Goal: Feedback & Contribution: Submit feedback/report problem

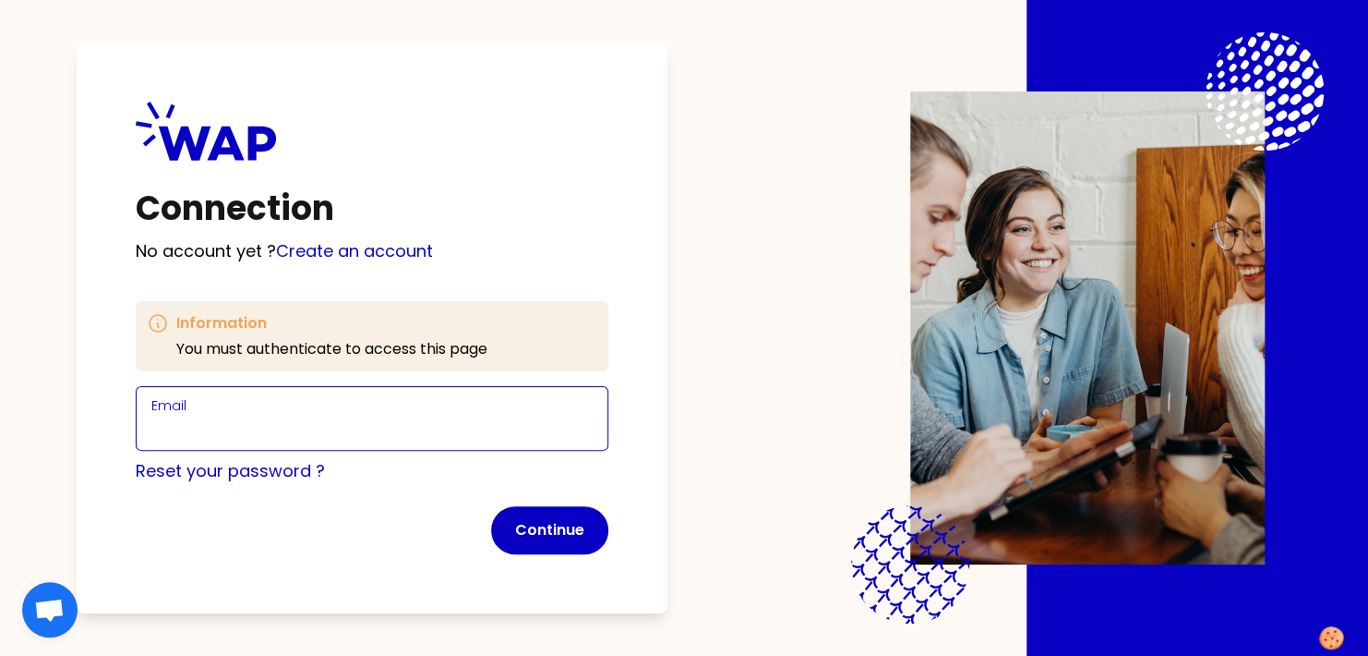
click at [276, 428] on input "Email" at bounding box center [371, 429] width 441 height 26
type input "[EMAIL_ADDRESS][PERSON_NAME][DOMAIN_NAME]"
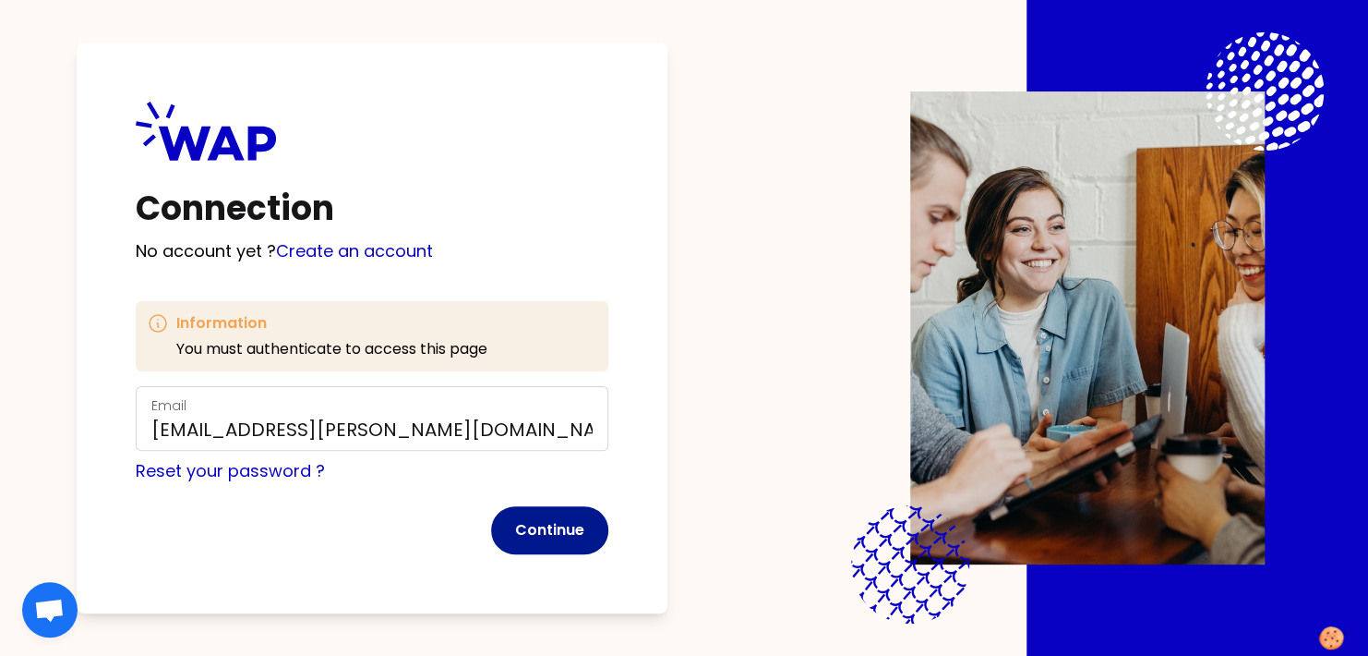
click at [537, 527] on button "Continue" at bounding box center [549, 530] width 117 height 48
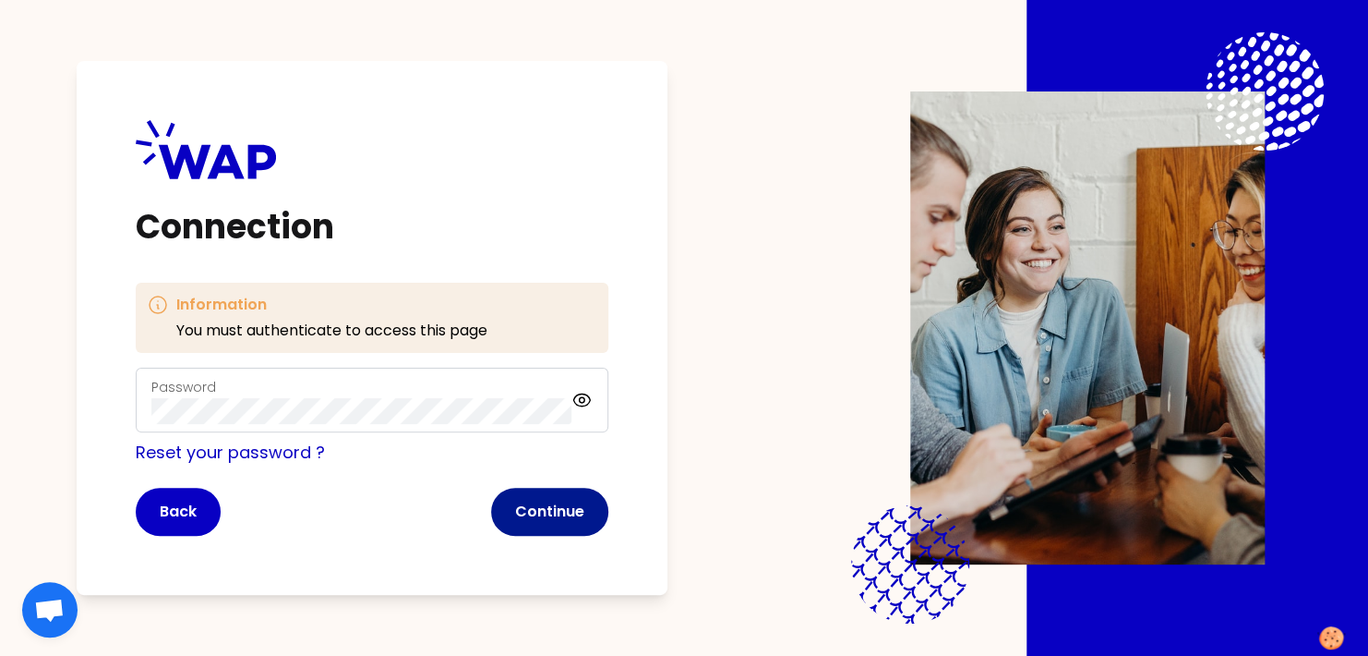
click at [550, 514] on button "Continue" at bounding box center [549, 512] width 117 height 48
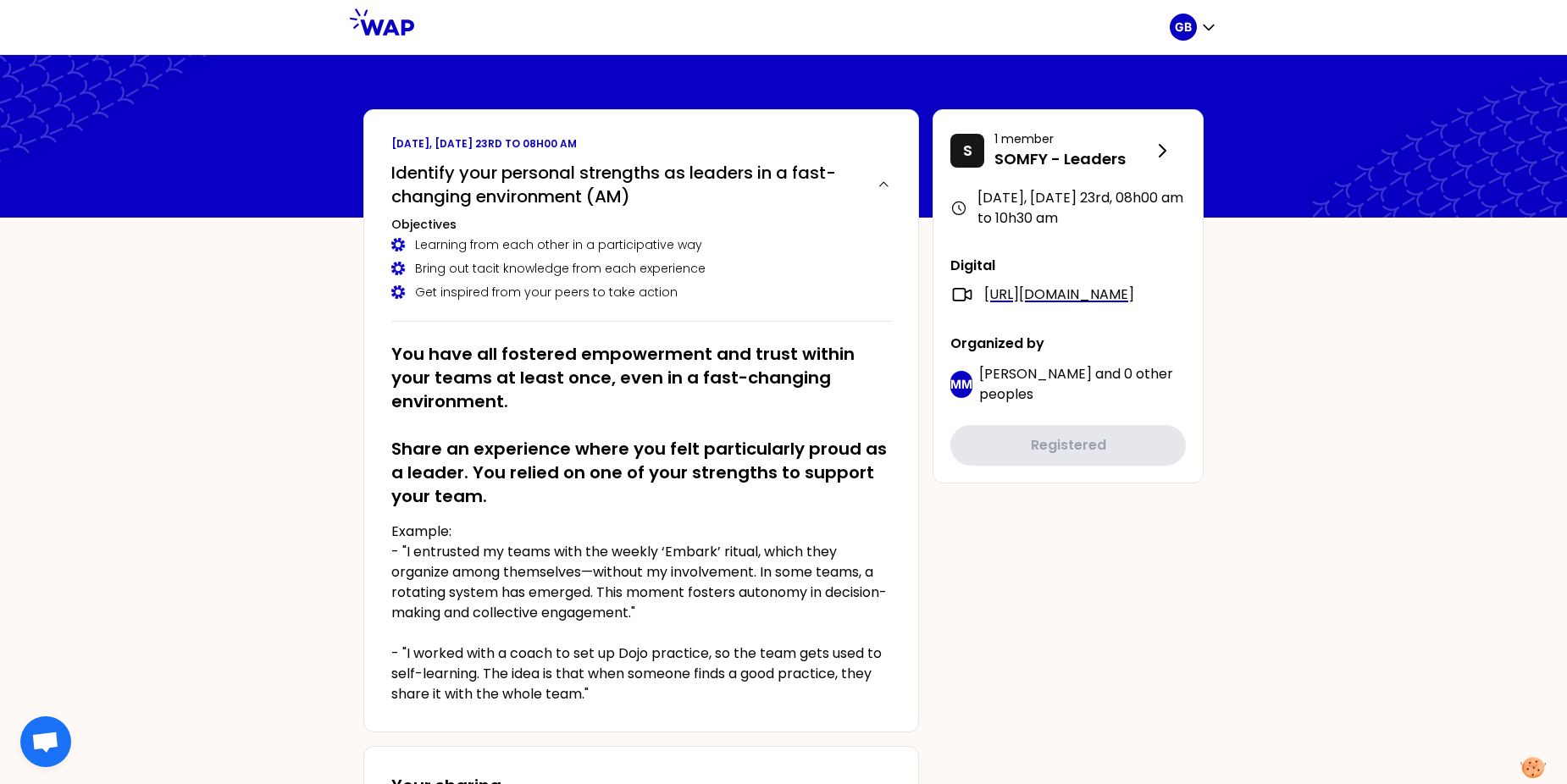
click at [1095, 304] on link "[URL][DOMAIN_NAME]" at bounding box center [1059, 294] width 150 height 20
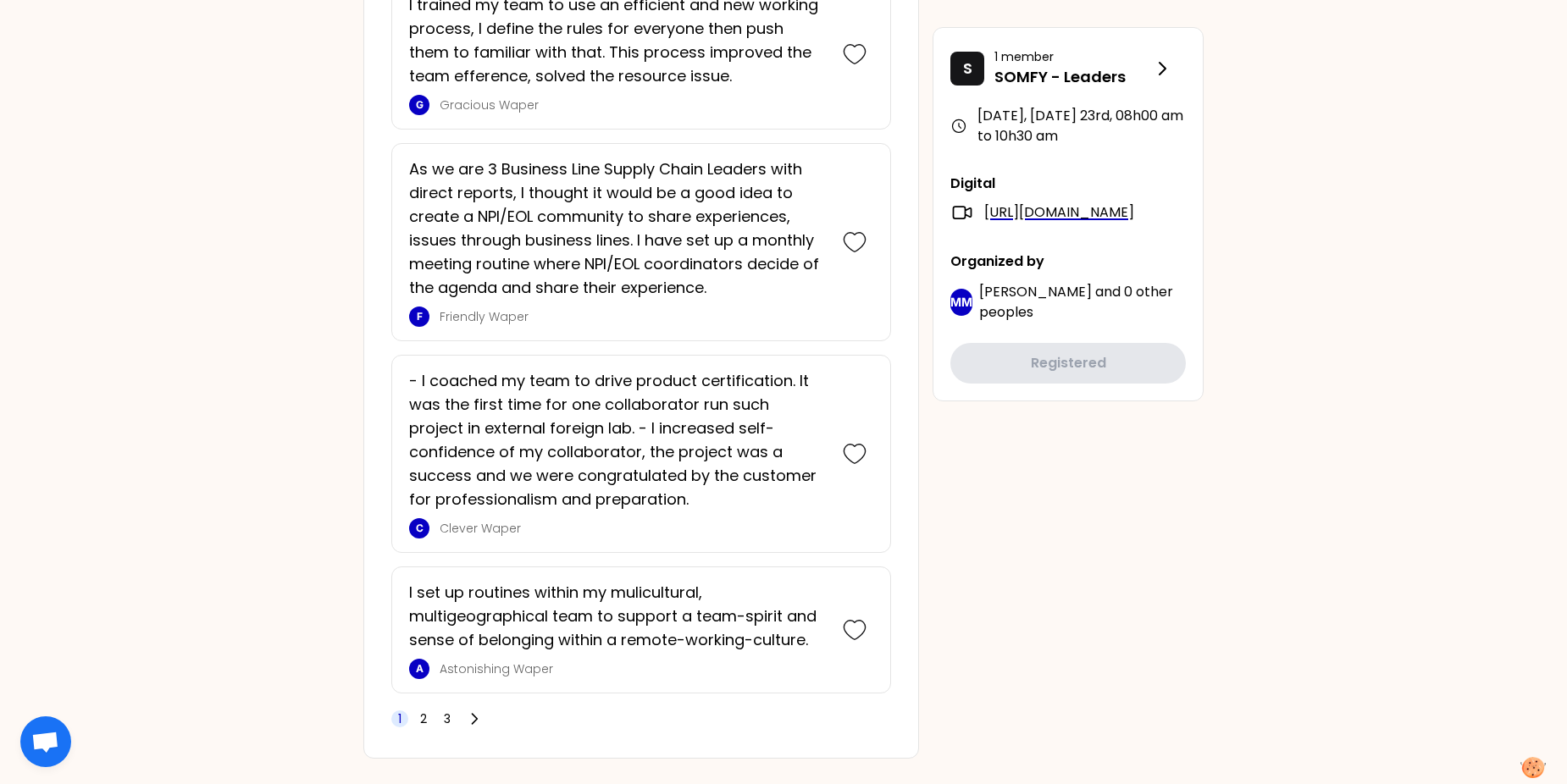
scroll to position [4255, 0]
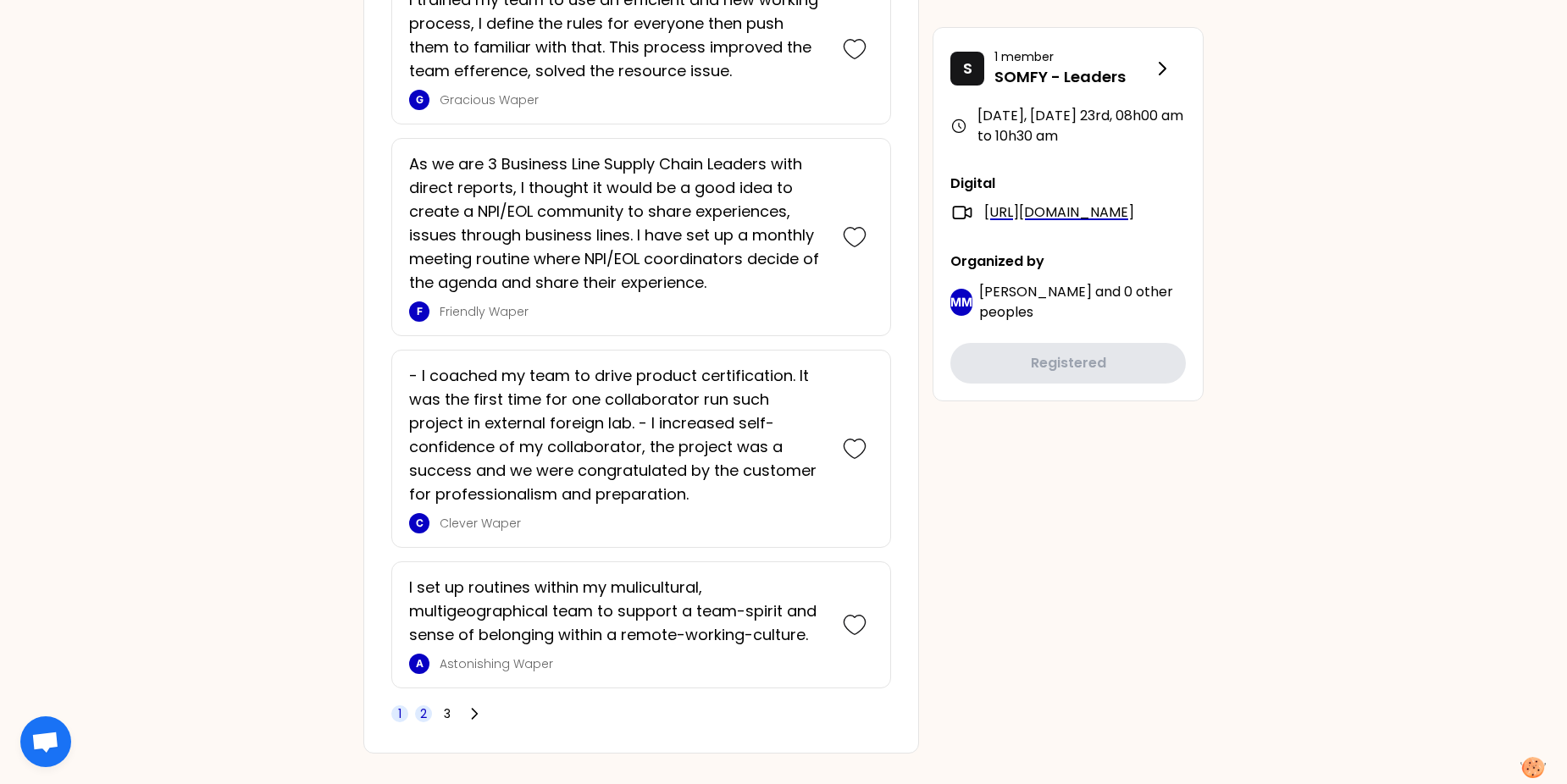
click at [426, 601] on span "2" at bounding box center [423, 713] width 6 height 17
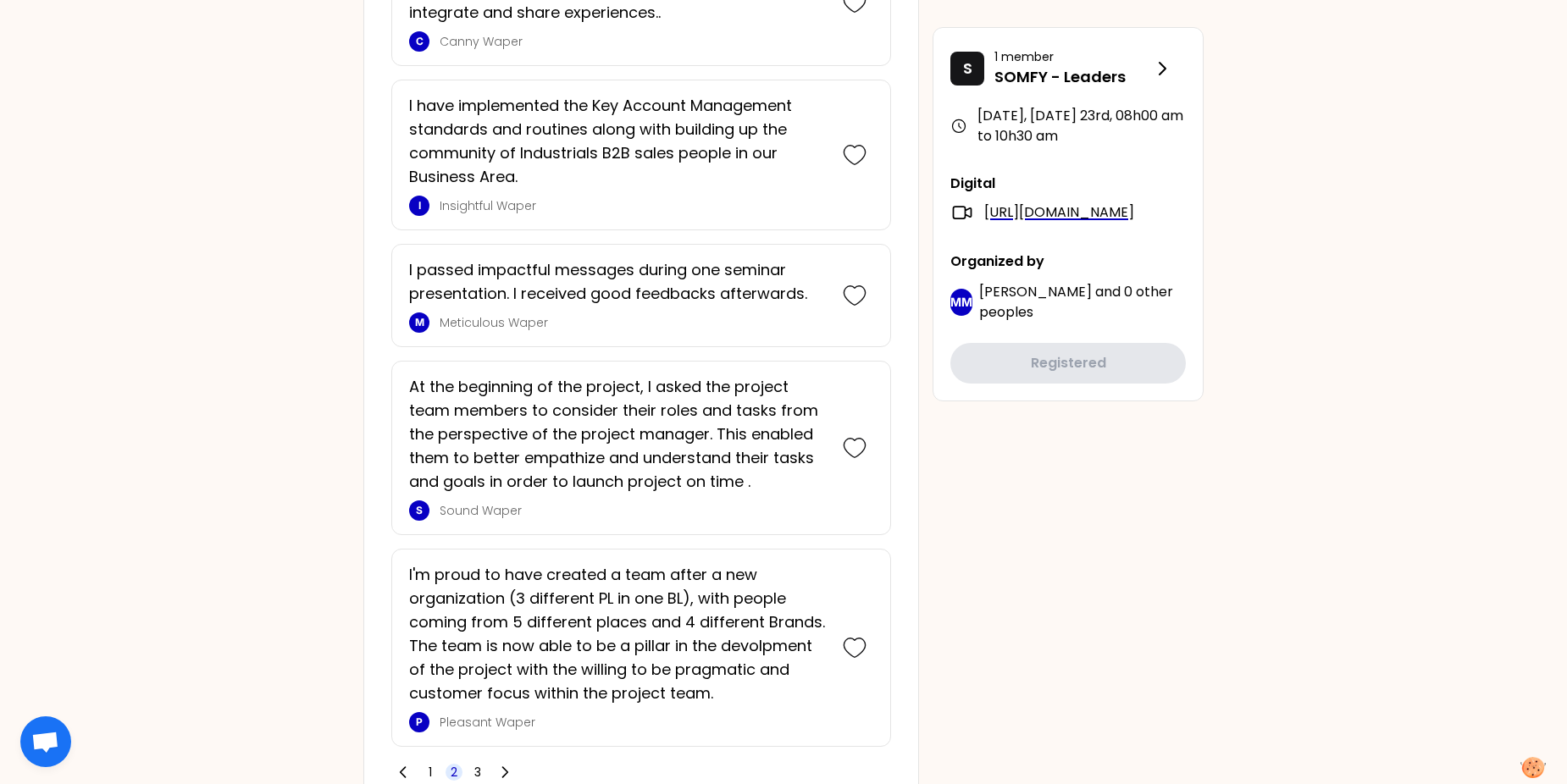
scroll to position [3854, 0]
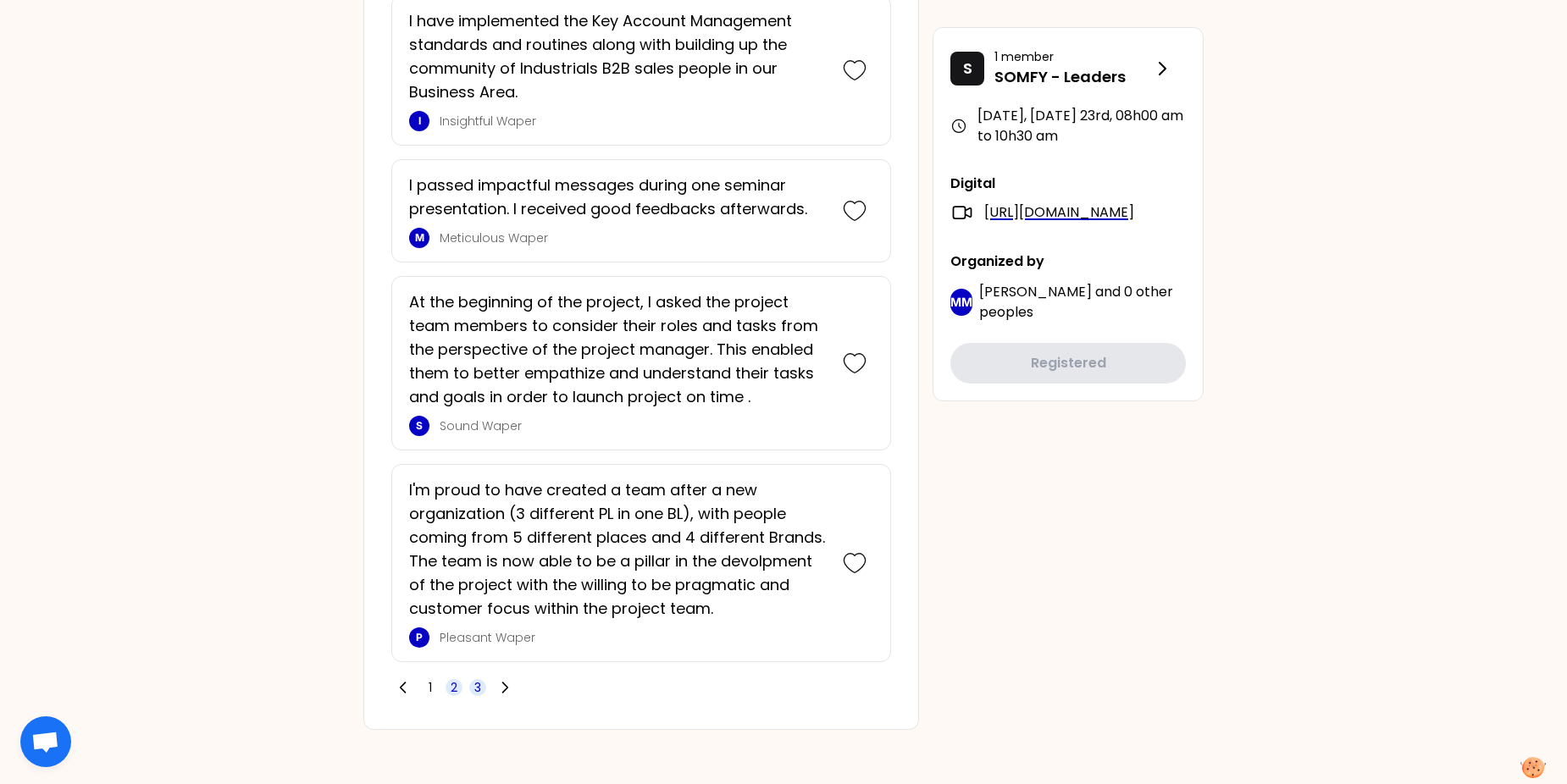
click at [479, 601] on span "3" at bounding box center [477, 688] width 6 height 17
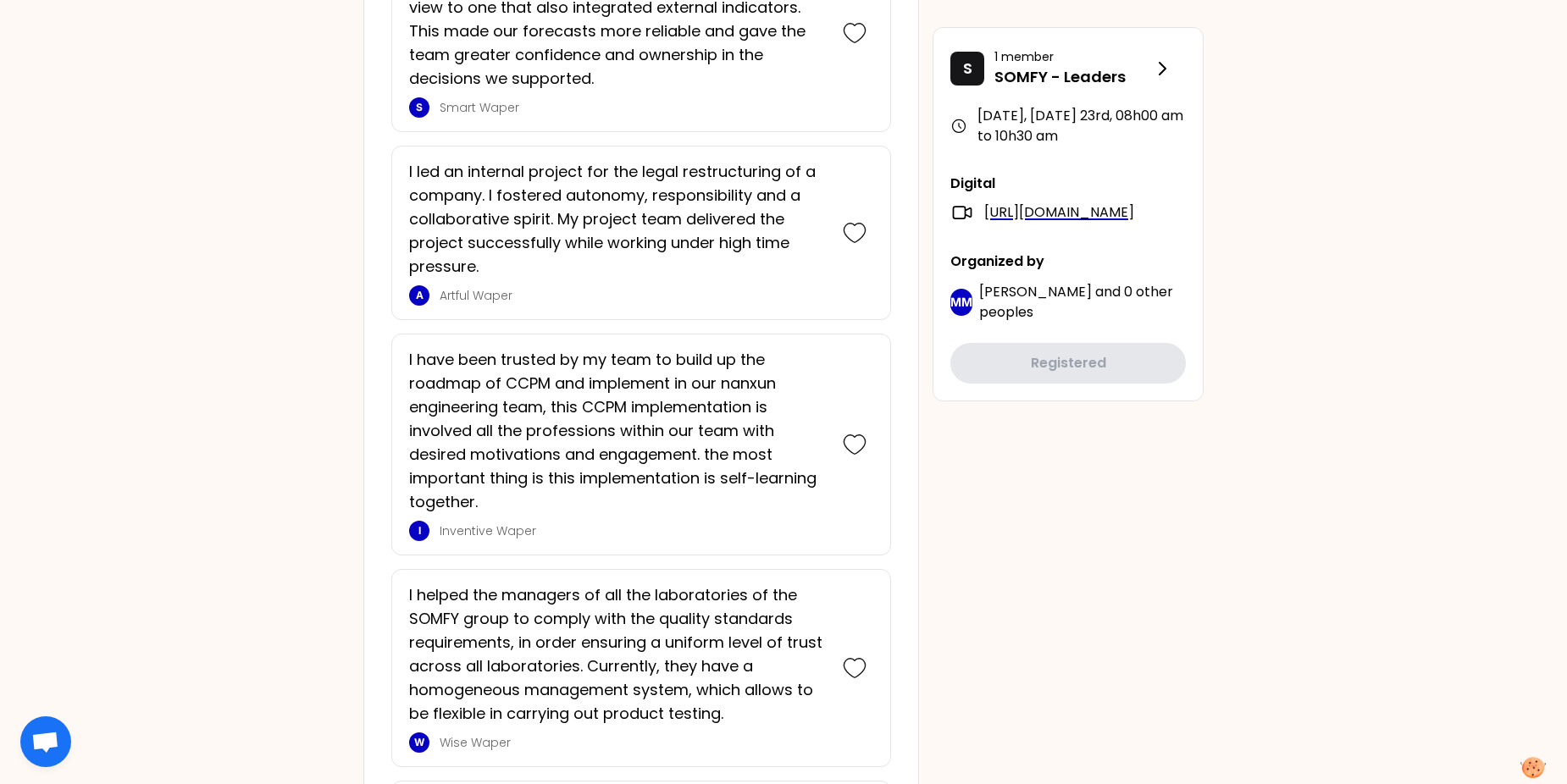
scroll to position [660, 0]
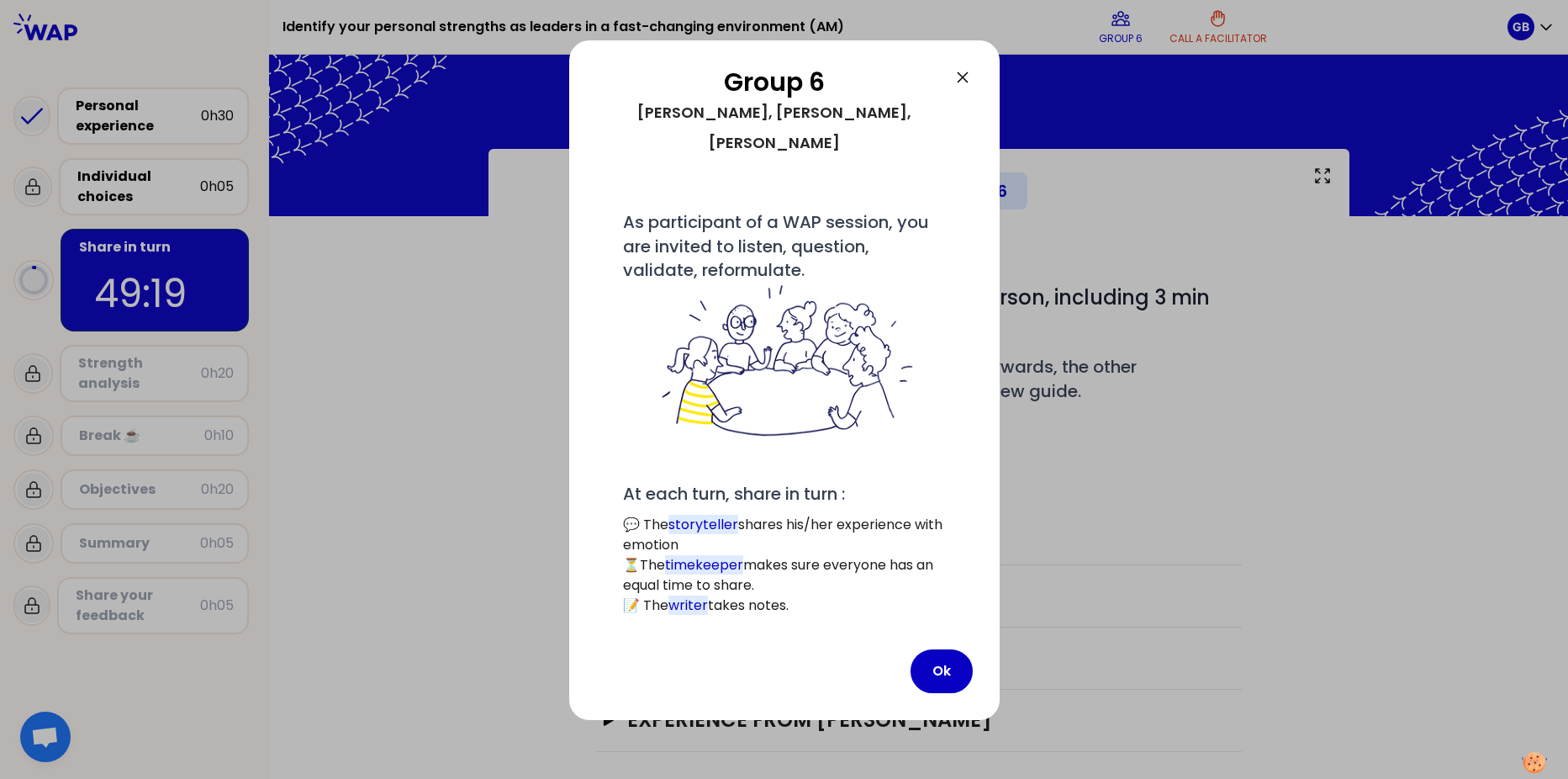
click at [967, 68] on icon at bounding box center [962, 77] width 20 height 20
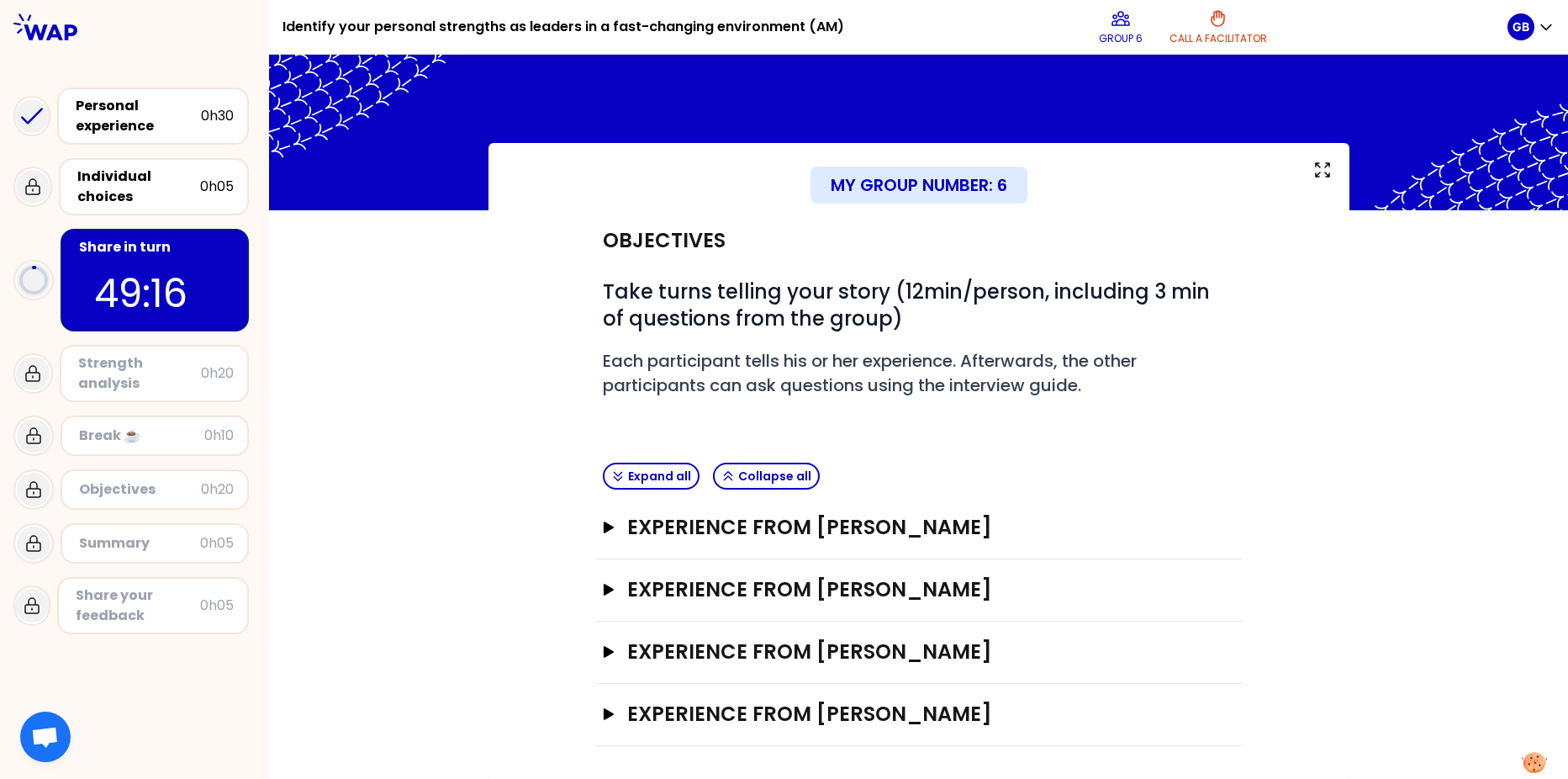
scroll to position [6, 0]
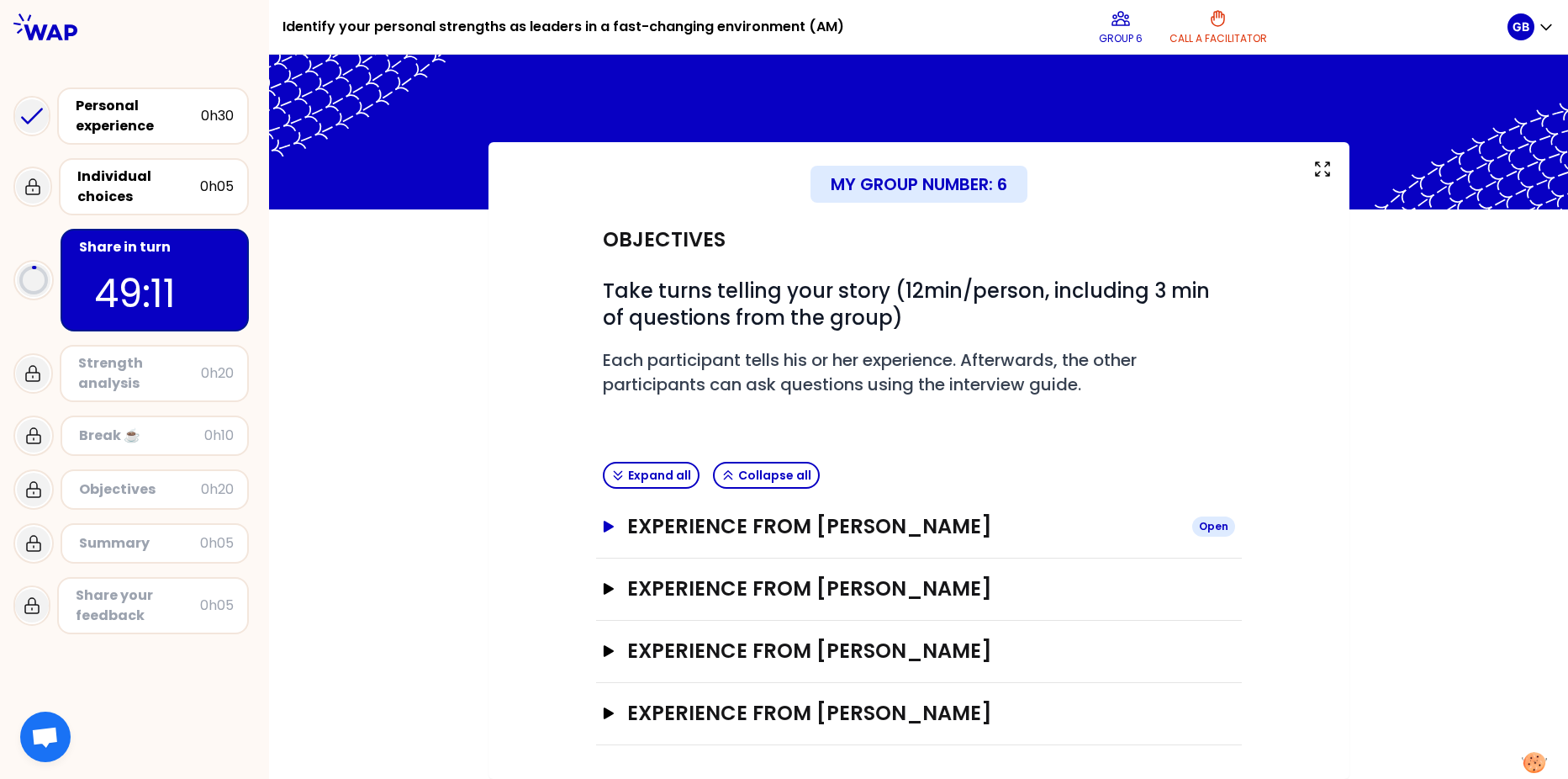
click at [601, 526] on icon "button" at bounding box center [607, 527] width 14 height 12
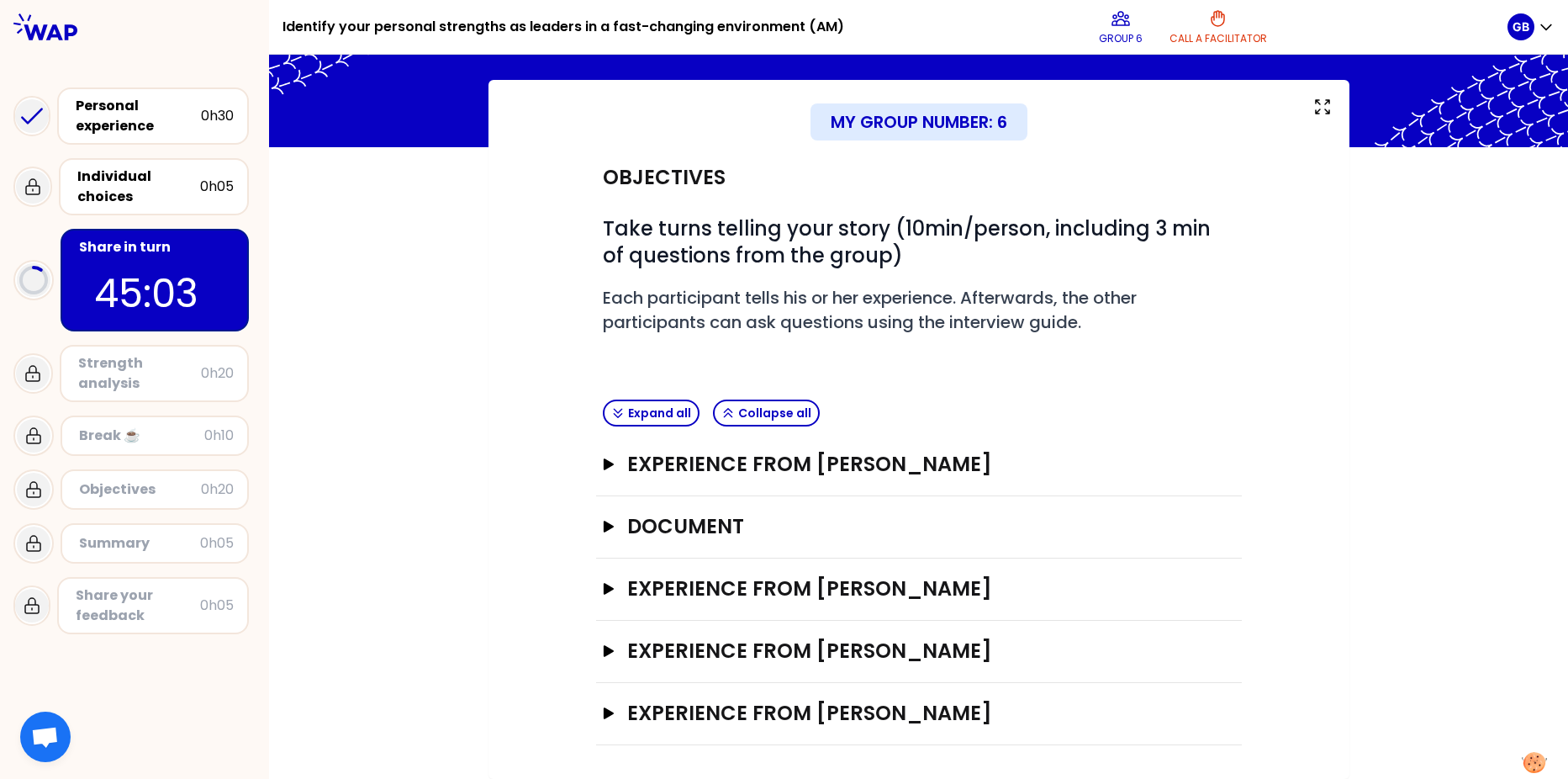
scroll to position [69, 0]
click at [606, 460] on icon "button" at bounding box center [607, 464] width 14 height 12
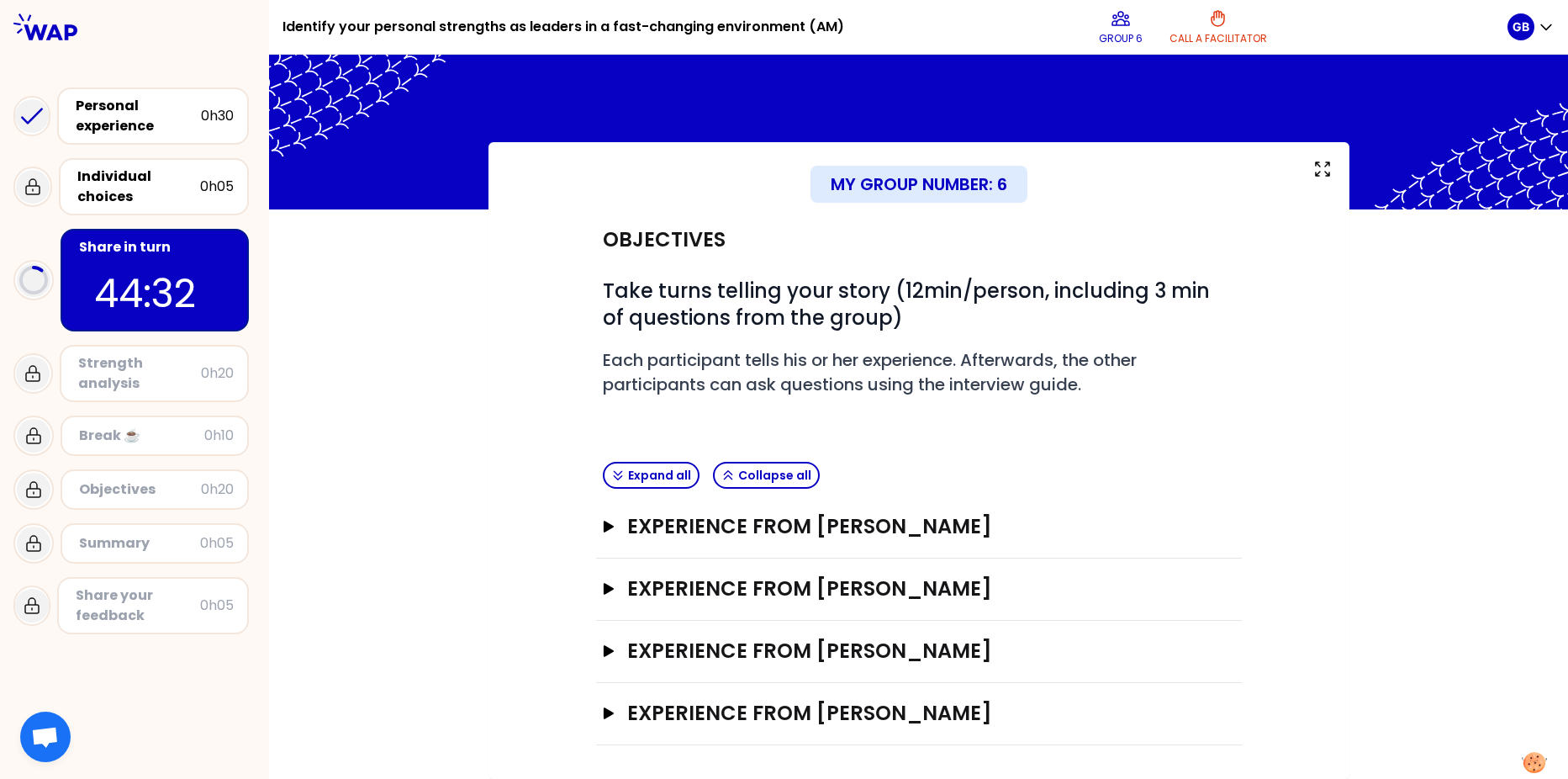
scroll to position [6, 0]
click at [606, 528] on icon "button" at bounding box center [607, 527] width 14 height 12
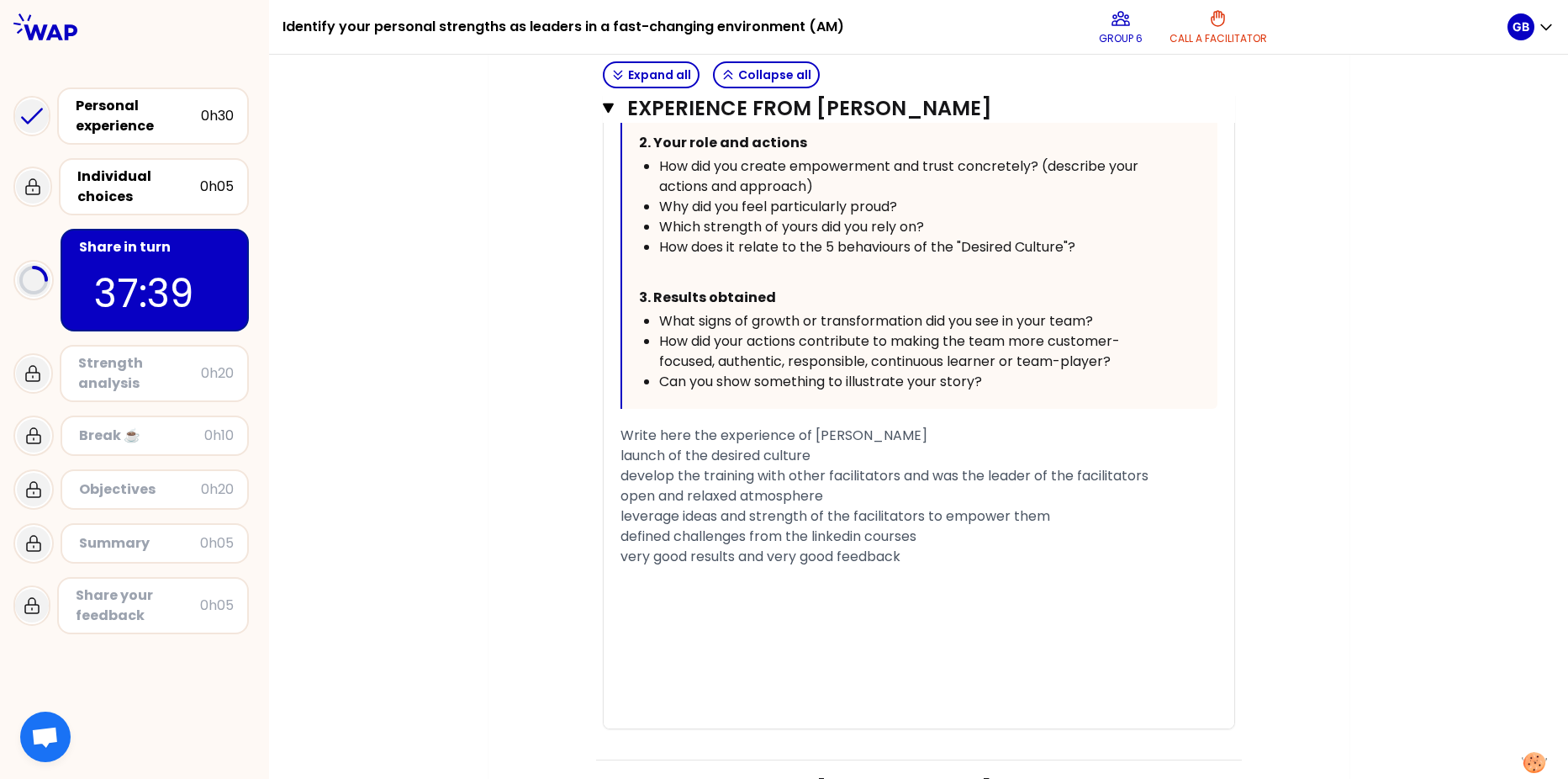
scroll to position [848, 0]
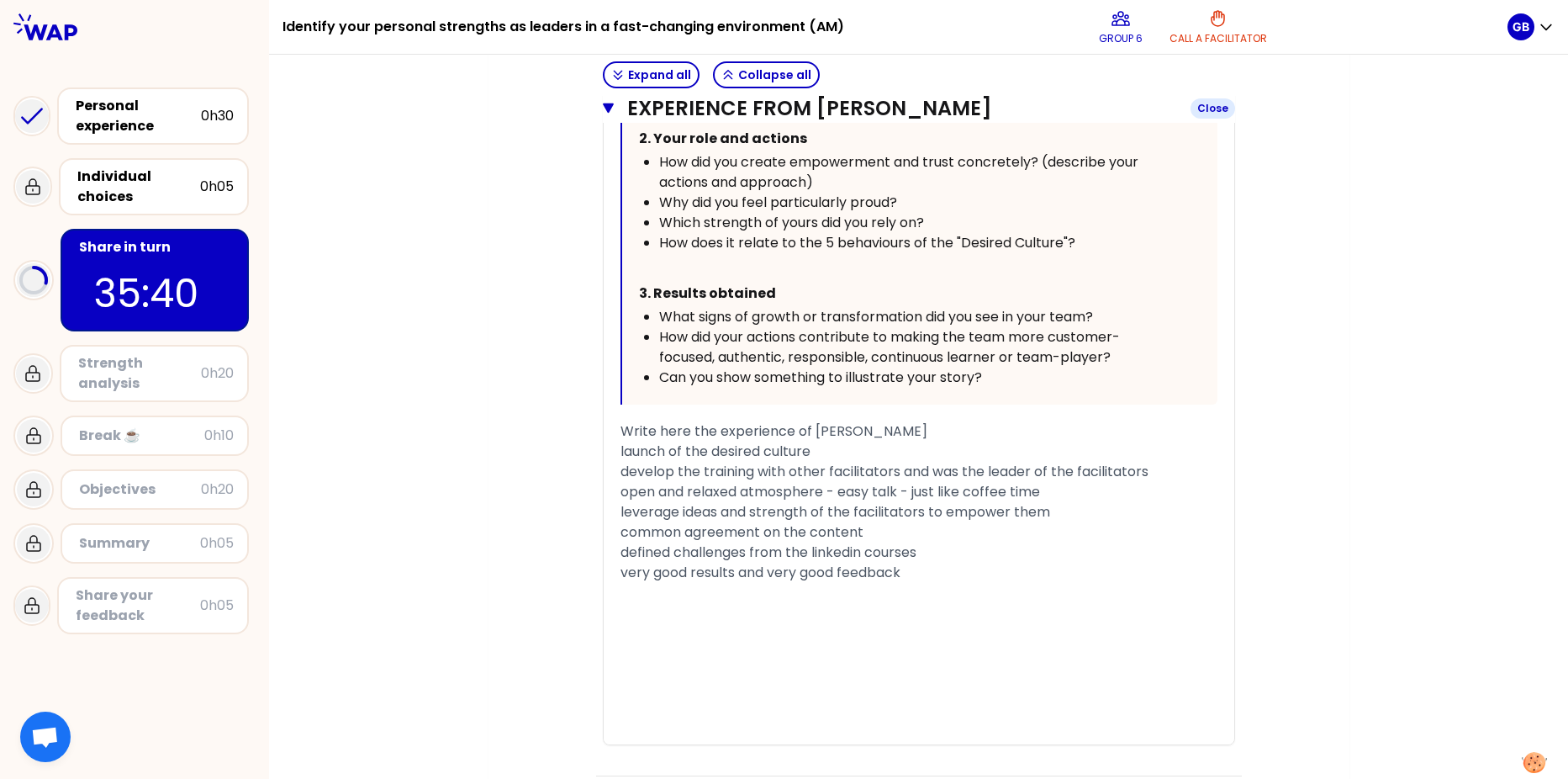
click at [604, 110] on icon "button" at bounding box center [608, 108] width 12 height 10
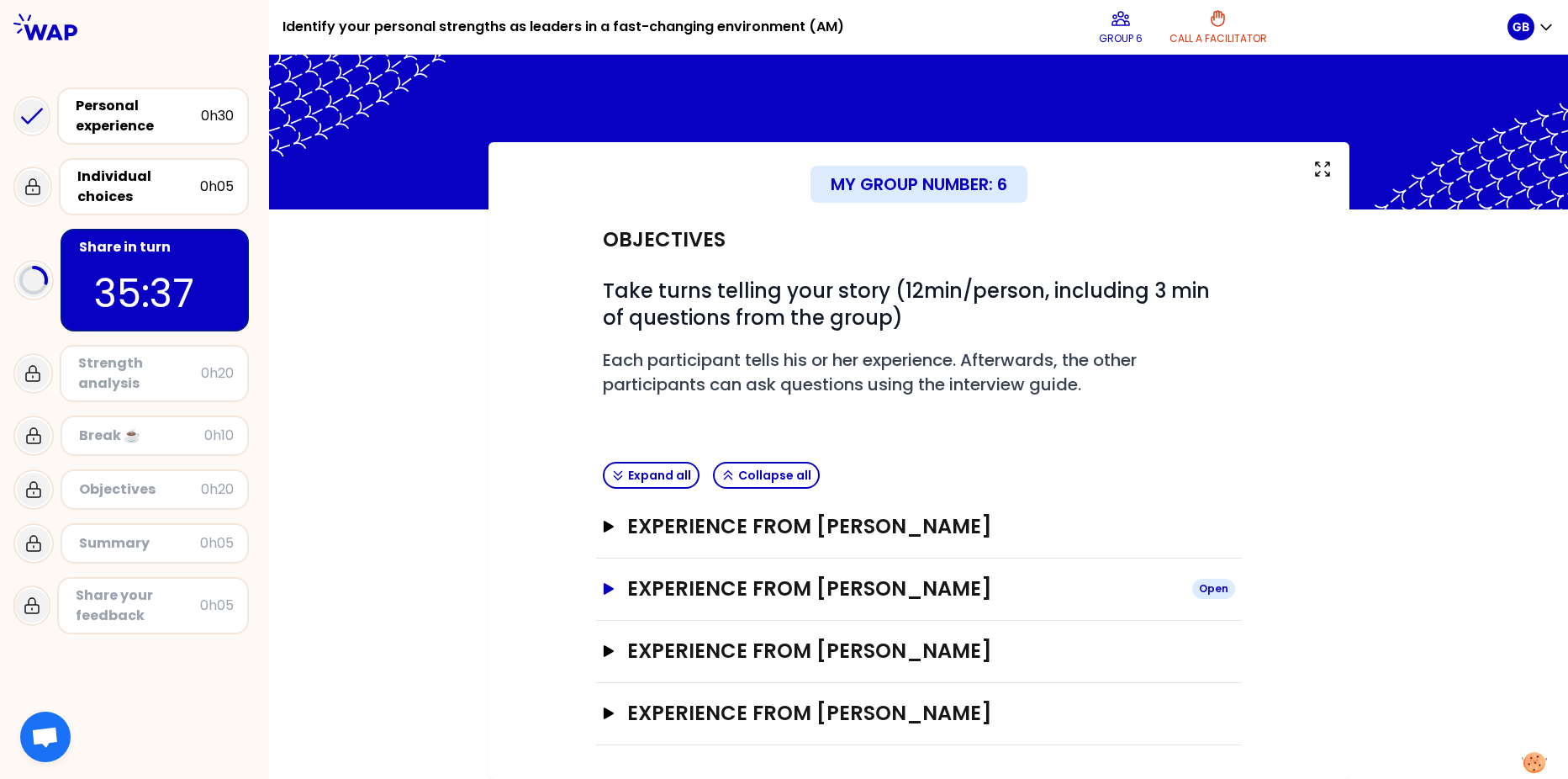
click at [603, 589] on icon "button" at bounding box center [607, 589] width 10 height 12
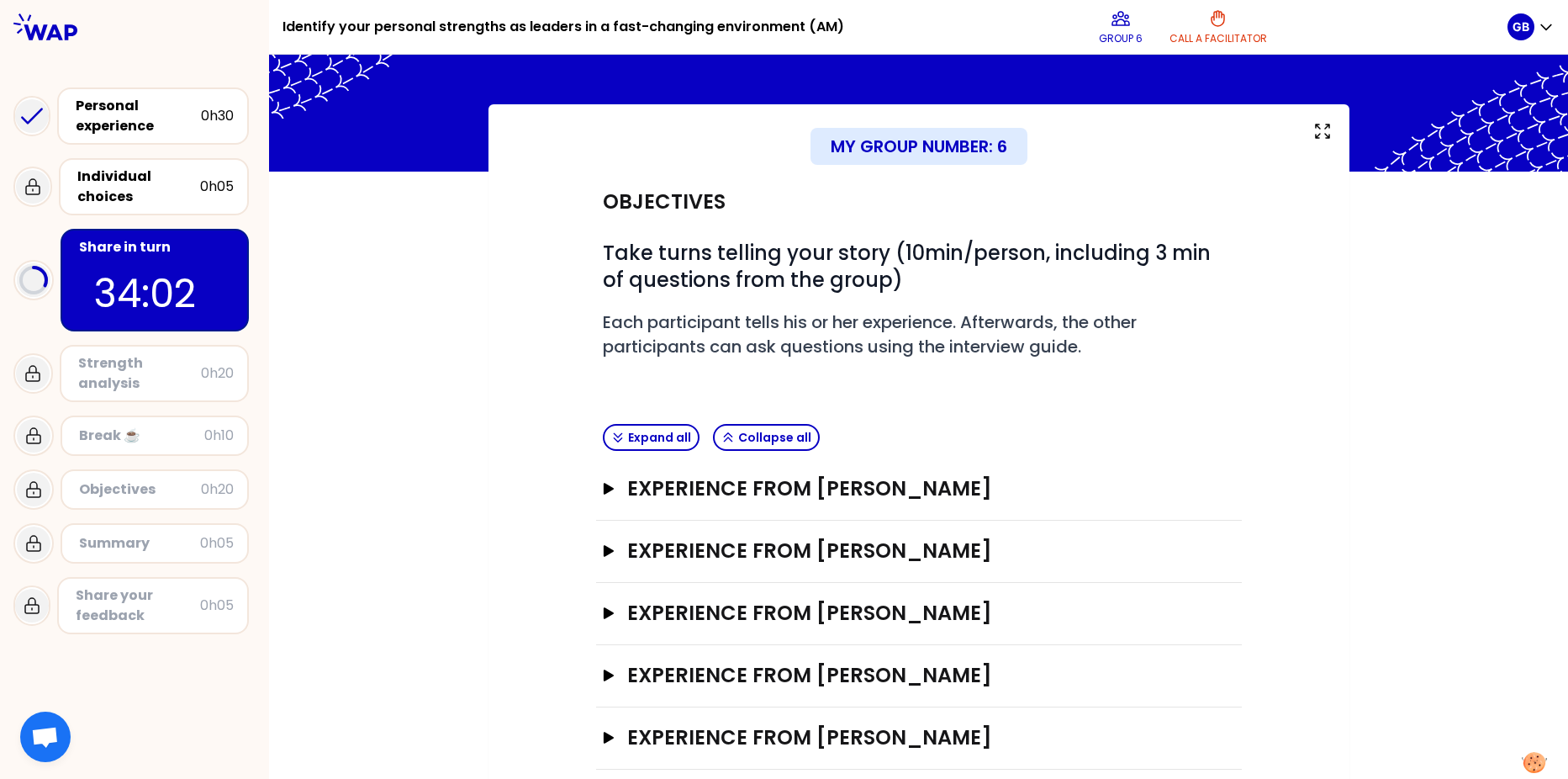
scroll to position [69, 0]
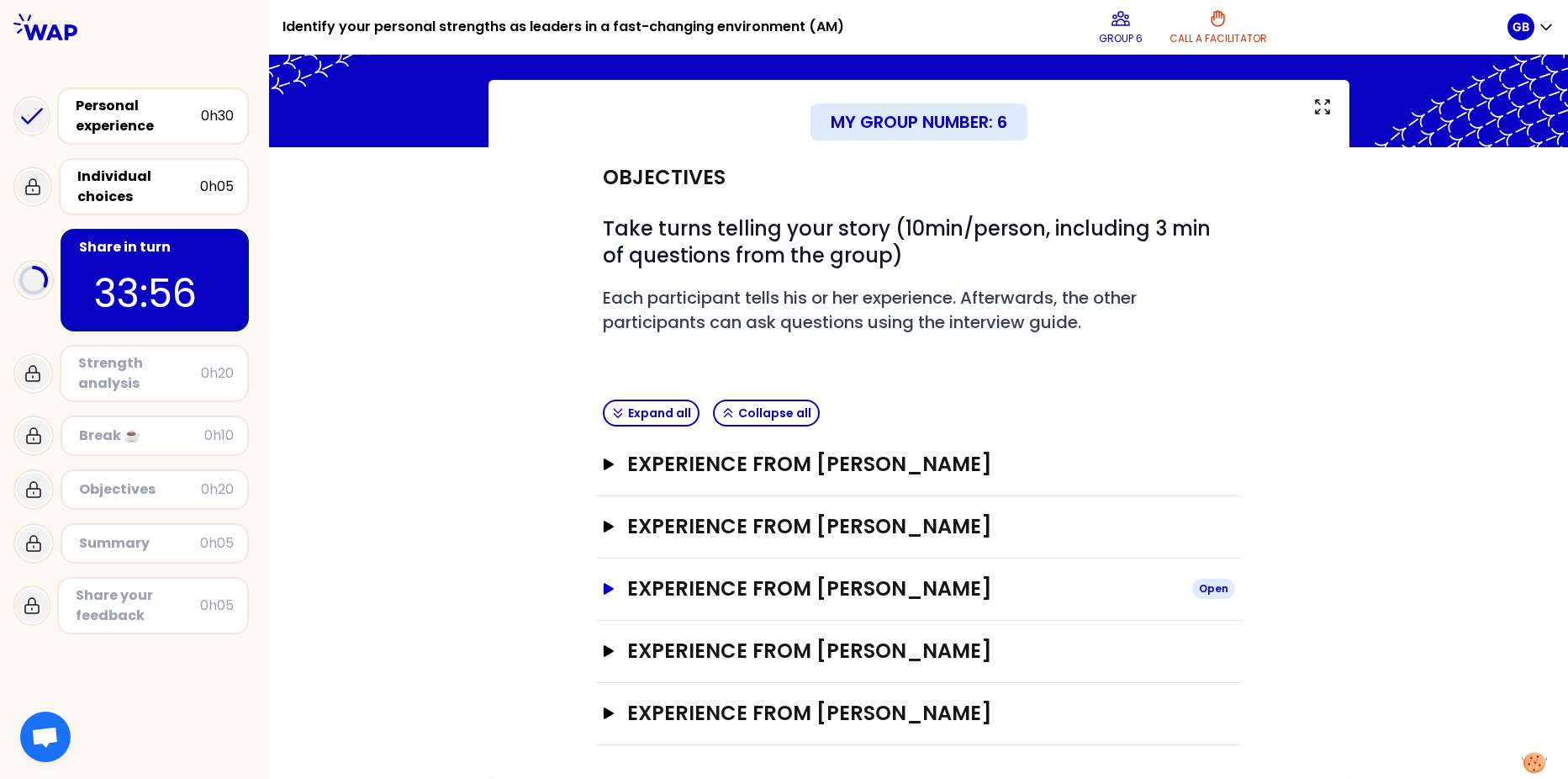
click at [603, 585] on icon "button" at bounding box center [607, 589] width 10 height 12
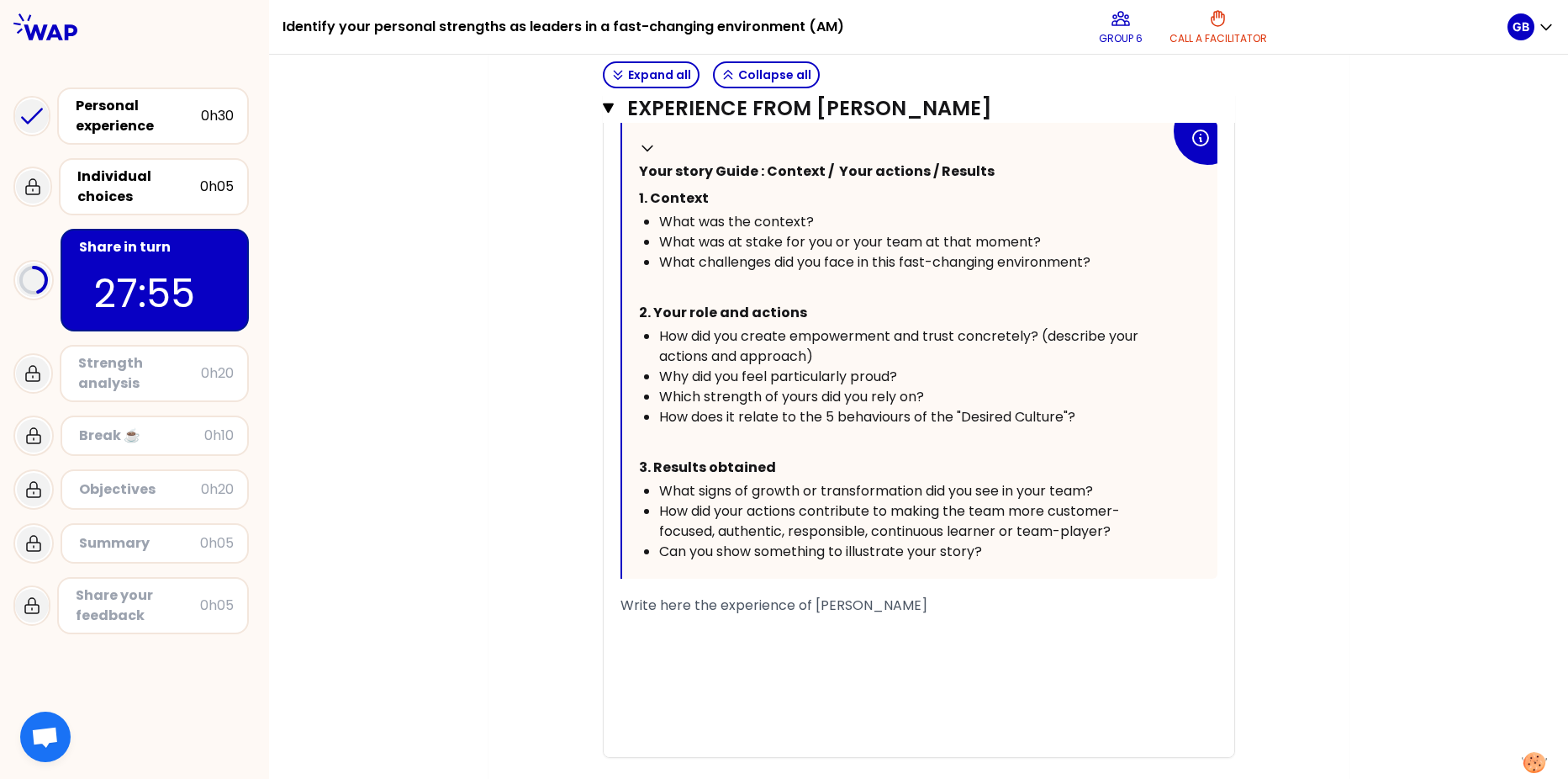
scroll to position [6, 0]
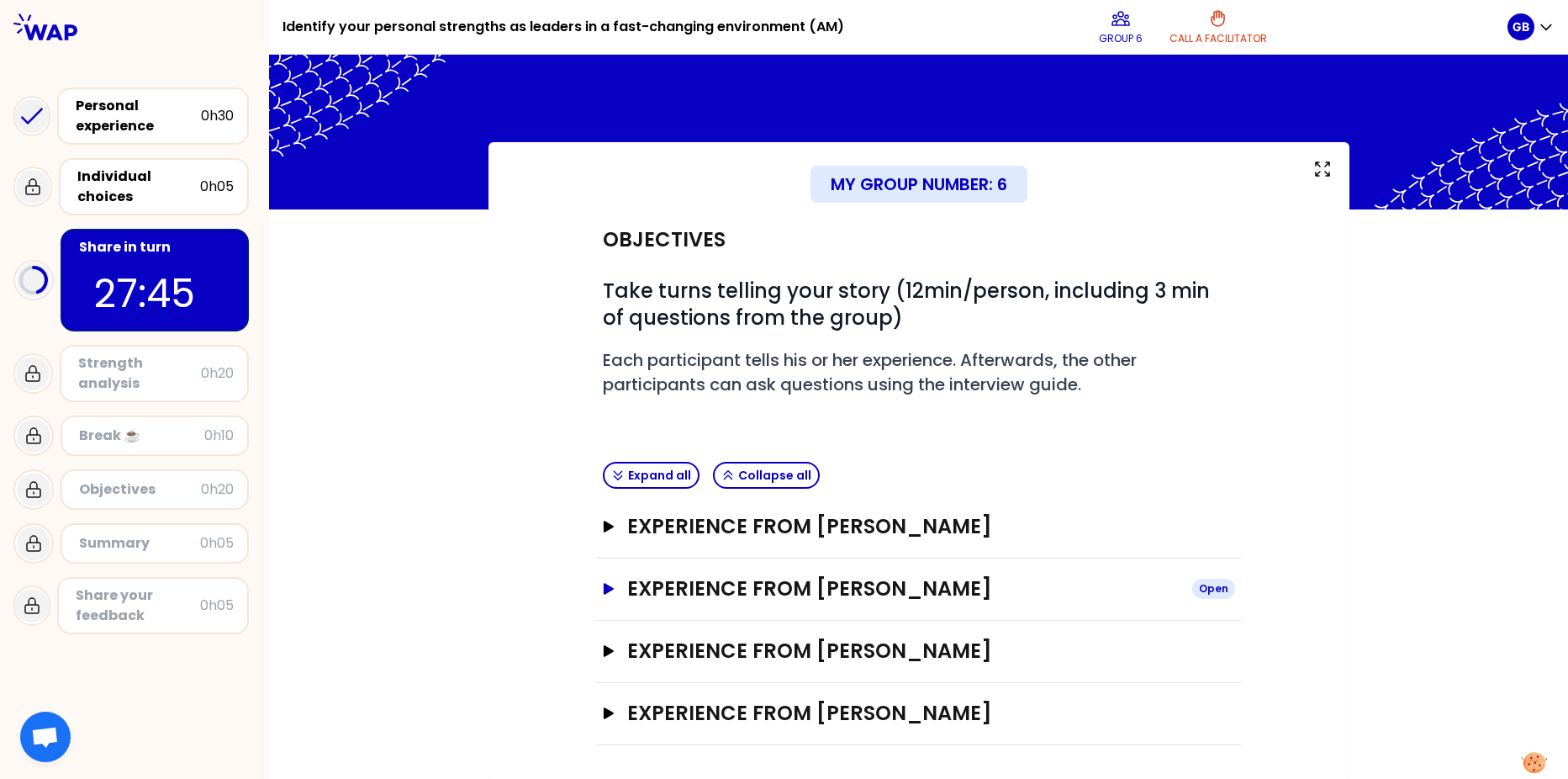
click at [603, 591] on icon "button" at bounding box center [607, 589] width 10 height 12
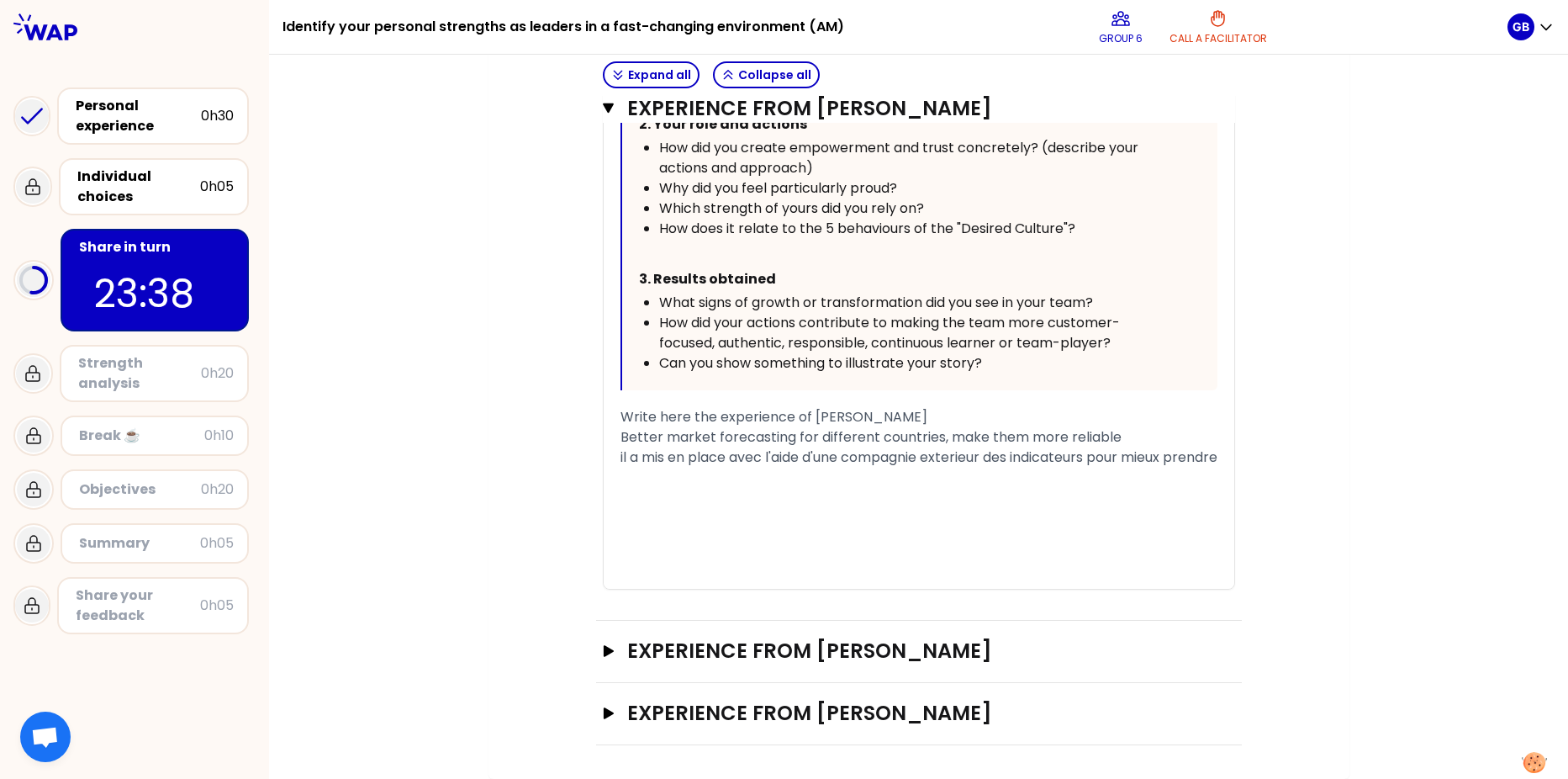
scroll to position [1010, 0]
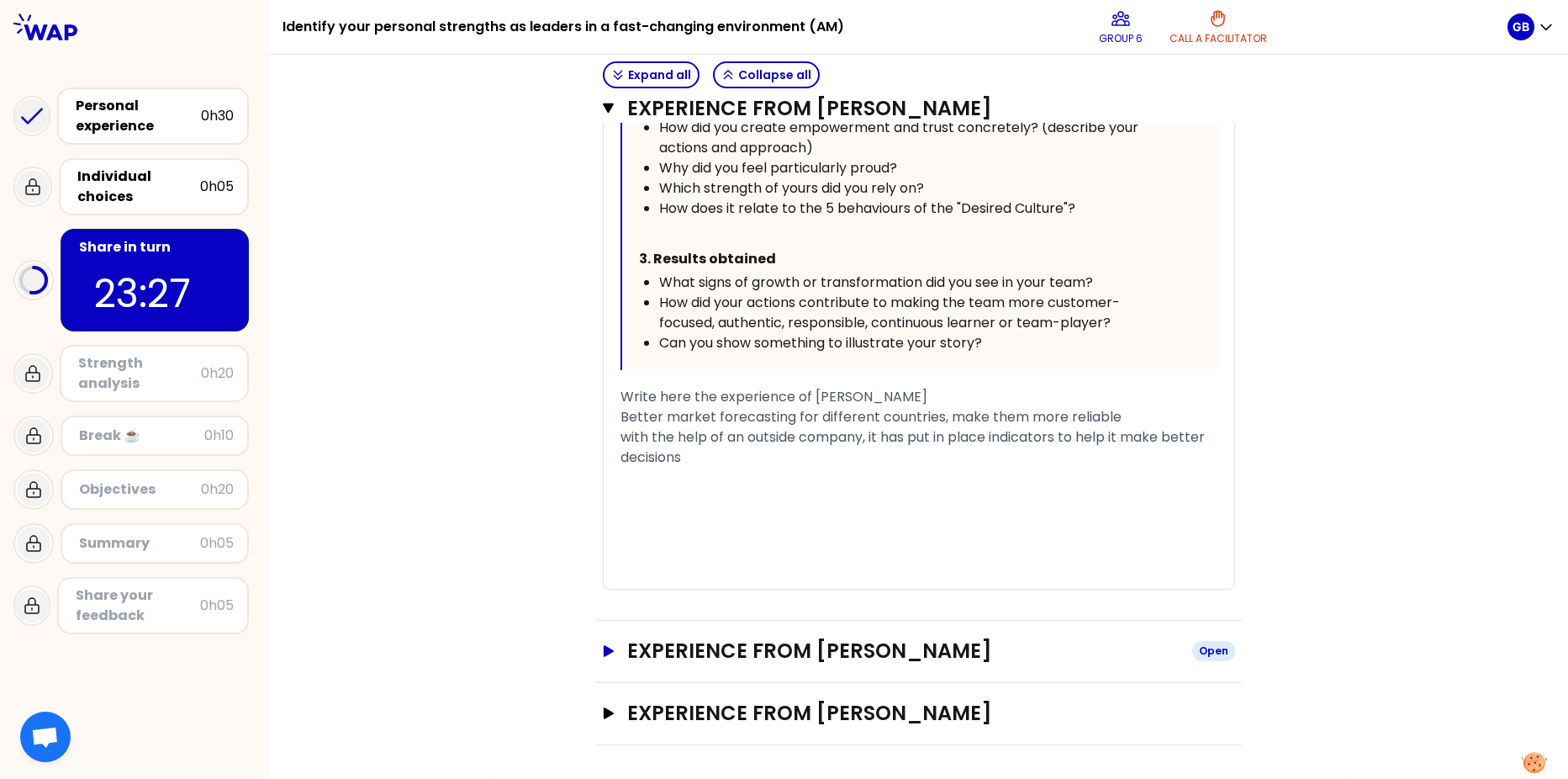
click at [605, 597] on icon "button" at bounding box center [607, 651] width 10 height 12
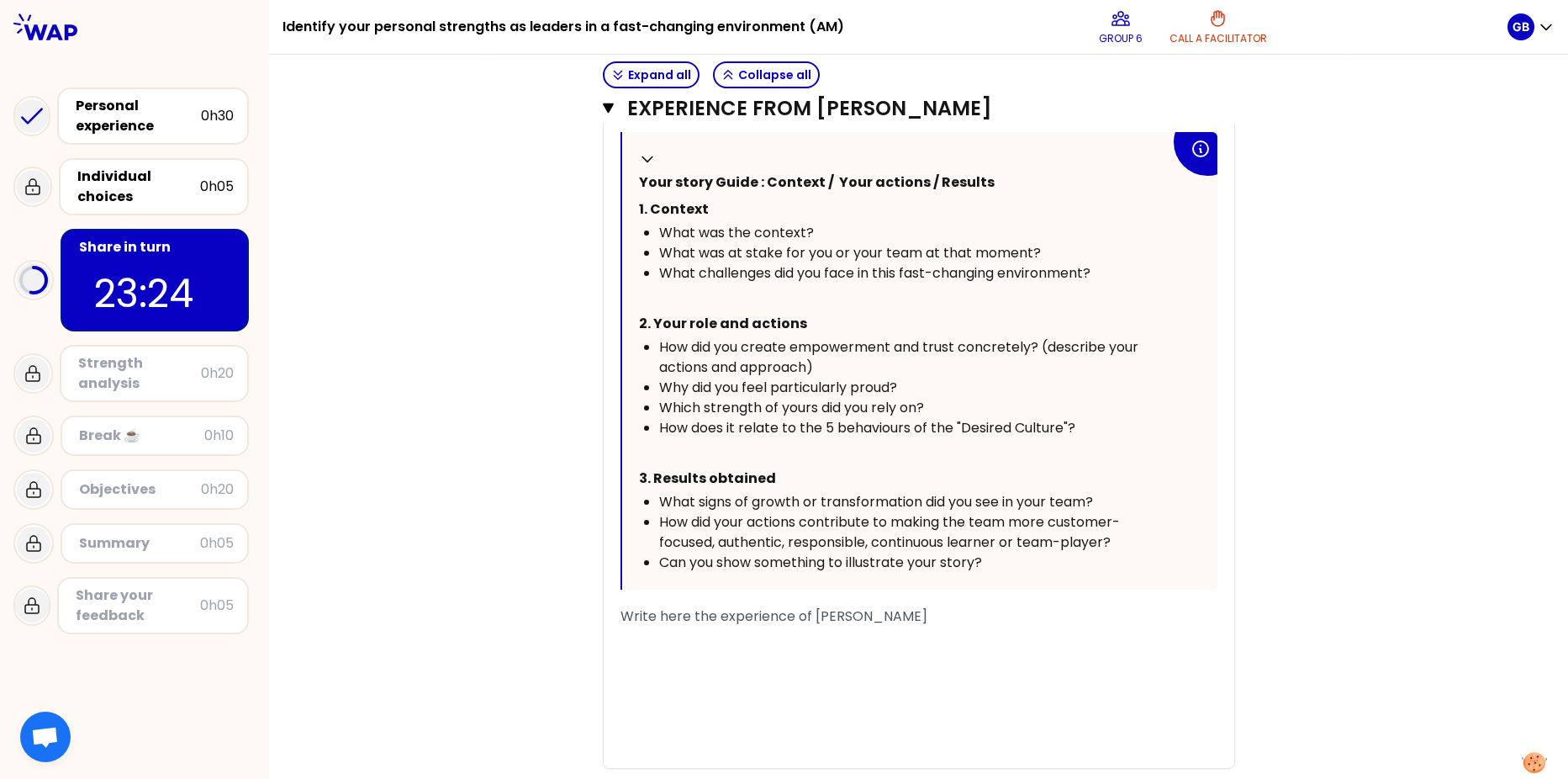
scroll to position [1973, 0]
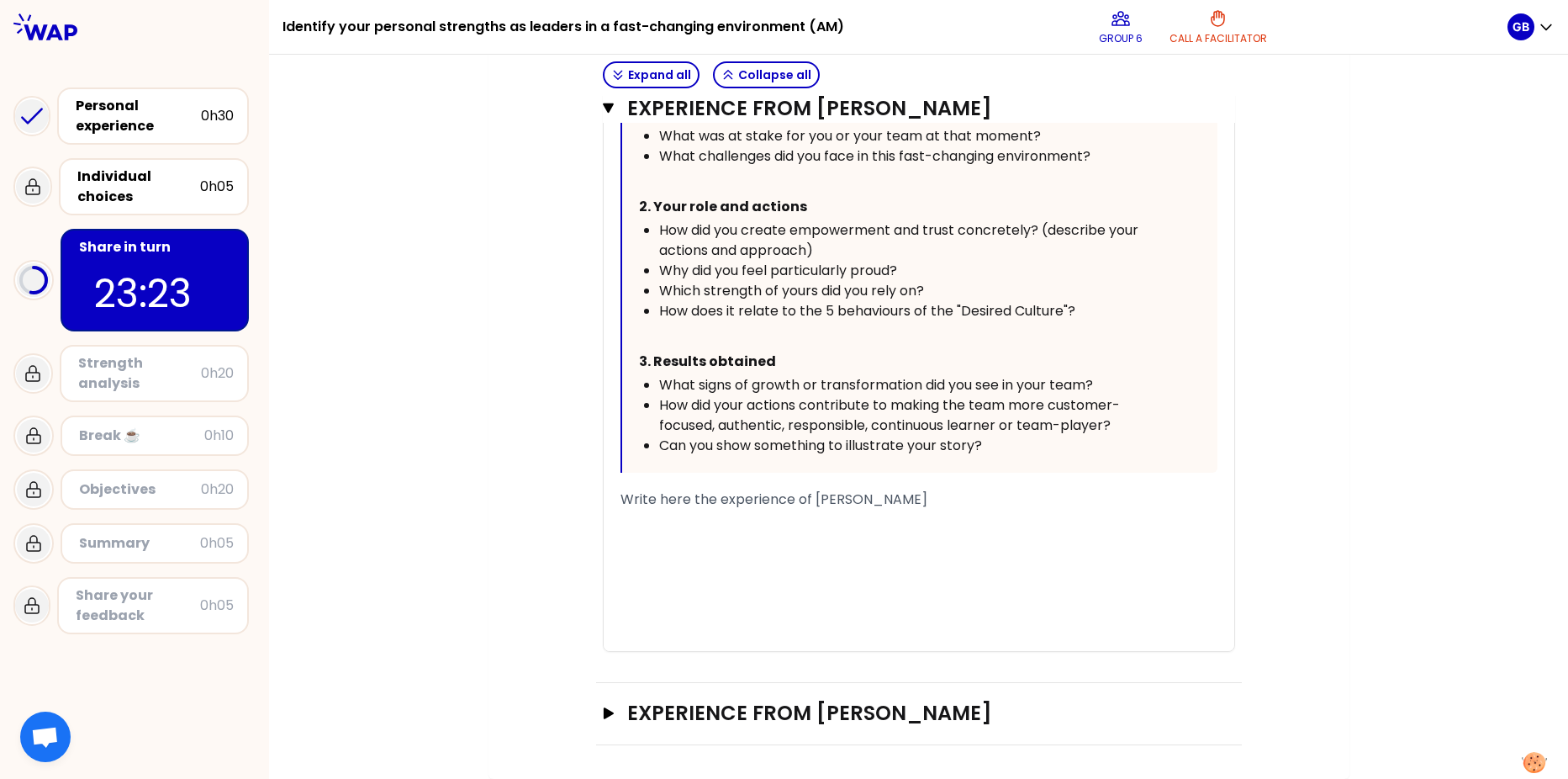
click at [647, 533] on div "﻿" at bounding box center [919, 540] width 597 height 20
click at [641, 492] on span "Write here the experience of [PERSON_NAME]" at bounding box center [773, 498] width 307 height 19
click at [620, 497] on span "Write here the experience of [PERSON_NAME]" at bounding box center [773, 498] width 307 height 19
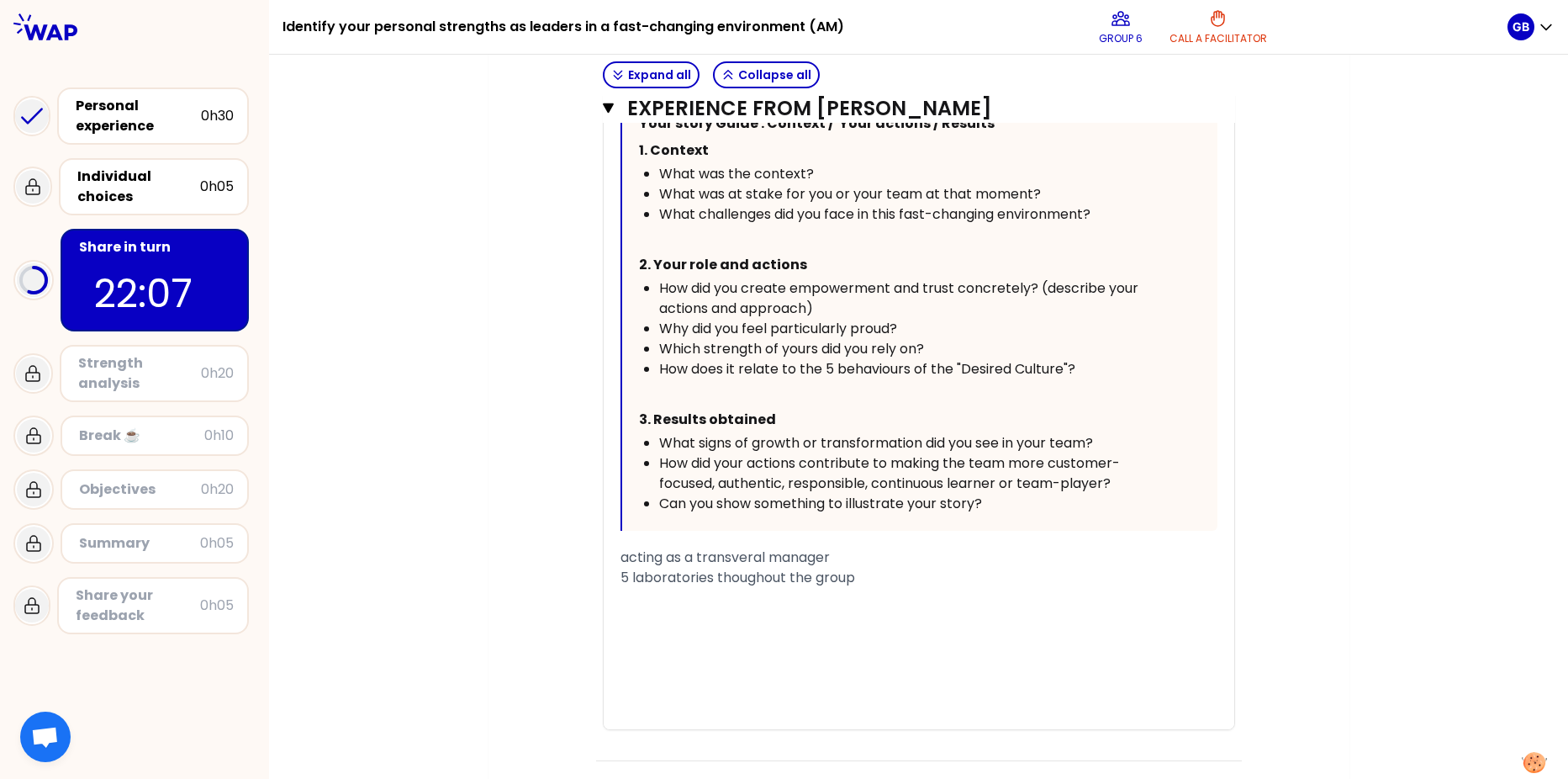
scroll to position [1890, 0]
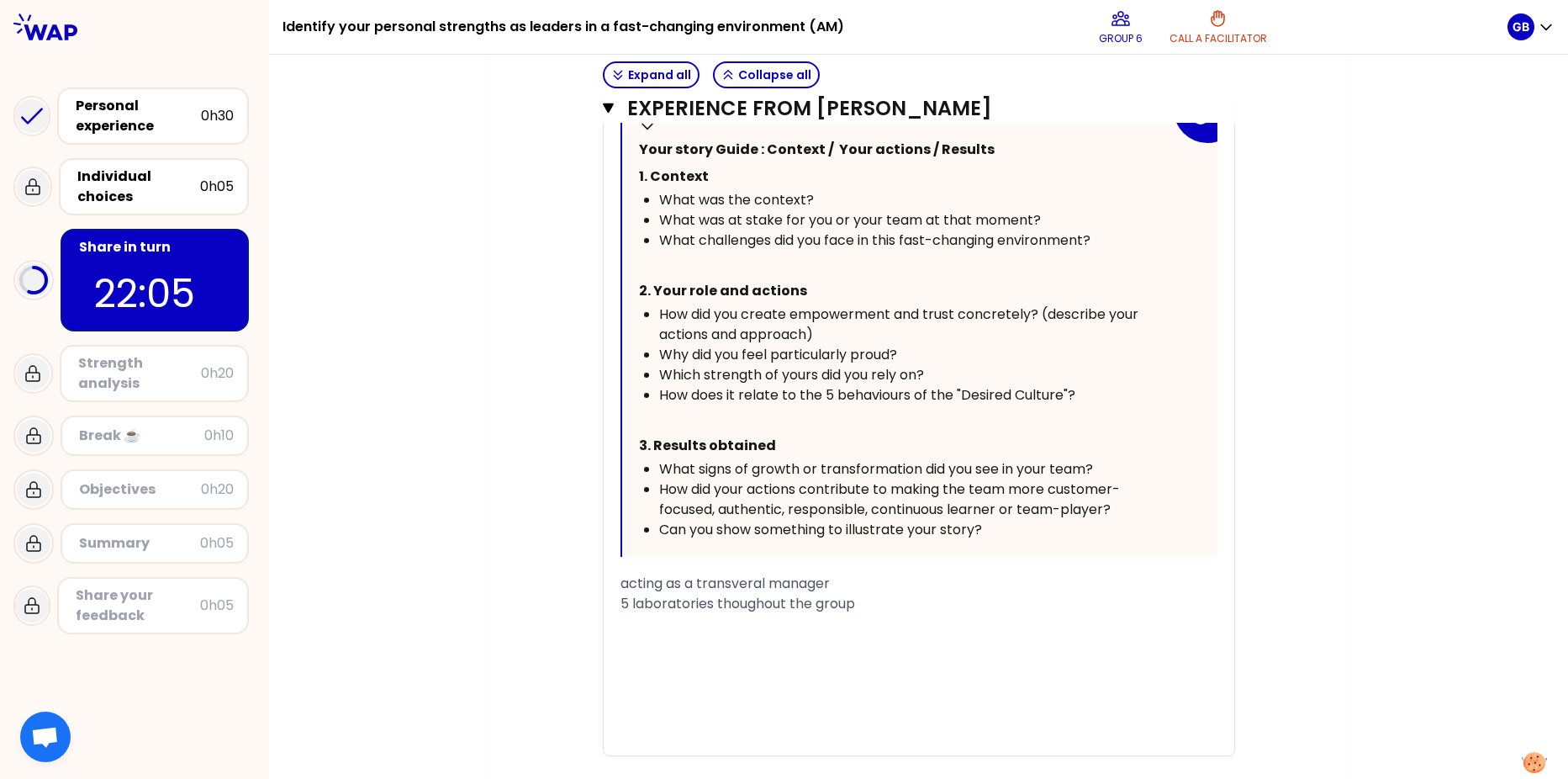
drag, startPoint x: 615, startPoint y: 584, endPoint x: 615, endPoint y: 595, distance: 11.0
click at [620, 586] on span "acting as a transveral manager" at bounding box center [725, 583] width 209 height 19
click at [910, 597] on div "- objective : setting a common procedure" at bounding box center [919, 644] width 597 height 20
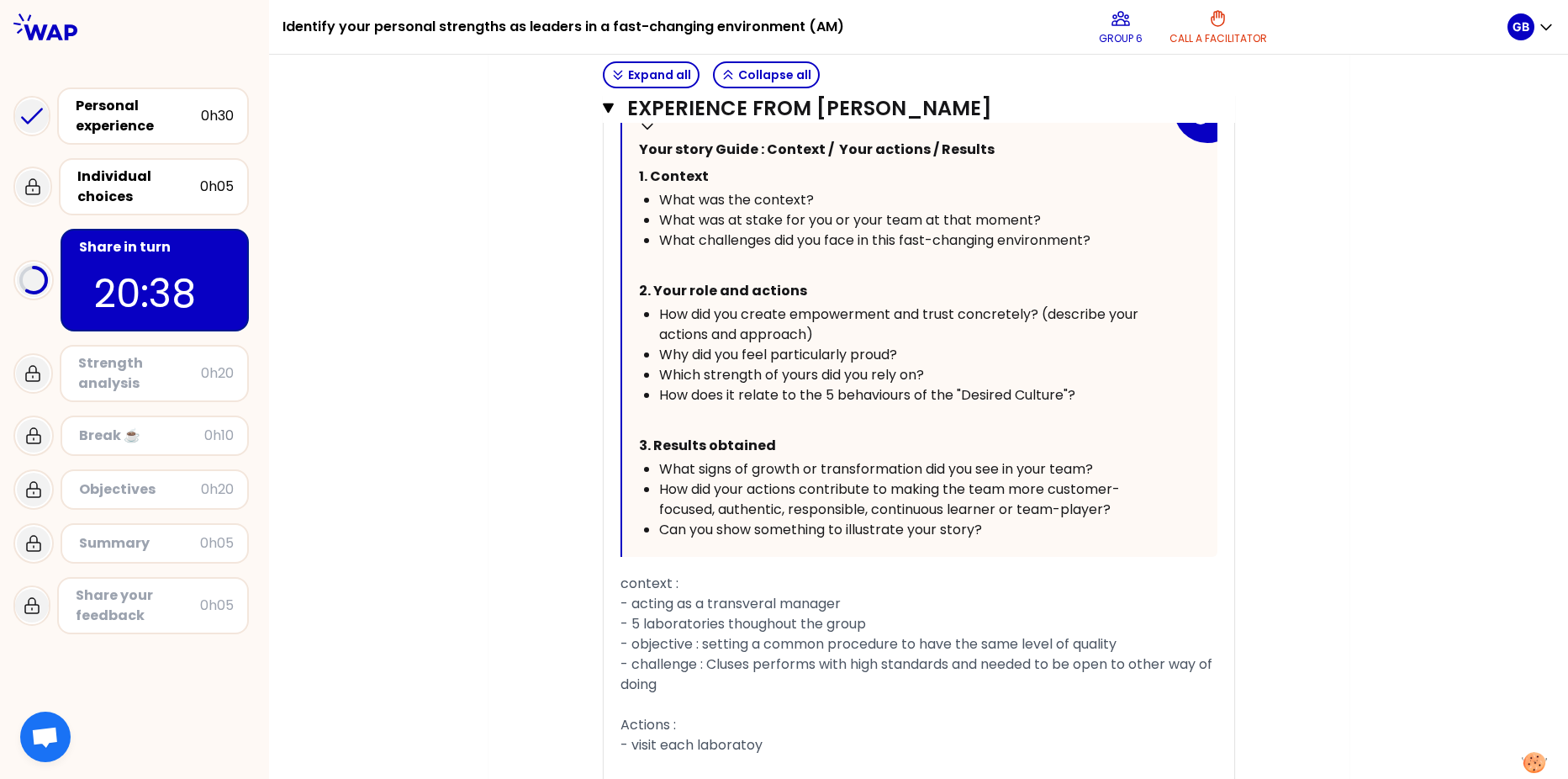
scroll to position [2176, 0]
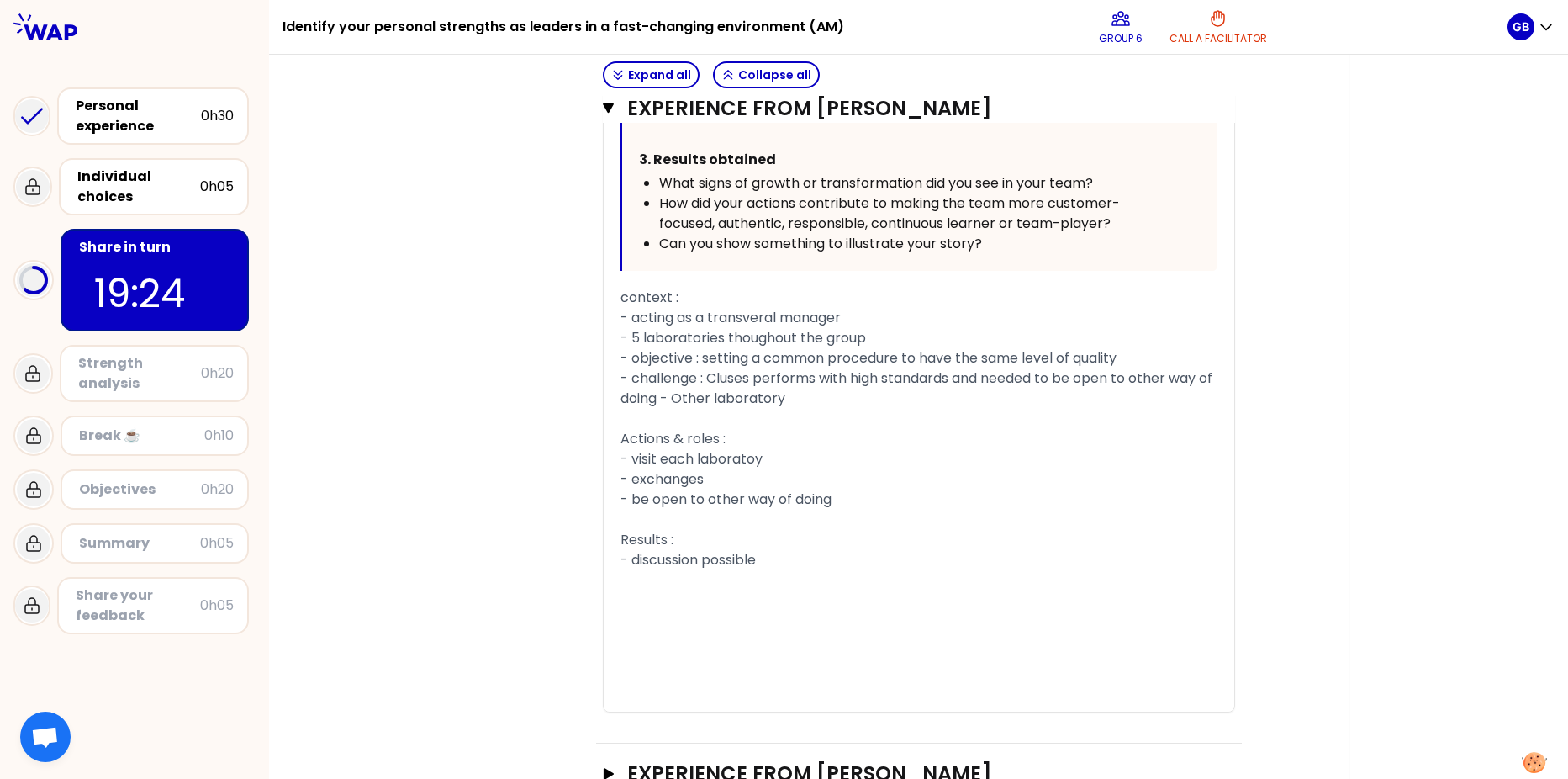
click at [776, 346] on span "- 5 laboratories thoughout the group" at bounding box center [743, 337] width 246 height 19
click at [791, 388] on div "- challenge : Cluses performs with high standards and needed to be open to othe…" at bounding box center [919, 388] width 597 height 40
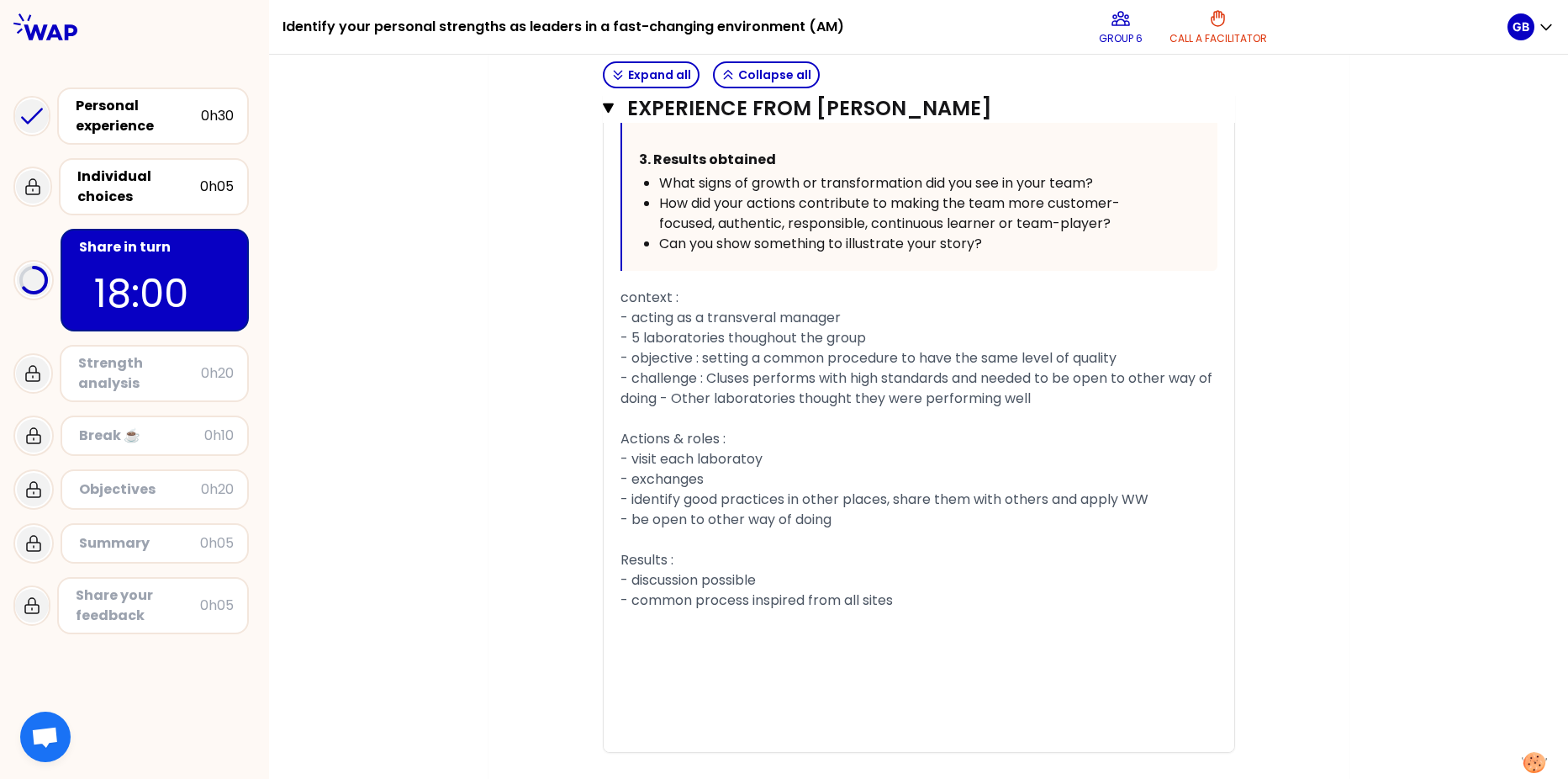
click at [791, 466] on div "- visit each laboratoy" at bounding box center [919, 459] width 597 height 20
click at [761, 477] on div "- exchanges" at bounding box center [919, 479] width 597 height 20
click at [910, 592] on div "- common process inspired from all sites" at bounding box center [919, 600] width 597 height 20
click at [620, 295] on span "context :" at bounding box center [649, 297] width 58 height 19
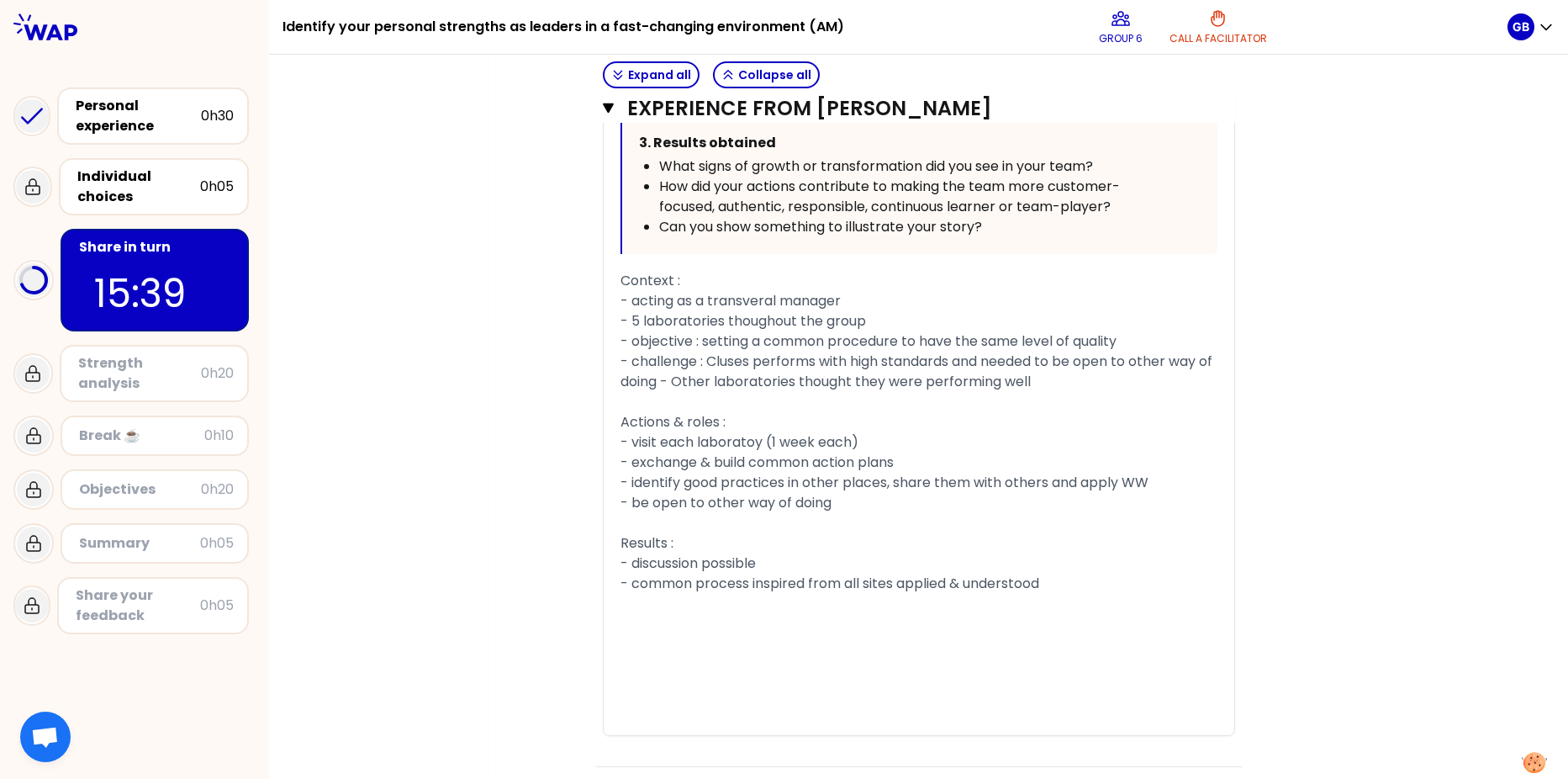
scroll to position [2277, 0]
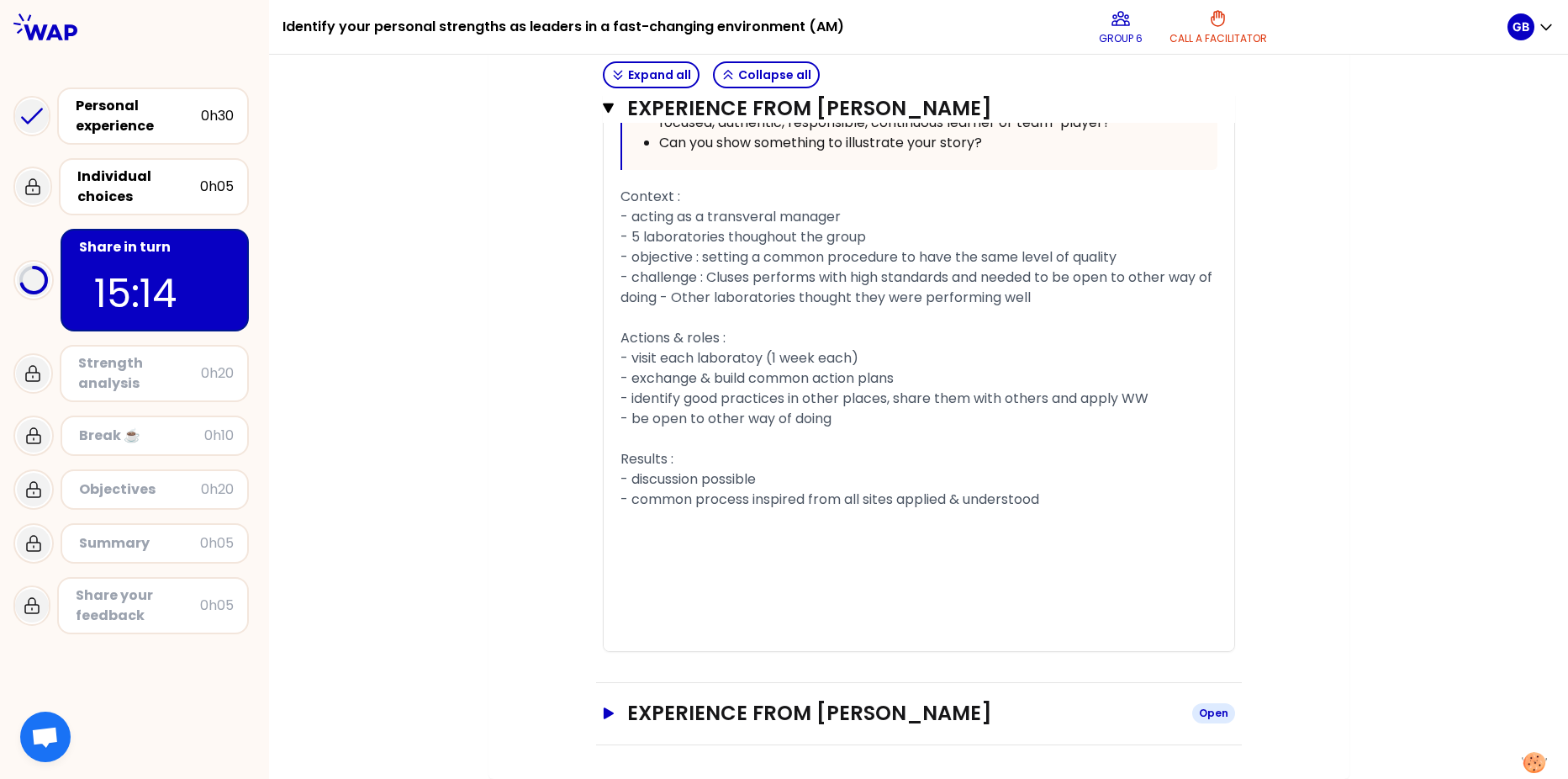
click at [603, 597] on icon "button" at bounding box center [607, 713] width 10 height 12
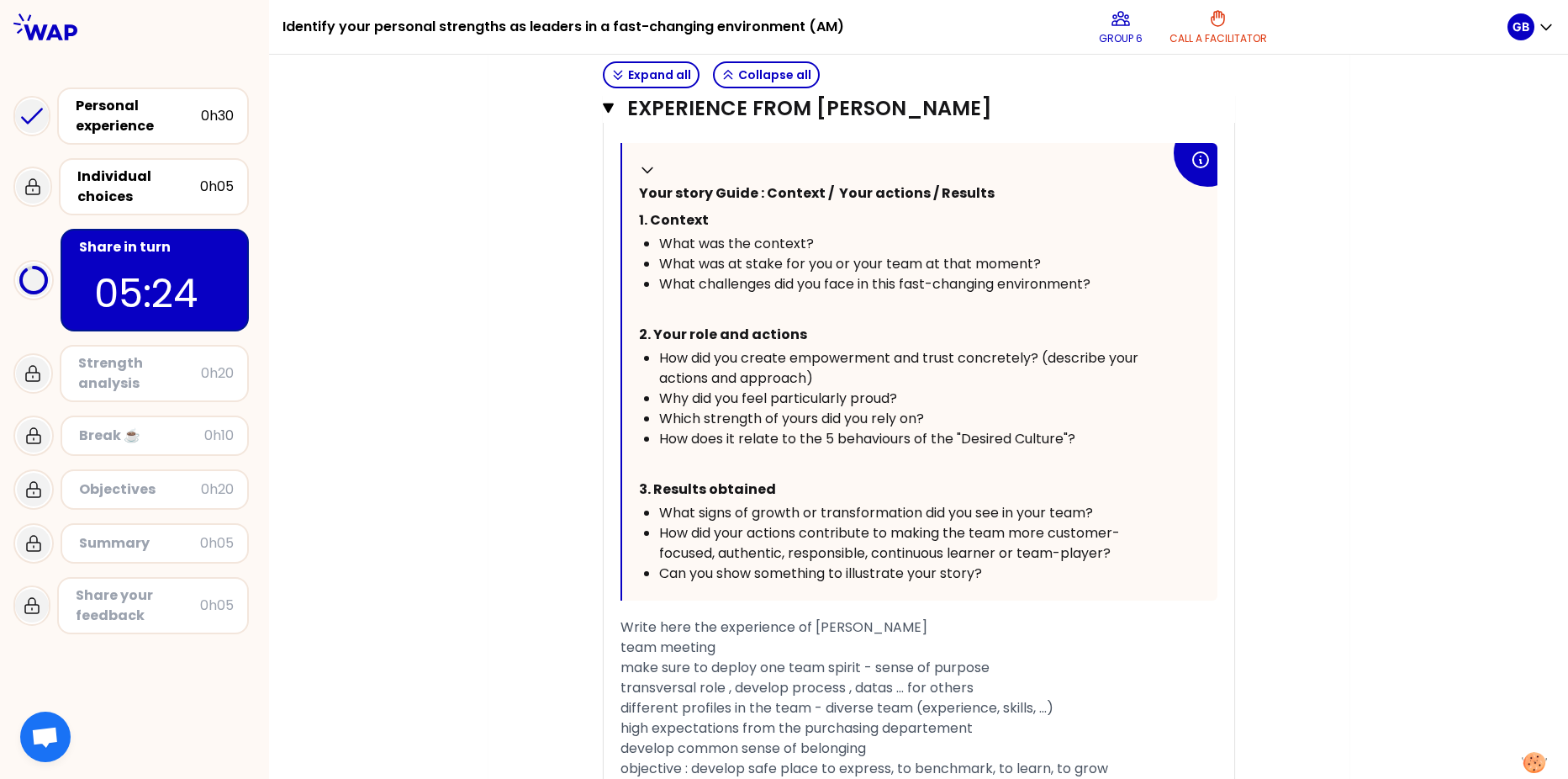
scroll to position [3421, 0]
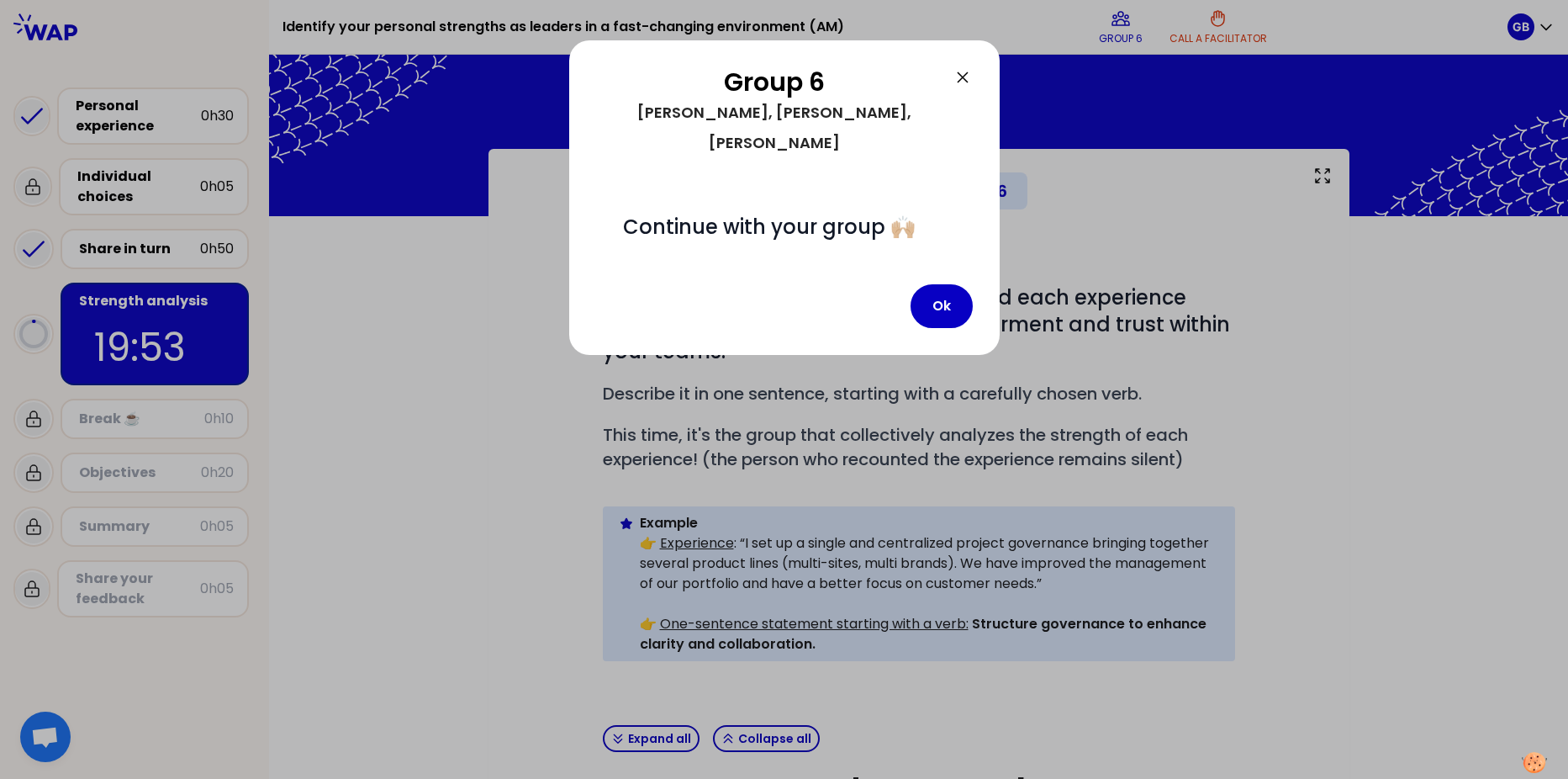
click at [968, 74] on icon at bounding box center [962, 77] width 20 height 20
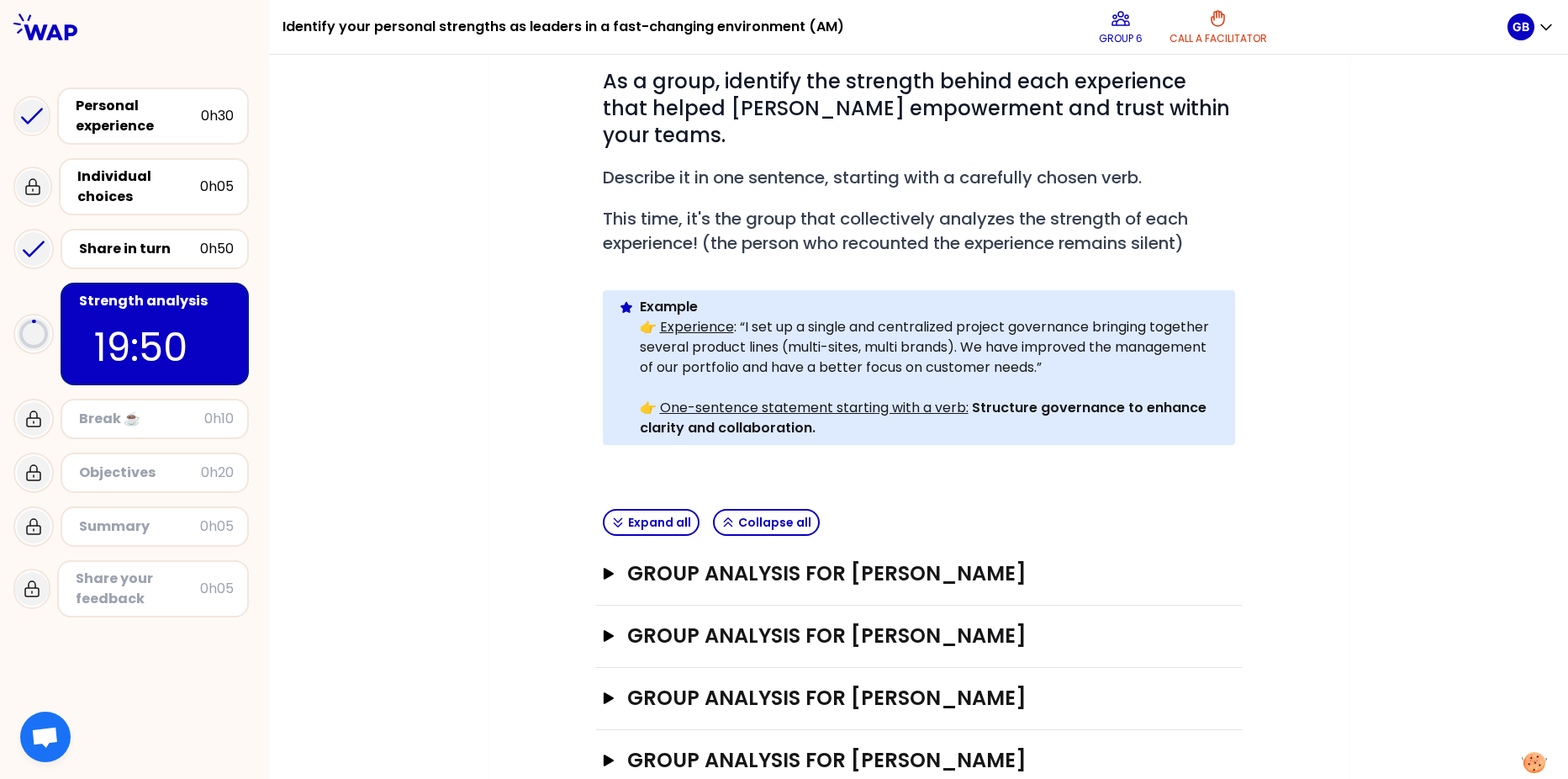
scroll to position [236, 0]
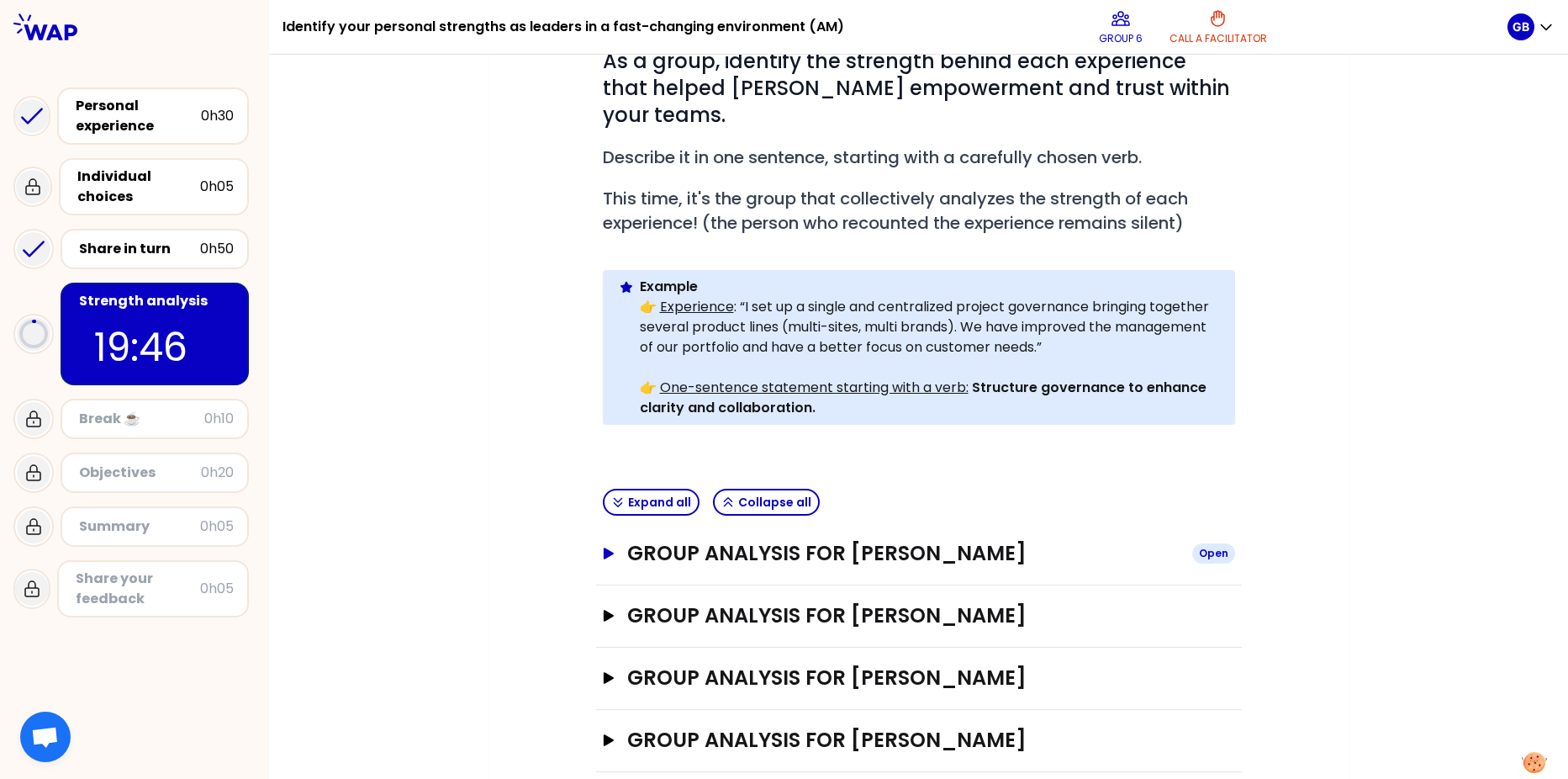
click at [773, 540] on h3 "Group analysis for [PERSON_NAME]" at bounding box center [902, 554] width 551 height 27
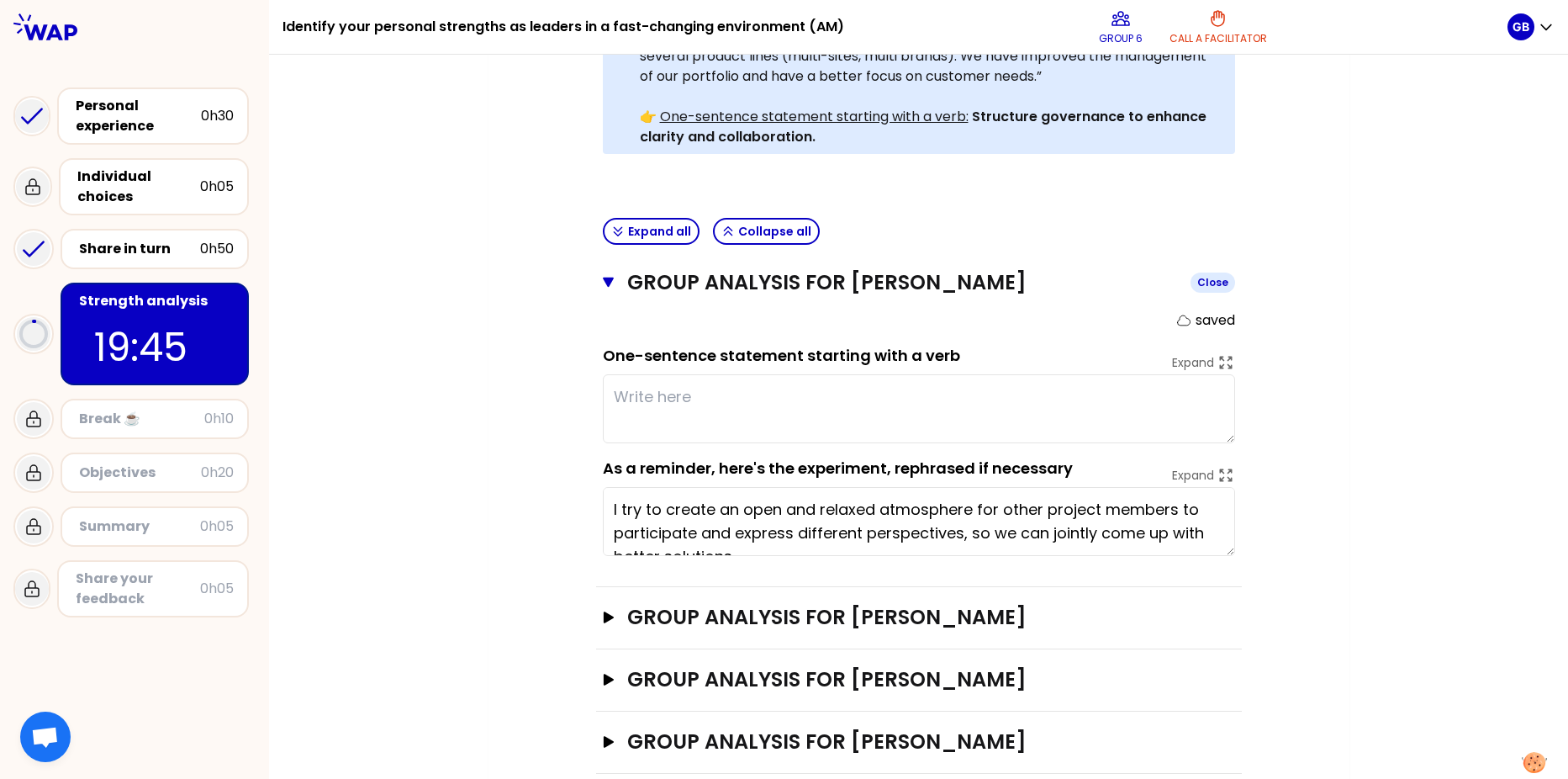
scroll to position [509, 0]
type textarea "bei"
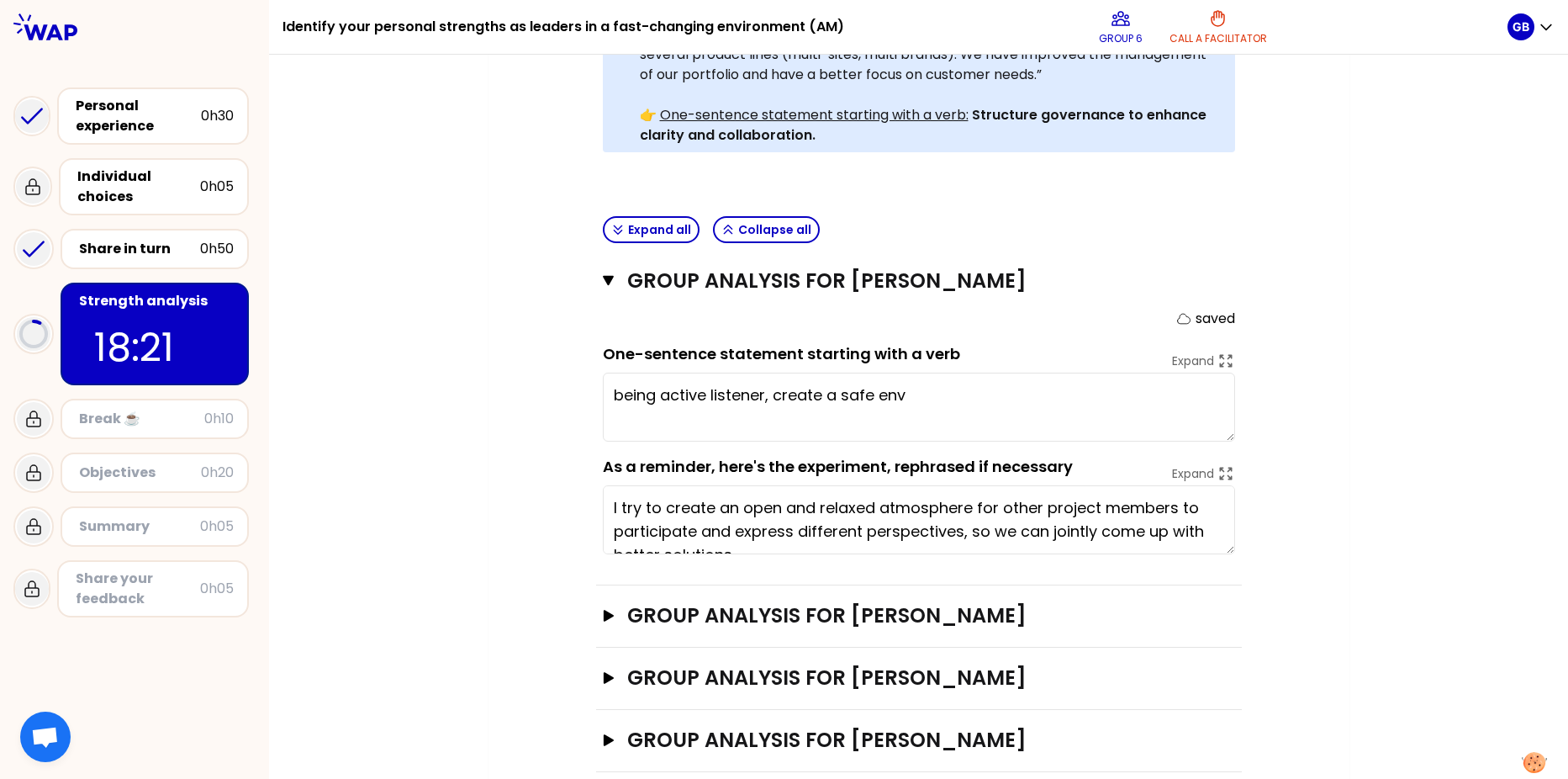
type textarea "being active listener, create a safe envio"
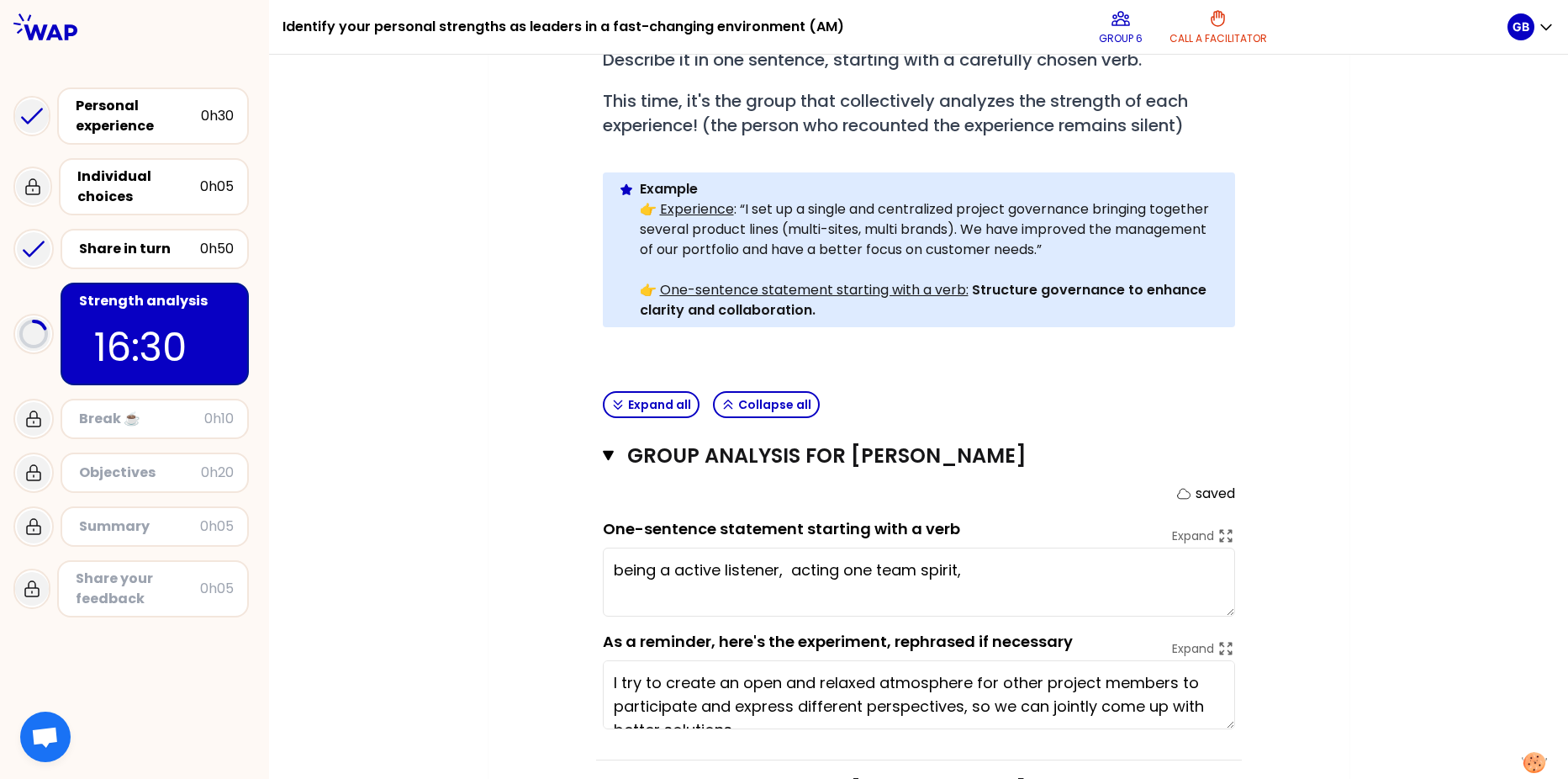
scroll to position [425, 0]
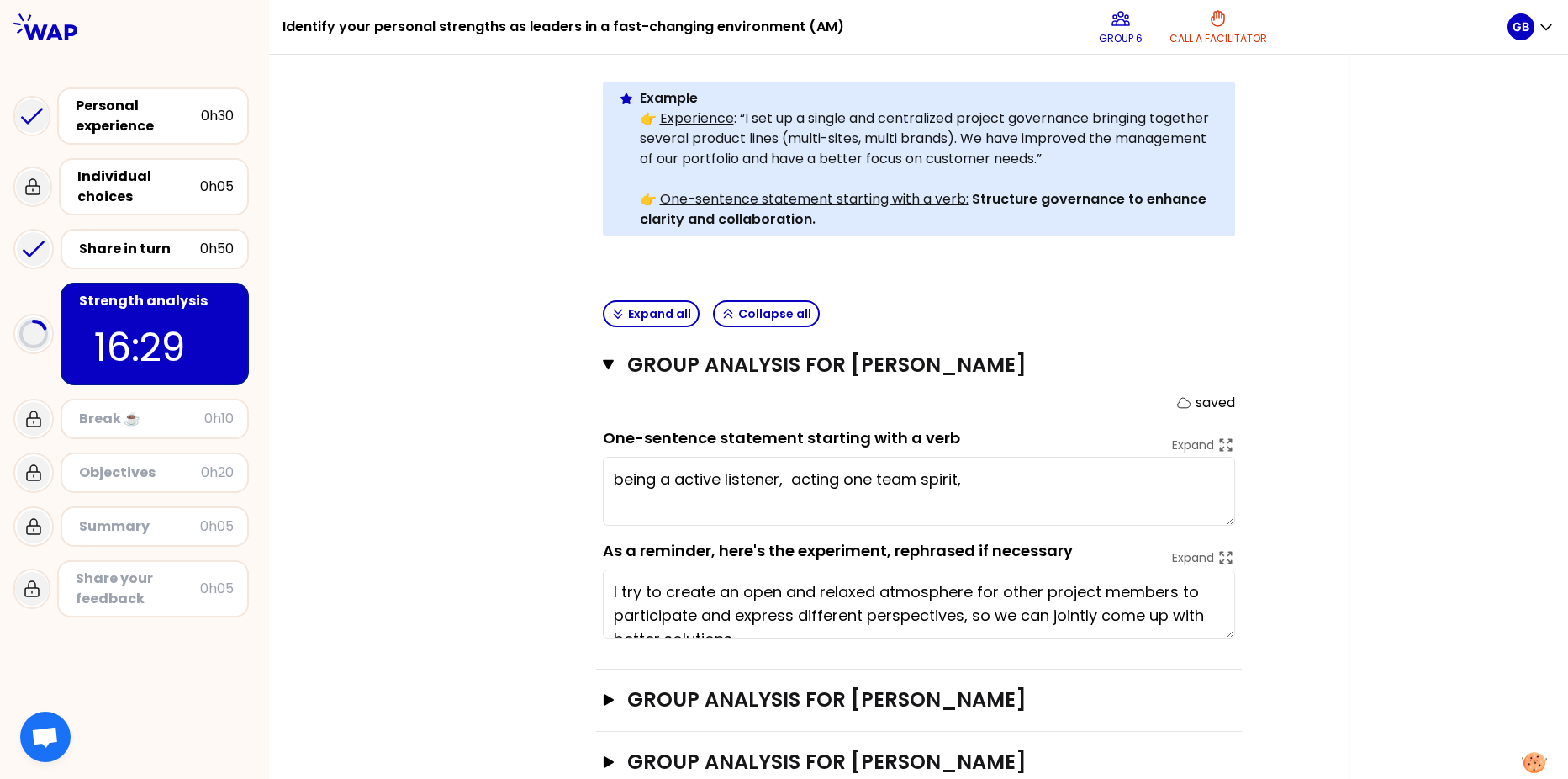
click at [798, 465] on textarea "being a active listener, acting one team spirit," at bounding box center [919, 491] width 632 height 69
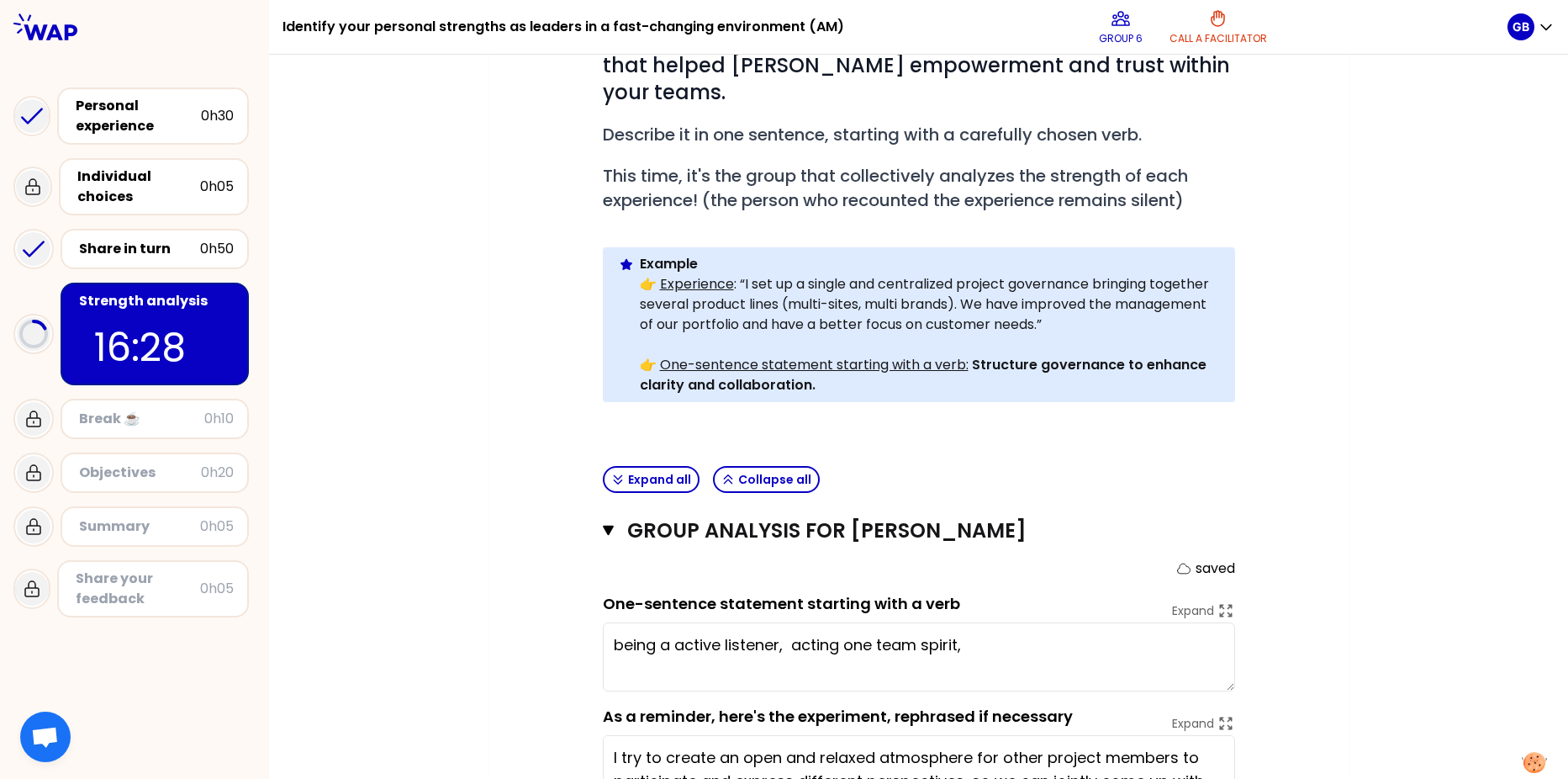
scroll to position [509, 0]
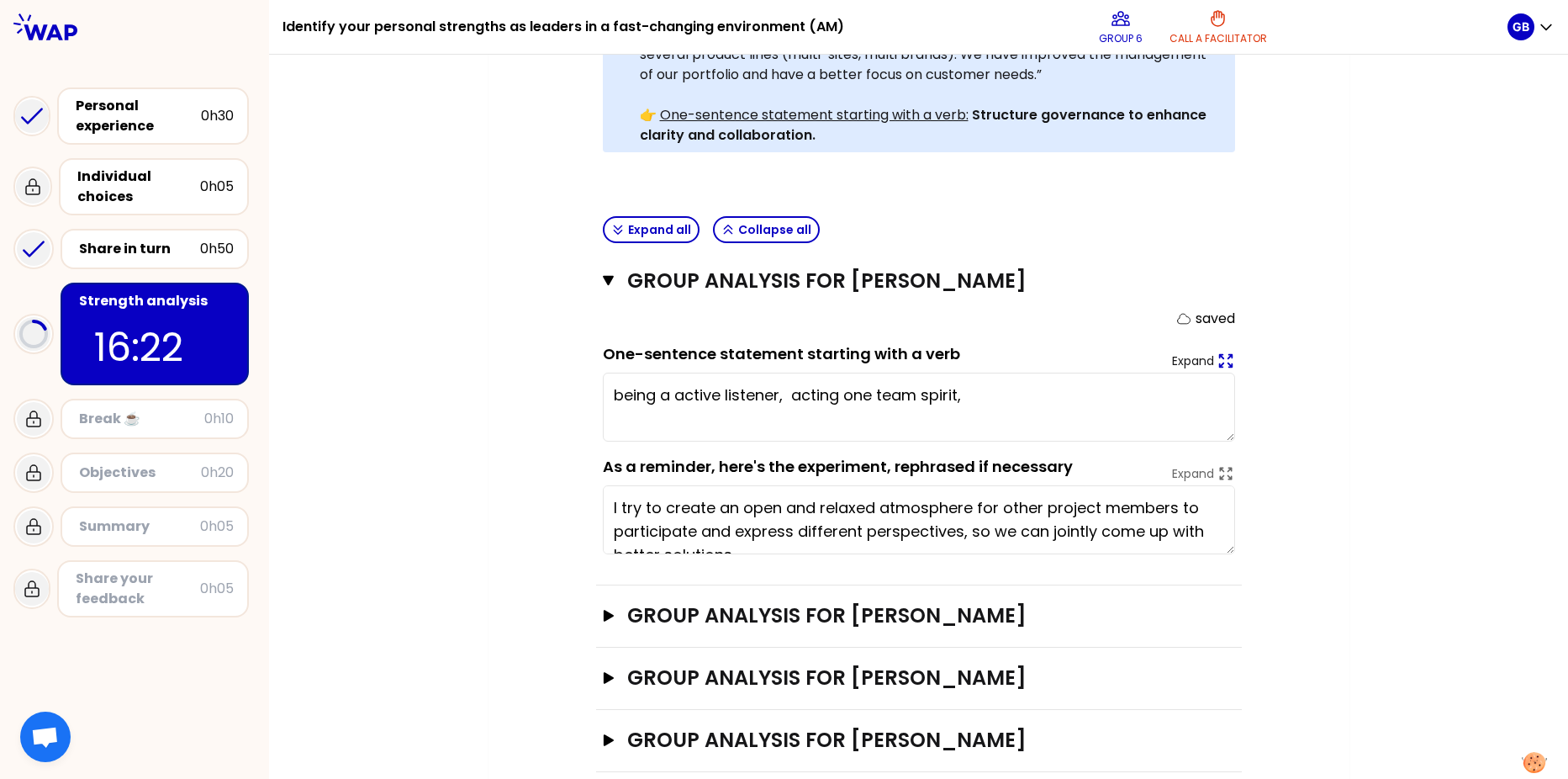
click at [1191, 353] on p "Expand" at bounding box center [1193, 361] width 42 height 16
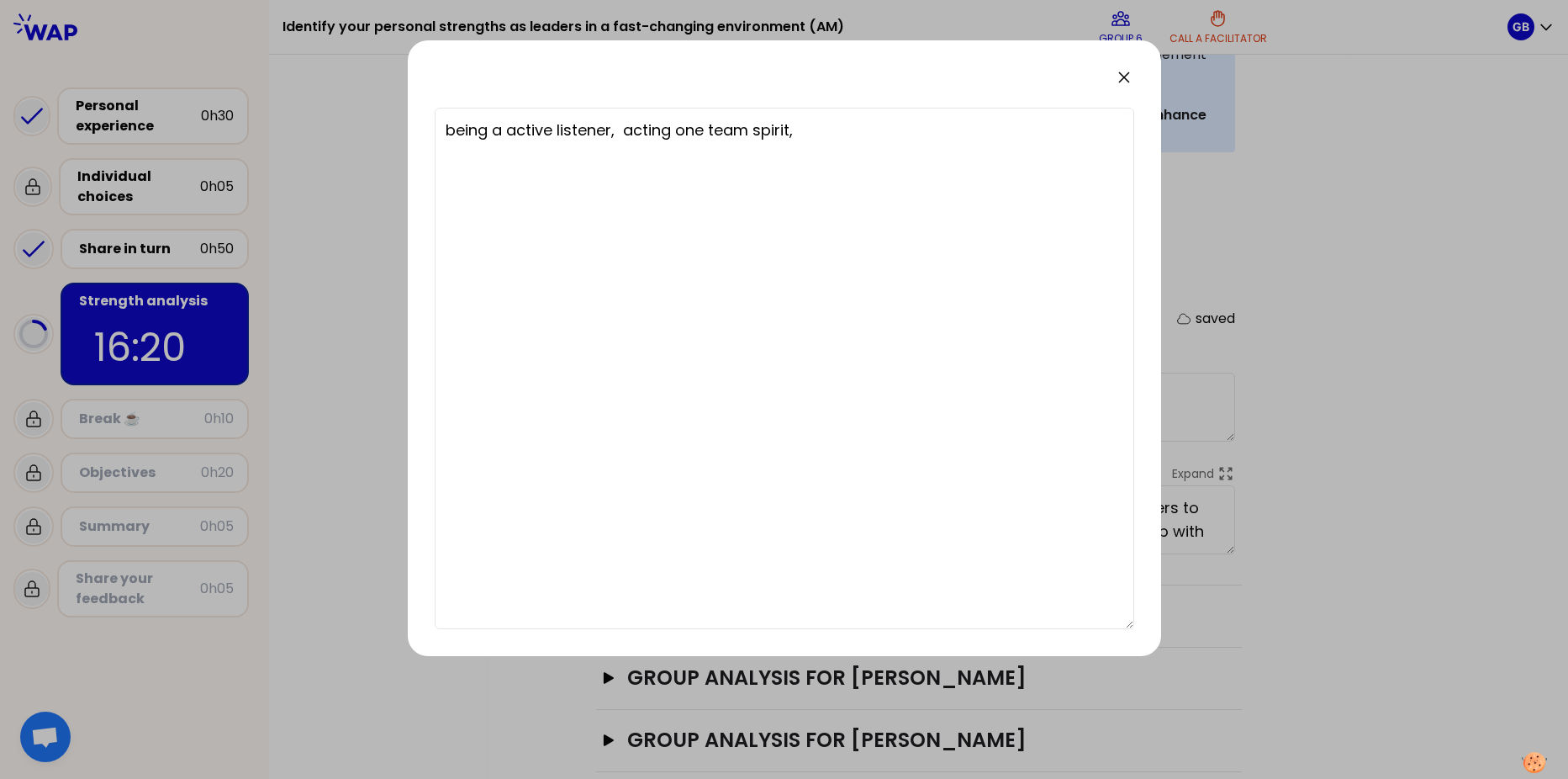
click at [1122, 73] on icon at bounding box center [1124, 77] width 20 height 20
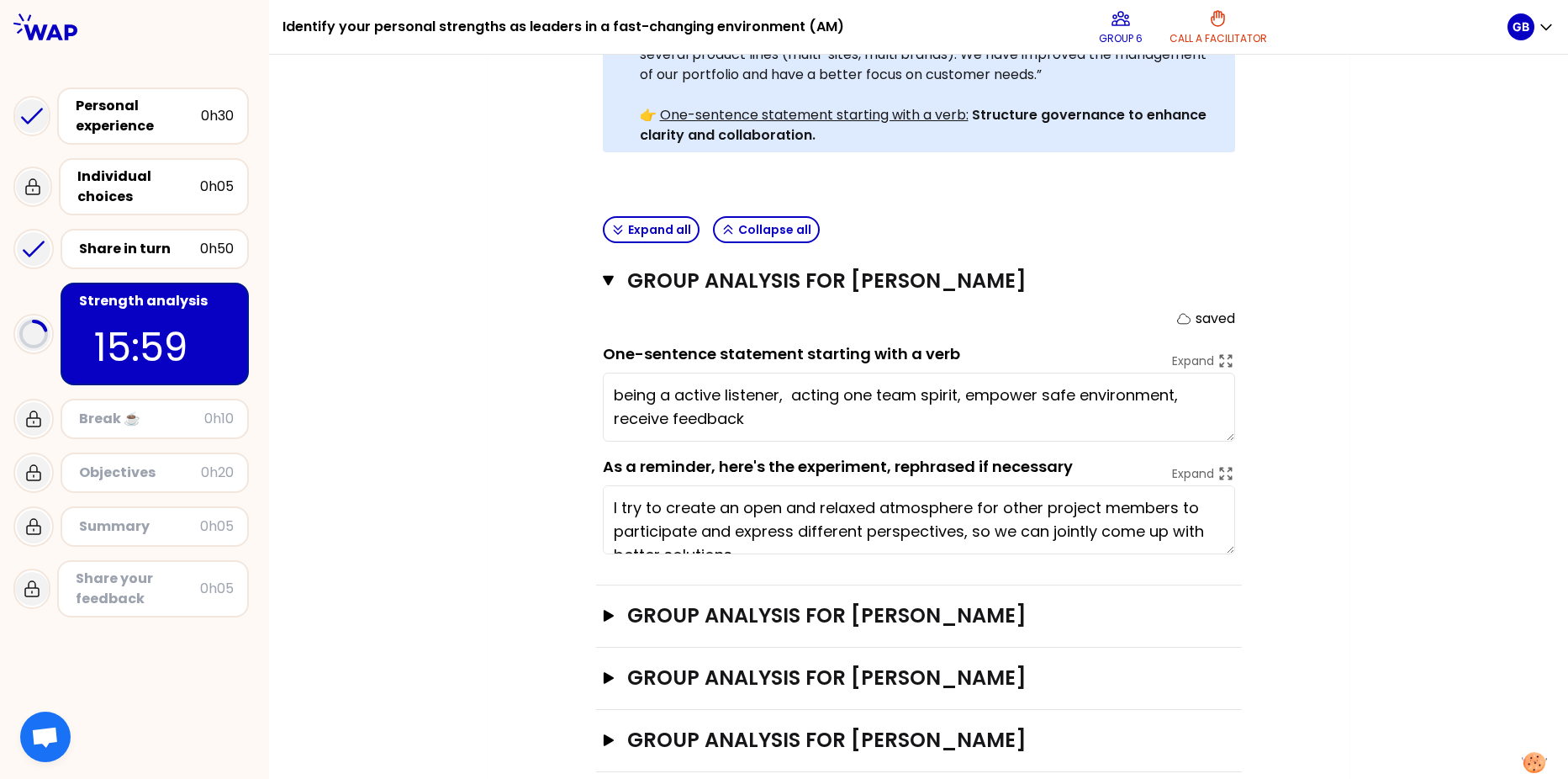
type textarea "being an active listener, acting one team spirit, empower safe environment, rec…"
click at [606, 597] on icon "button" at bounding box center [607, 615] width 14 height 12
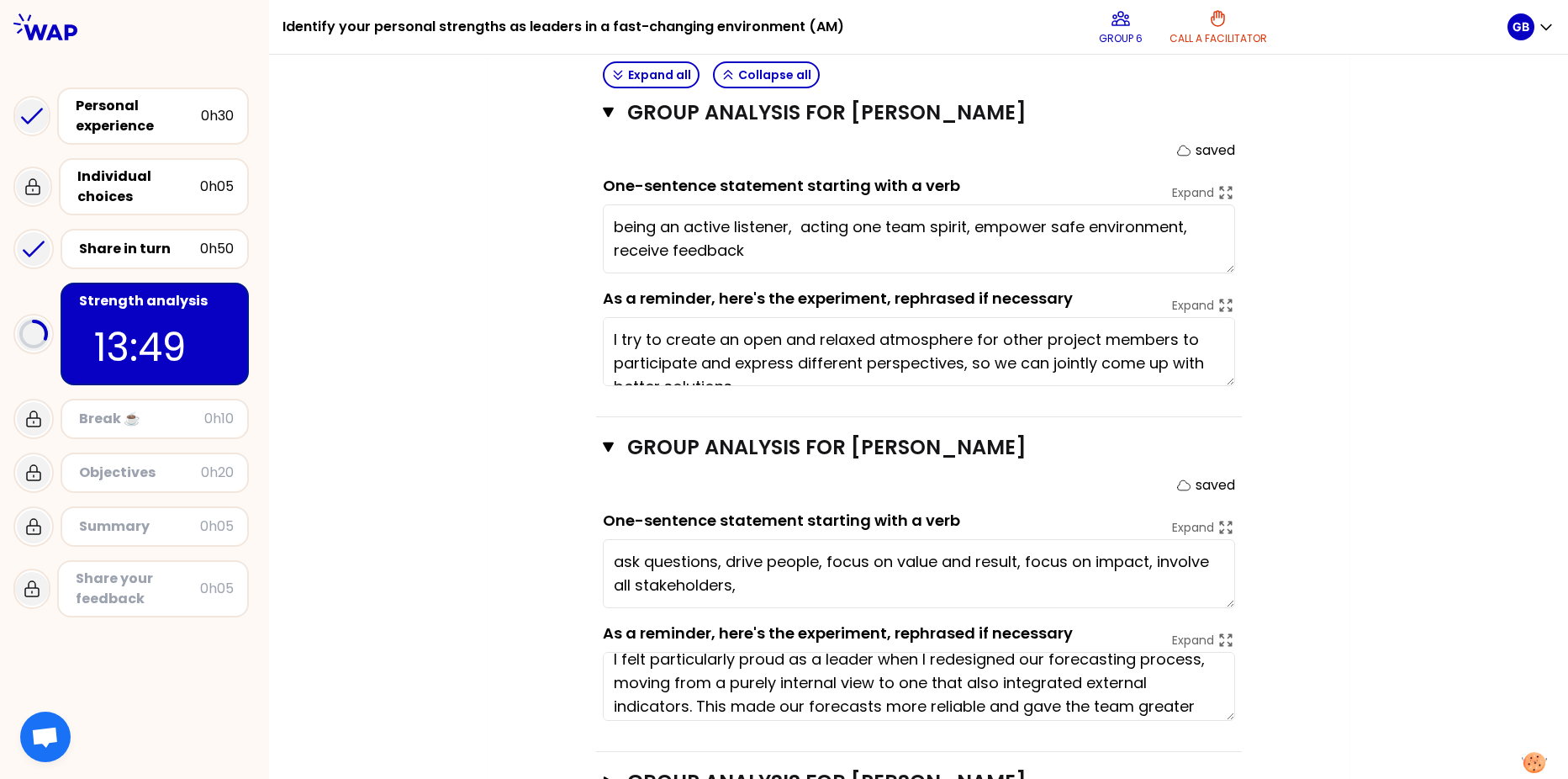
scroll to position [0, 0]
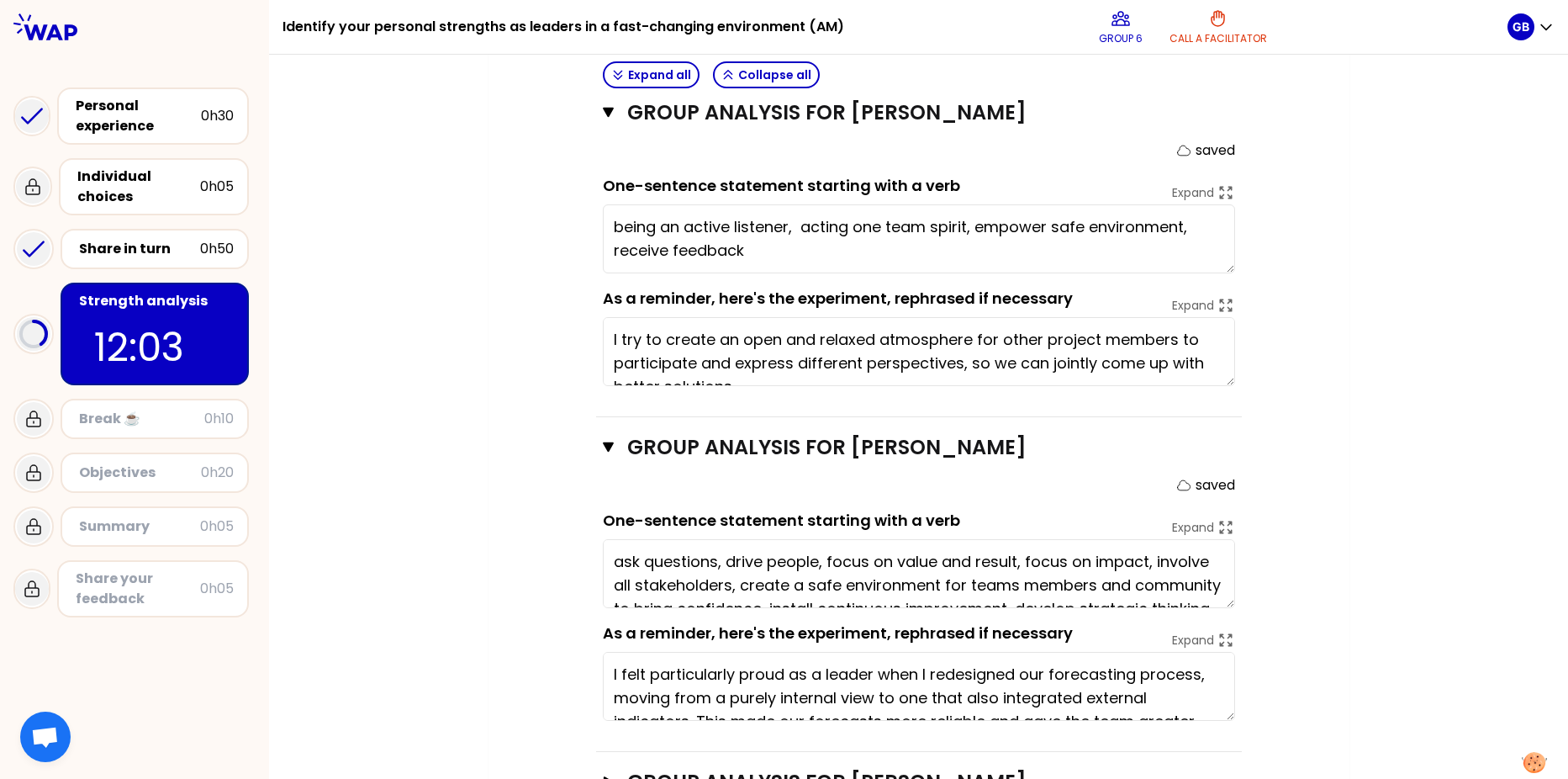
type textarea "ask questions, drive people, focus on value and result, focus on impact, involv…"
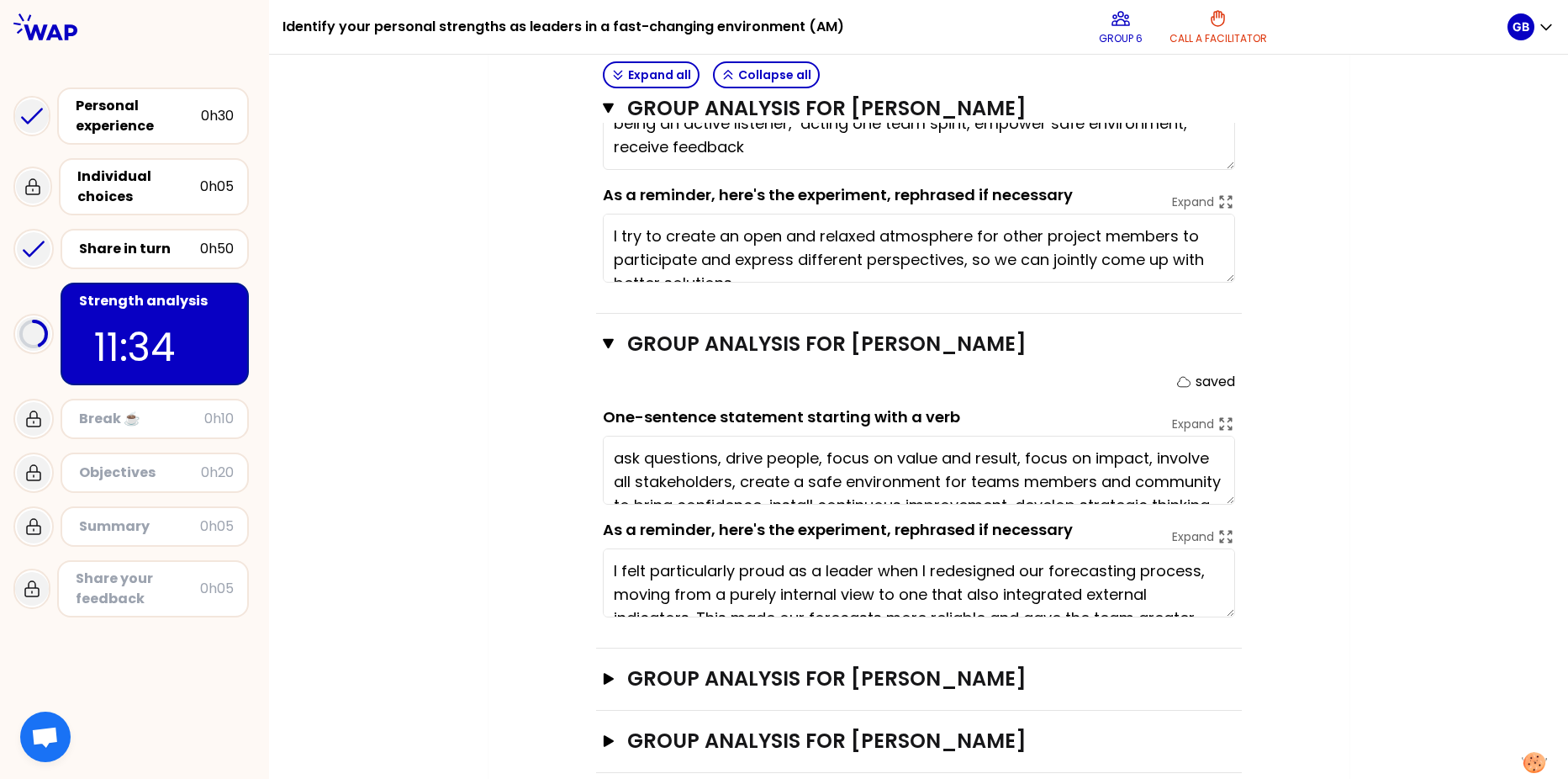
scroll to position [782, 0]
click at [603, 597] on icon "button" at bounding box center [607, 678] width 10 height 12
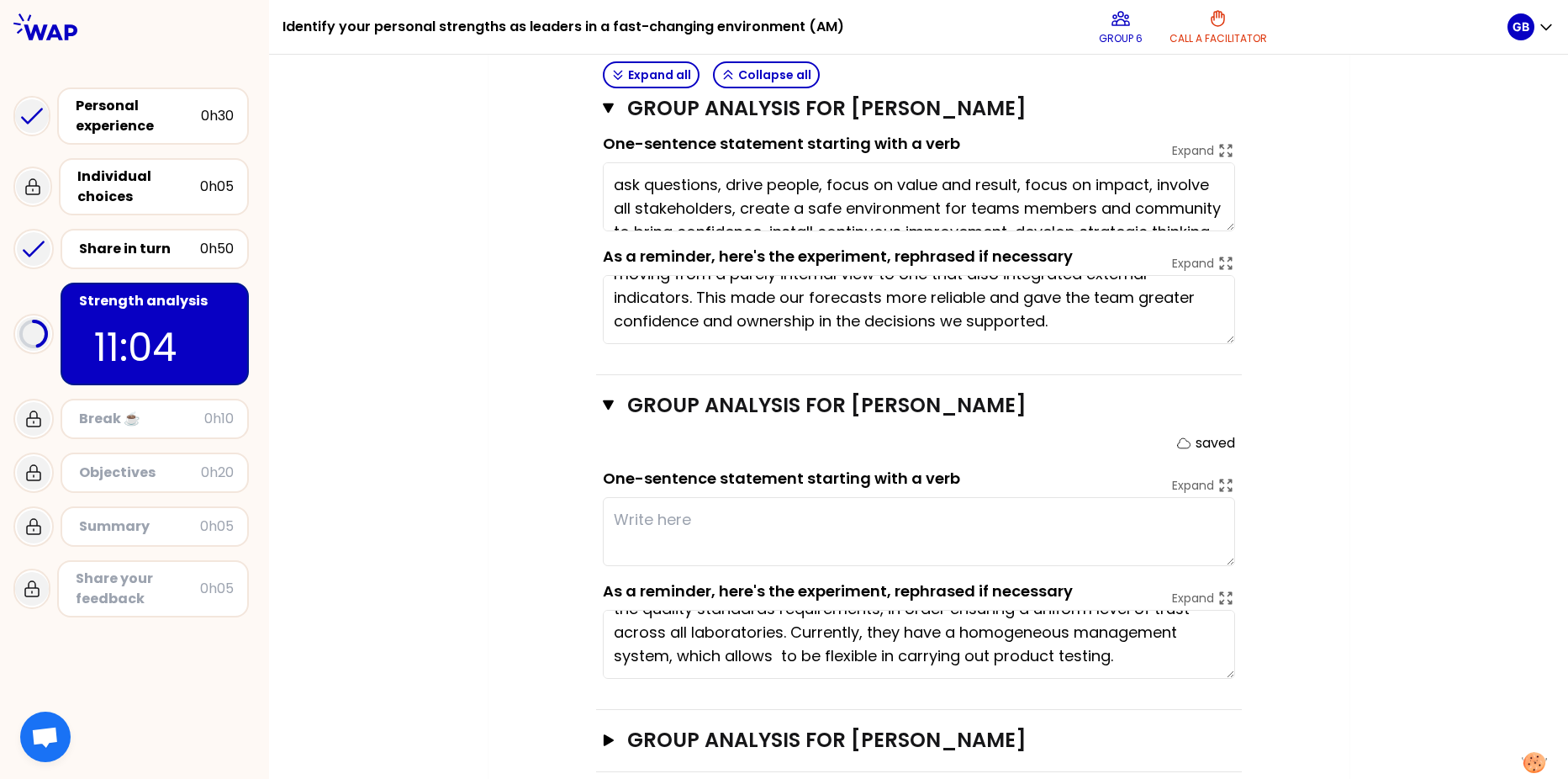
scroll to position [0, 0]
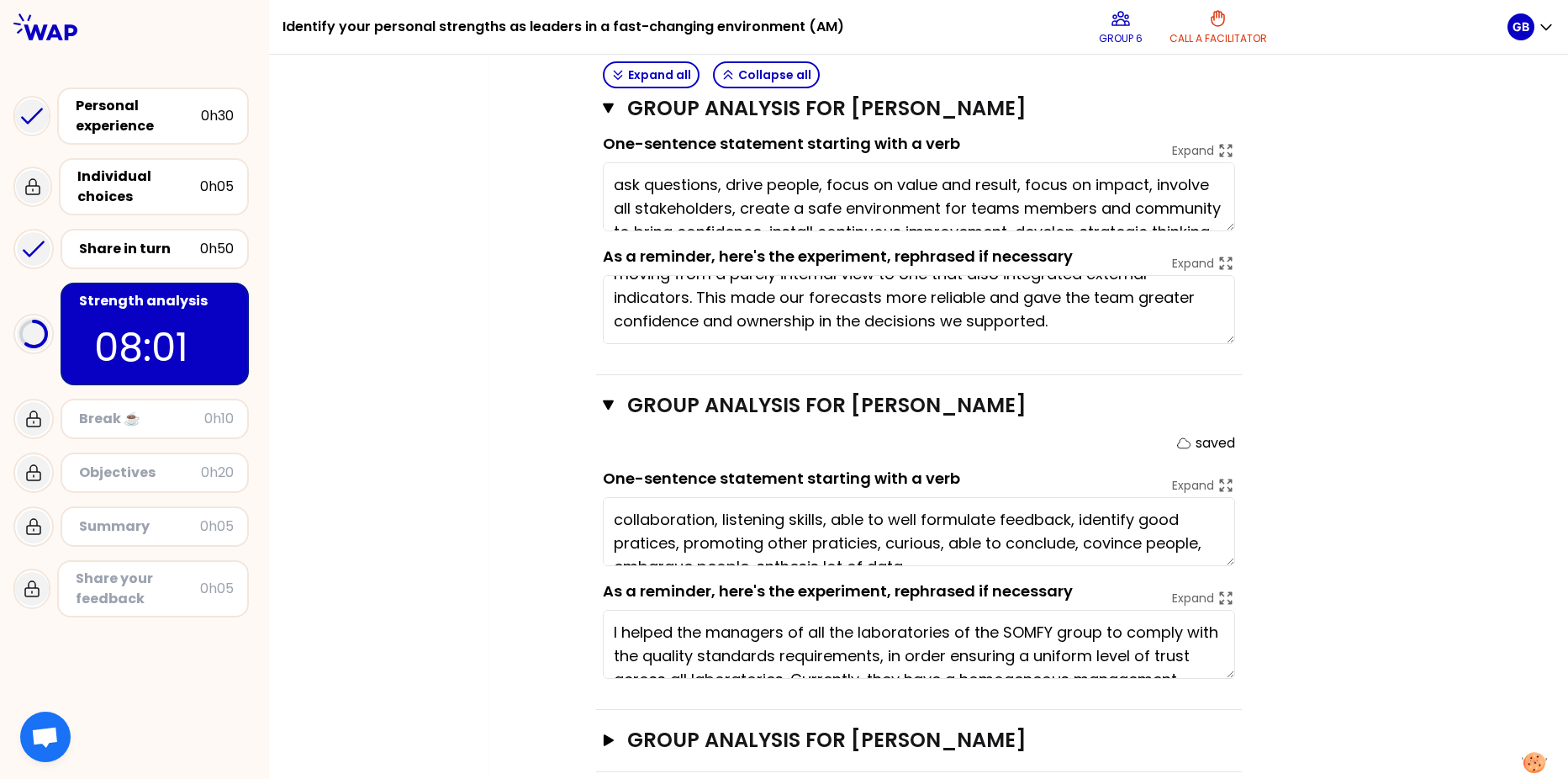
type textarea "collaboration, listening skills, able to well formulate feedback, identify good…"
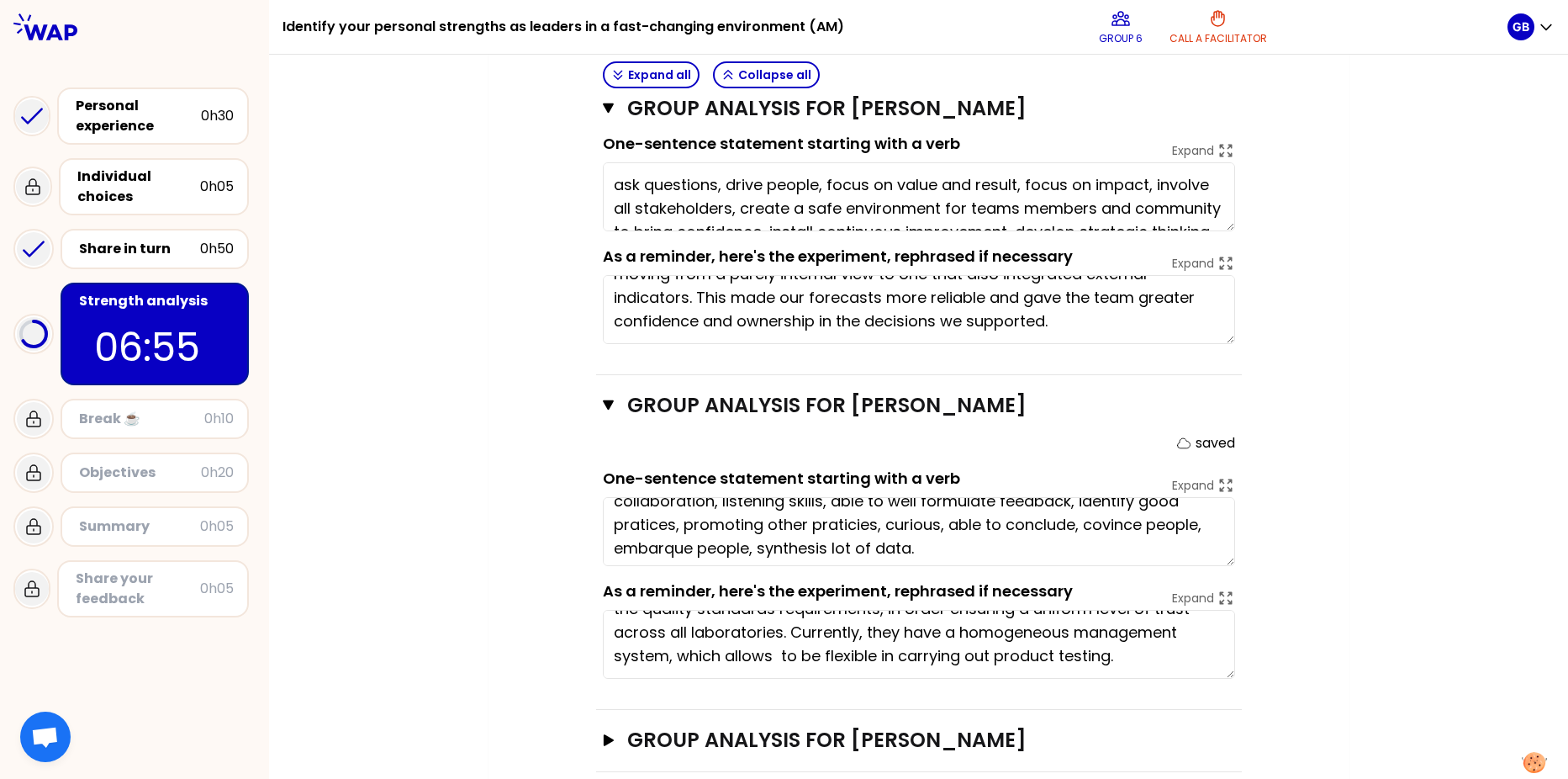
scroll to position [24, 0]
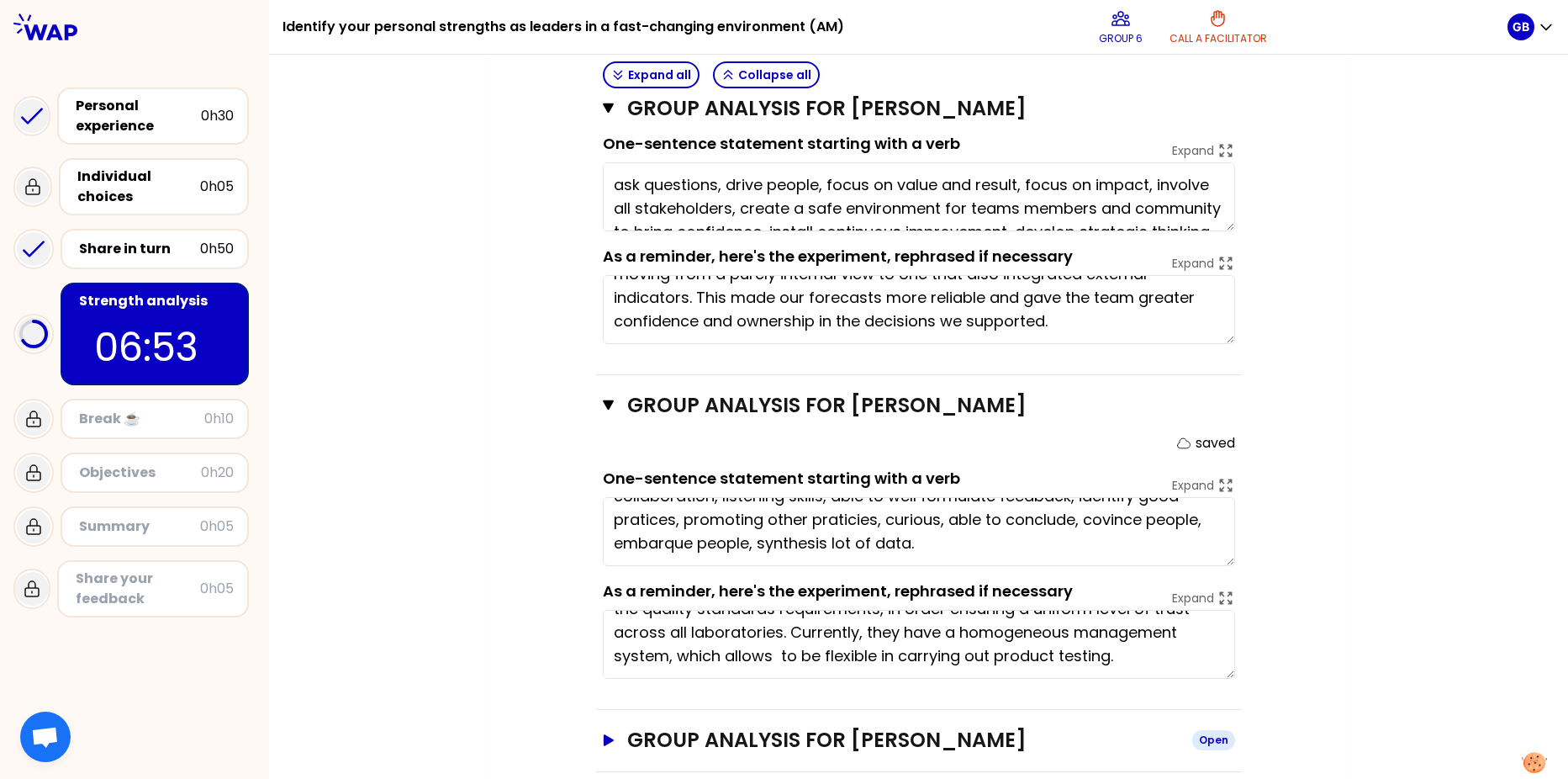
click at [603, 597] on icon "button" at bounding box center [607, 740] width 10 height 12
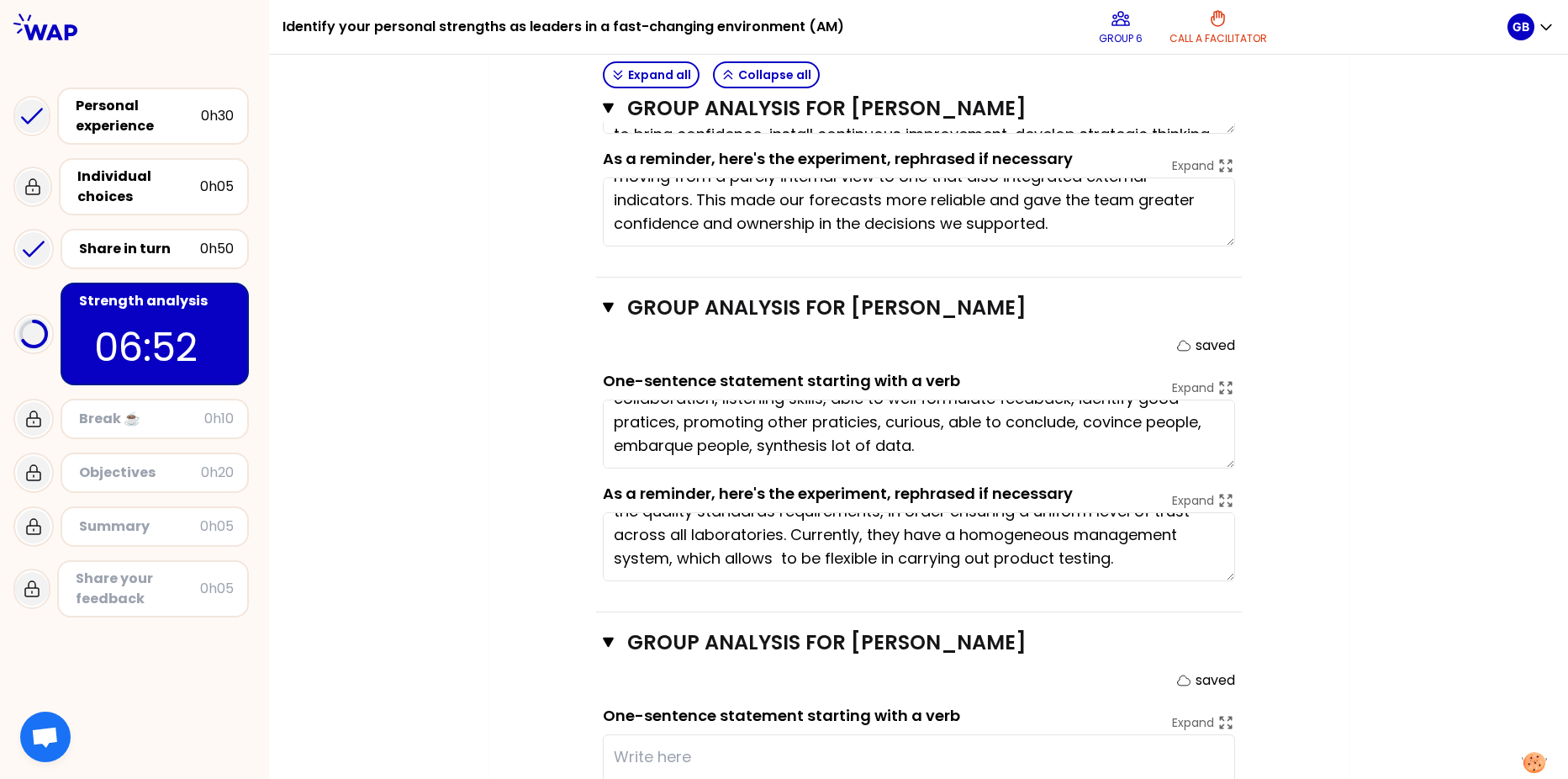
scroll to position [1307, 0]
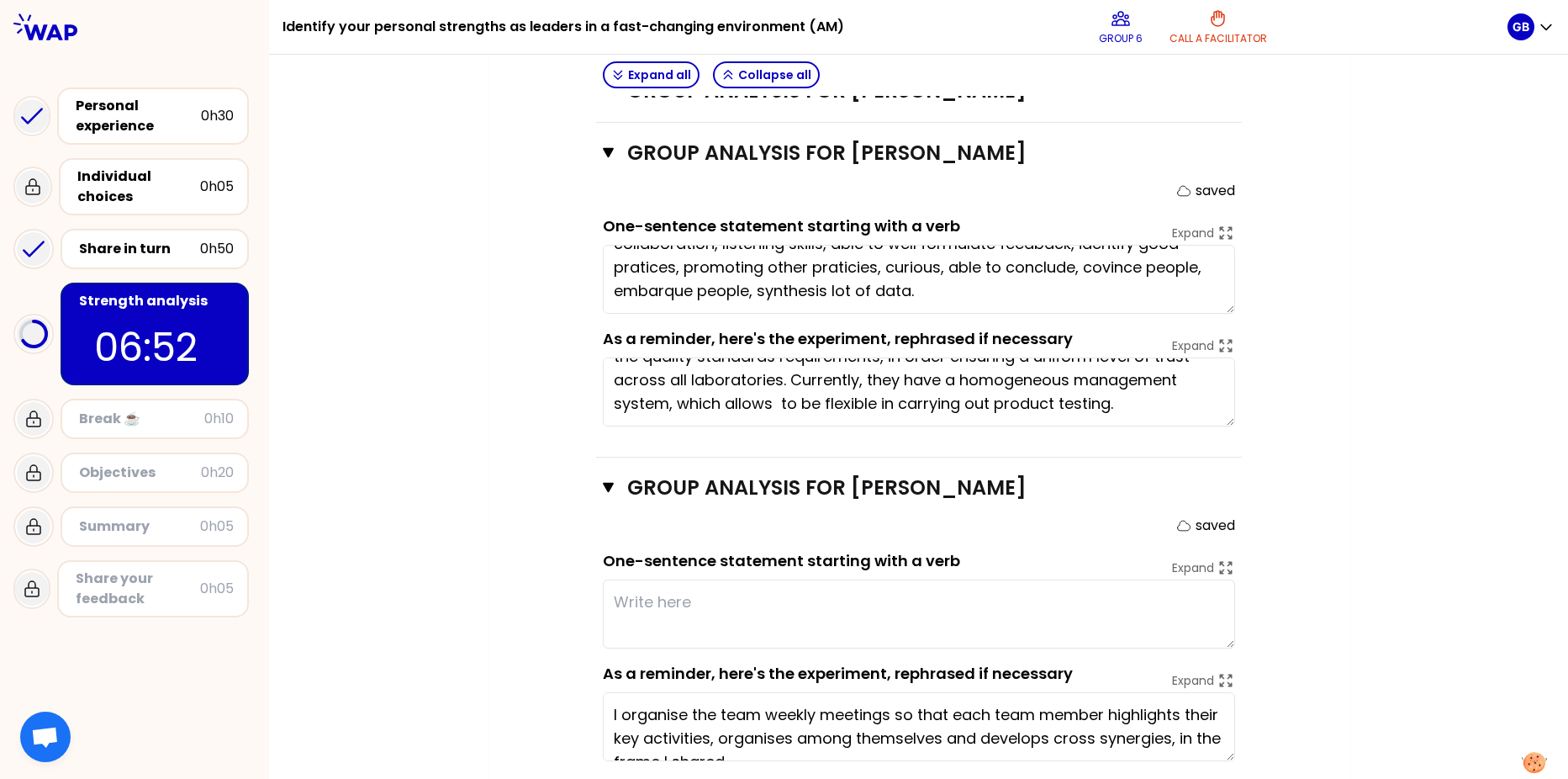
click at [660, 586] on textarea at bounding box center [919, 614] width 632 height 69
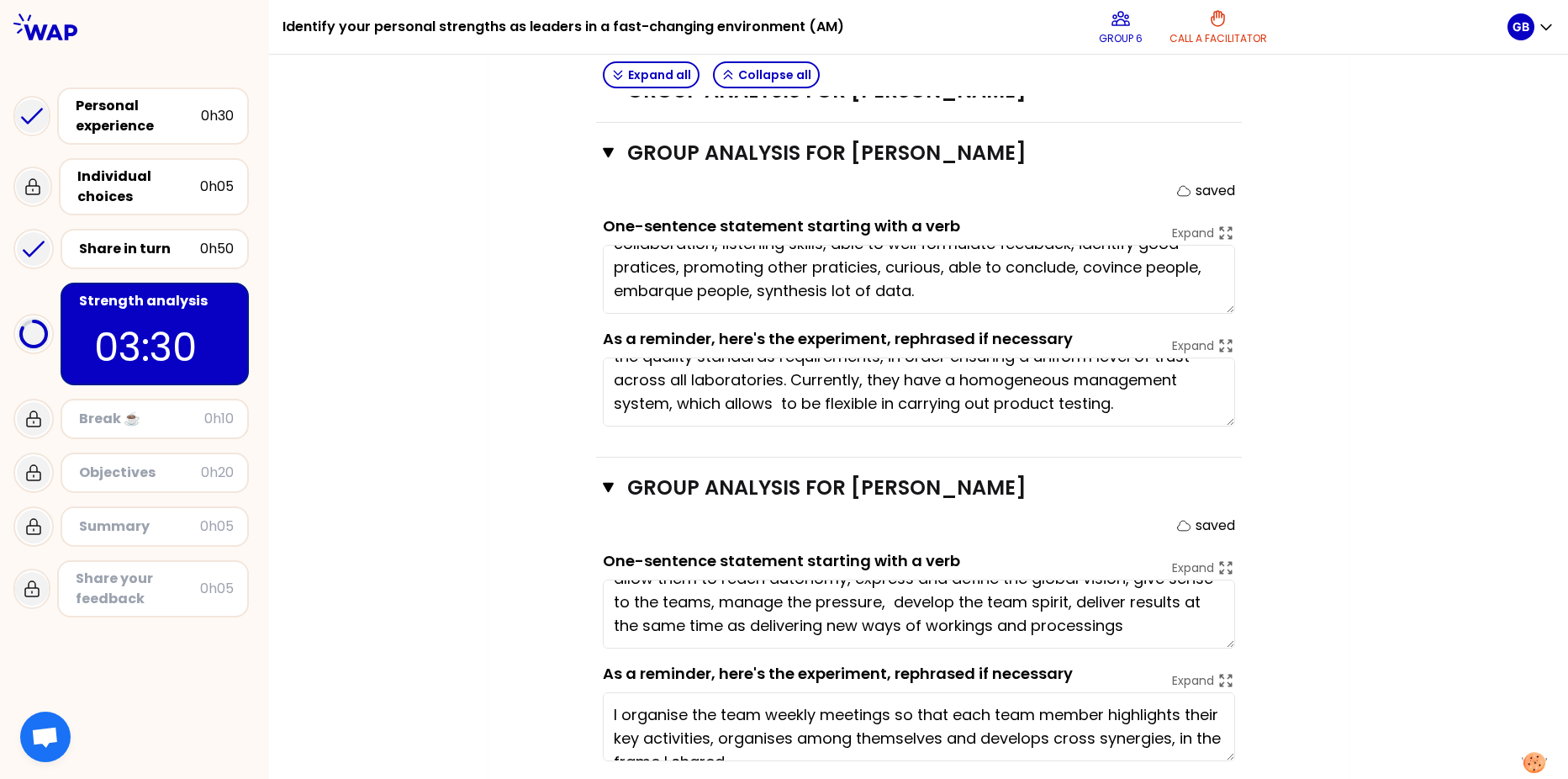
scroll to position [0, 0]
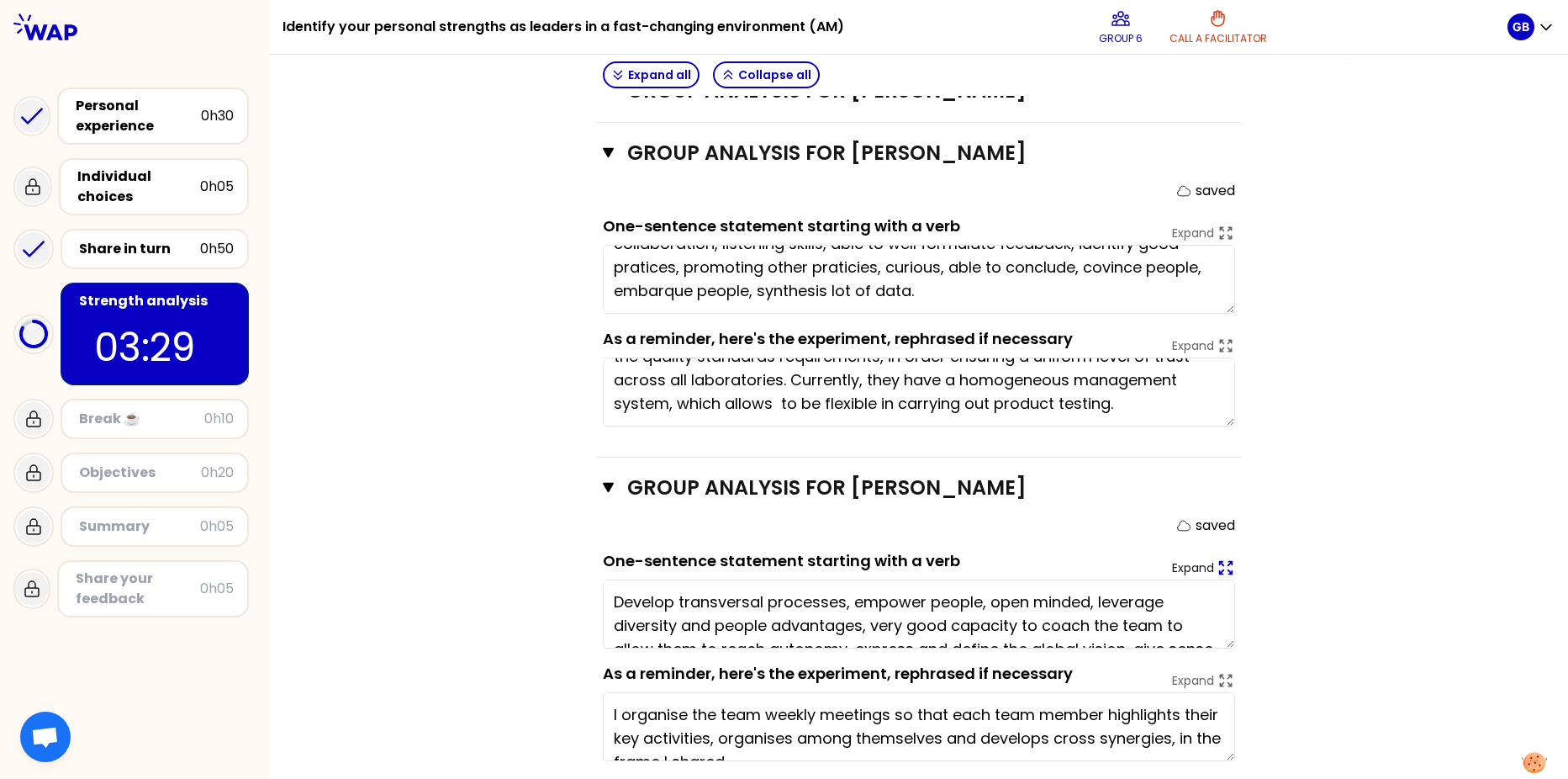
click at [1217, 559] on icon at bounding box center [1226, 568] width 18 height 18
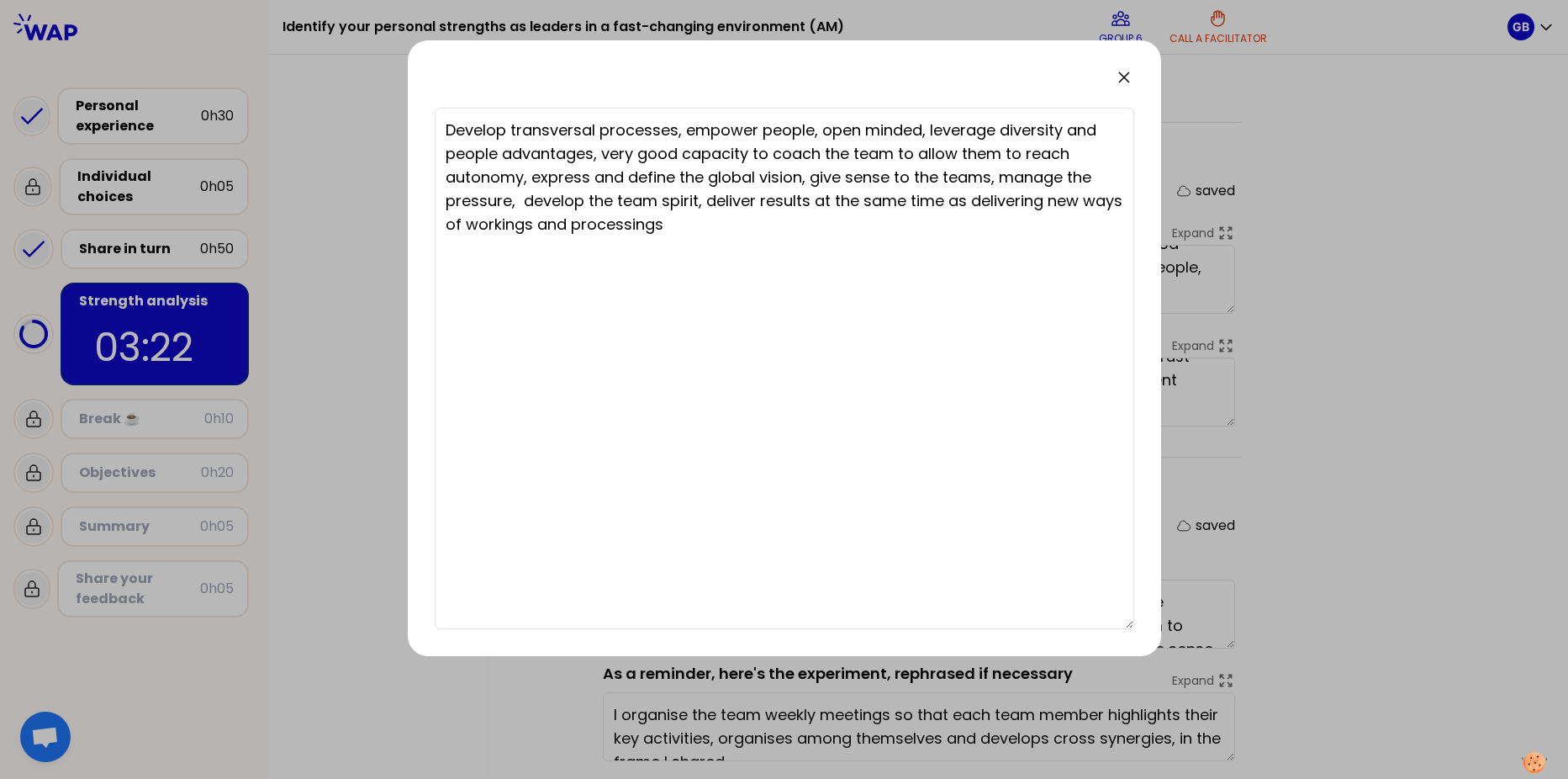
click at [785, 220] on textarea "Develop transversal processes, empower people, open minded, leverage diversity …" at bounding box center [784, 368] width 699 height 522
type textarea "Develop transversal processes, empower people, open minded, leverage diversity …"
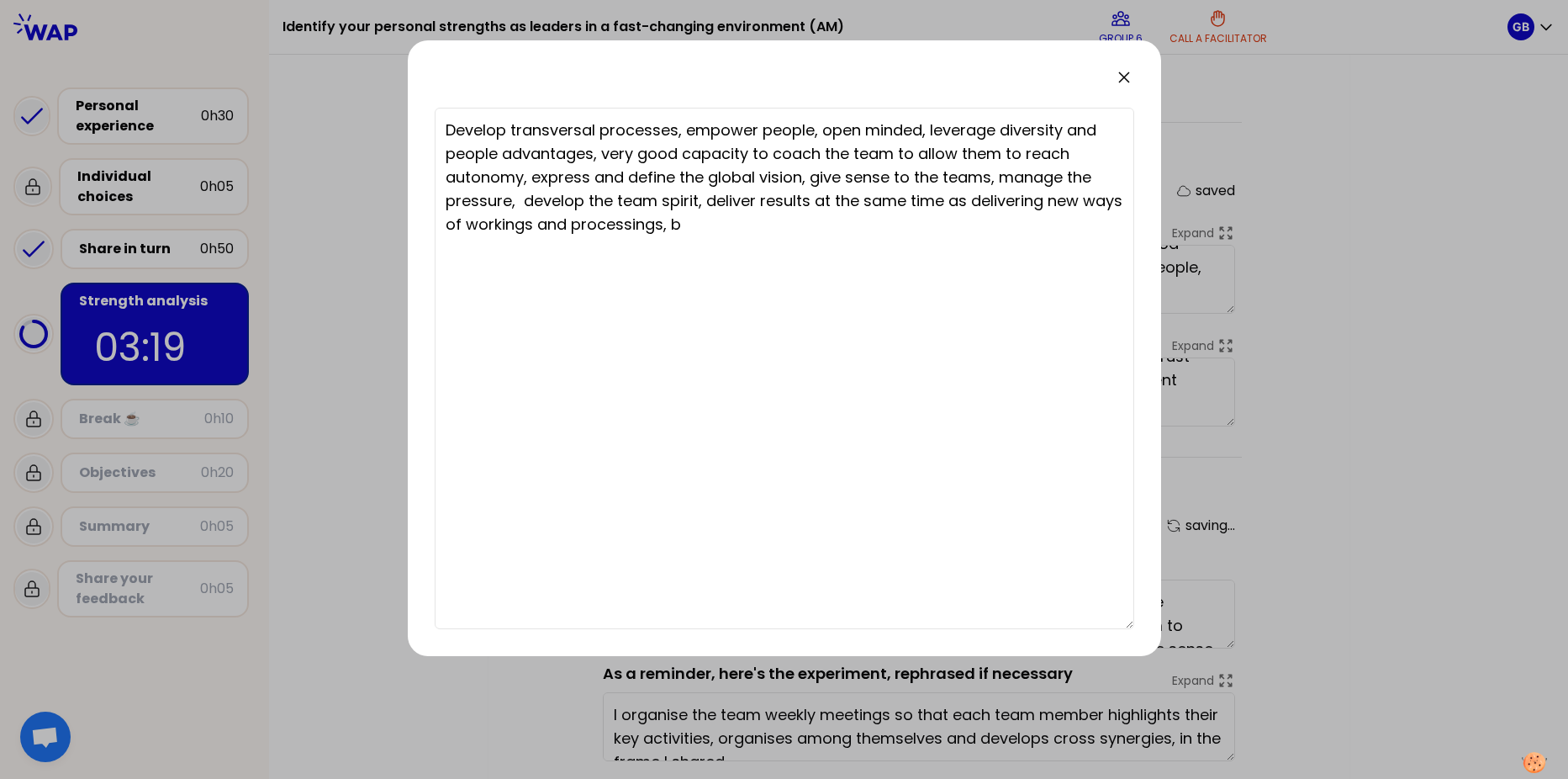
type textarea "Develop transversal processes, empower people, open minded, leverage diversity …"
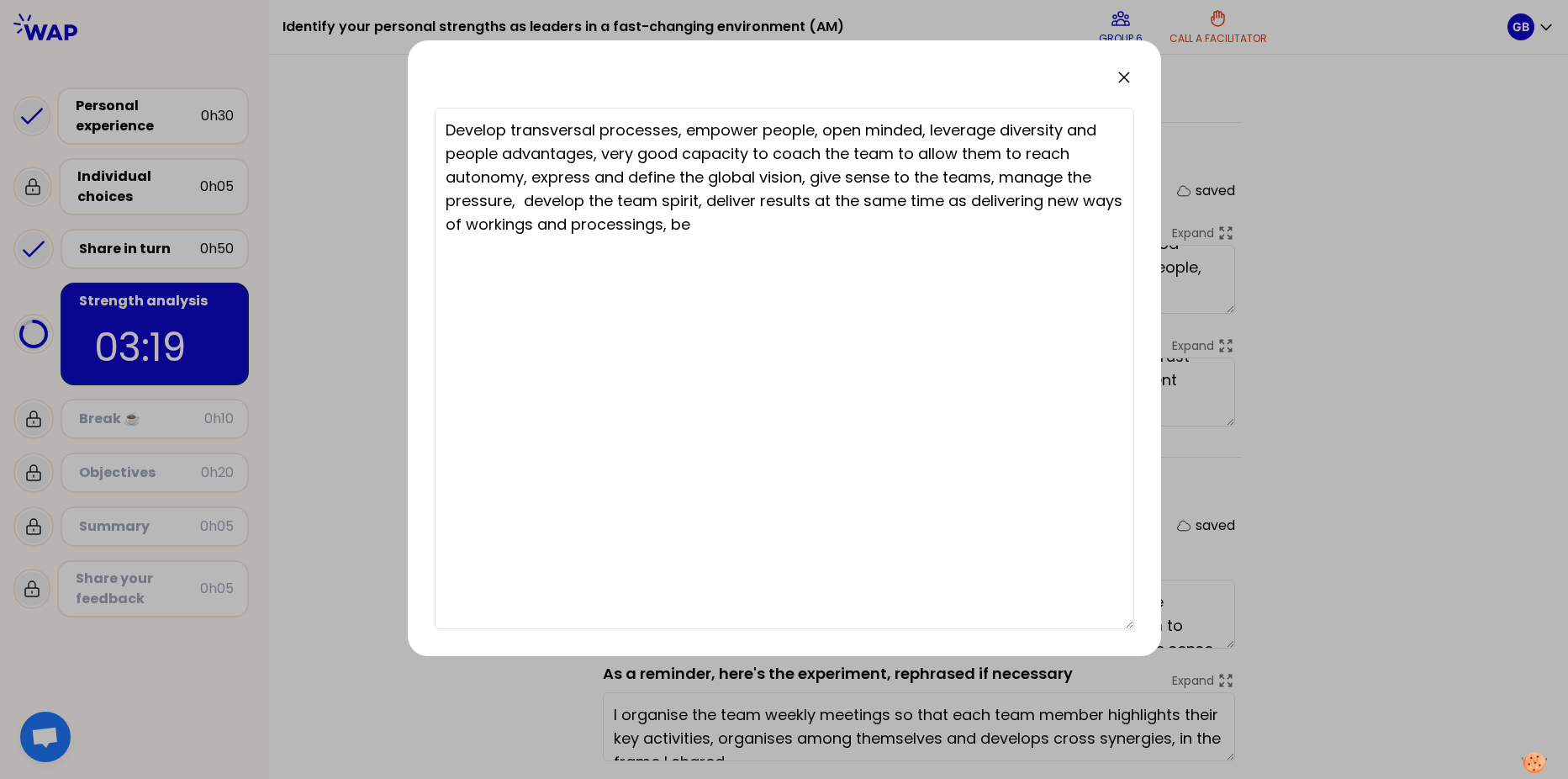
type textarea "Develop transversal processes, empower people, open minded, leverage diversity …"
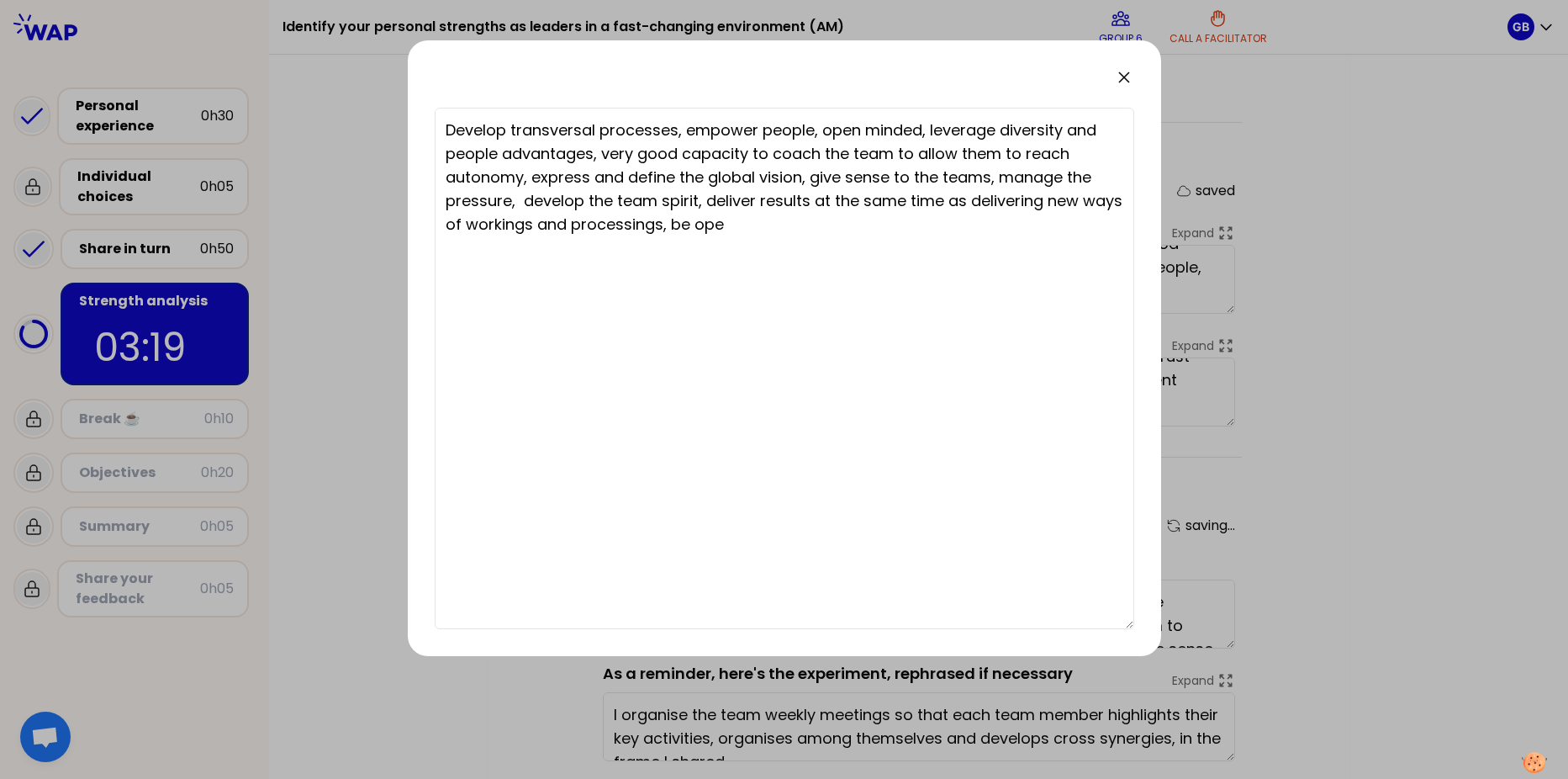
type textarea "Develop transversal processes, empower people, open minded, leverage diversity …"
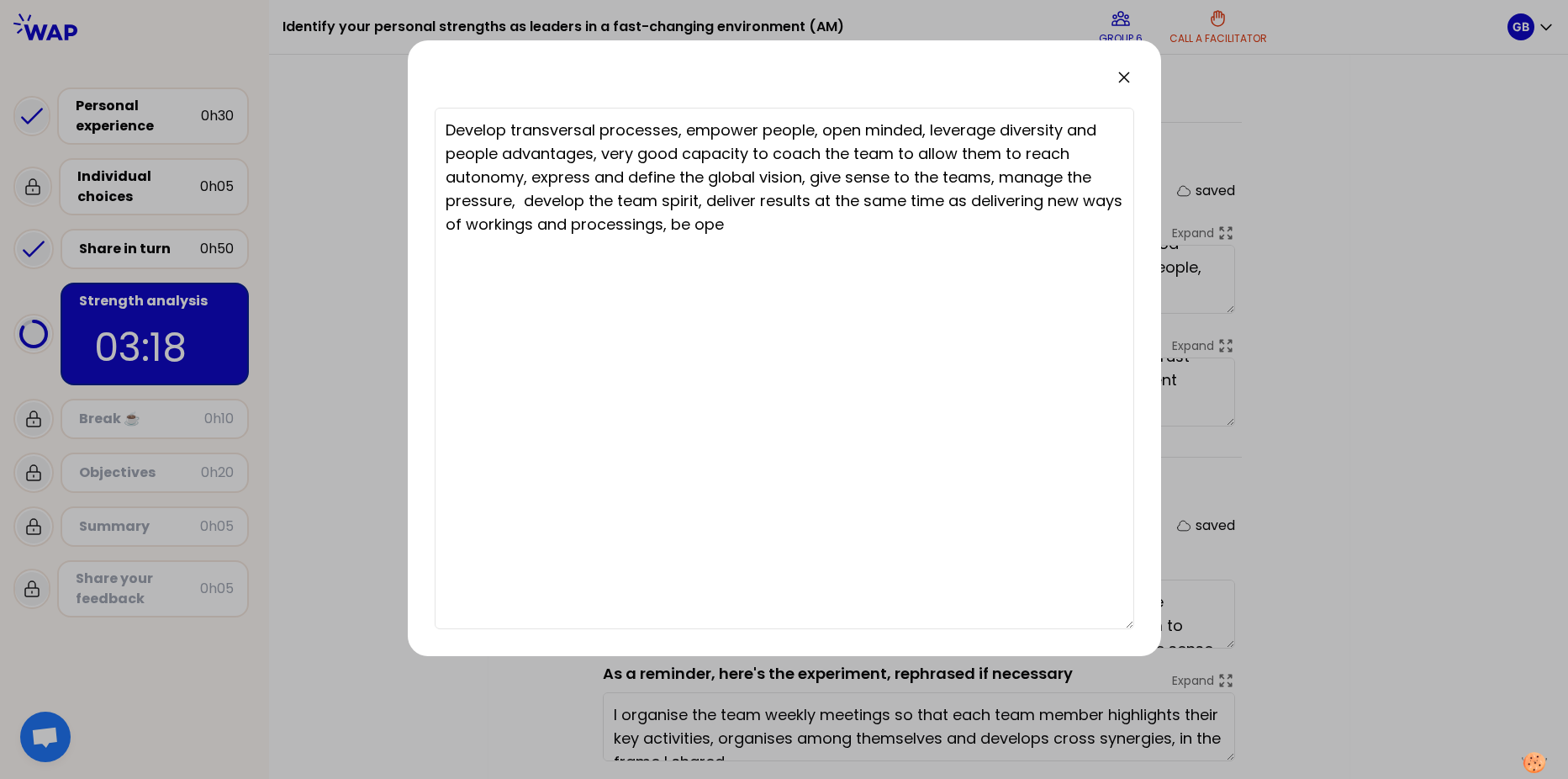
type textarea "Develop transversal processes, empower people, open minded, leverage diversity …"
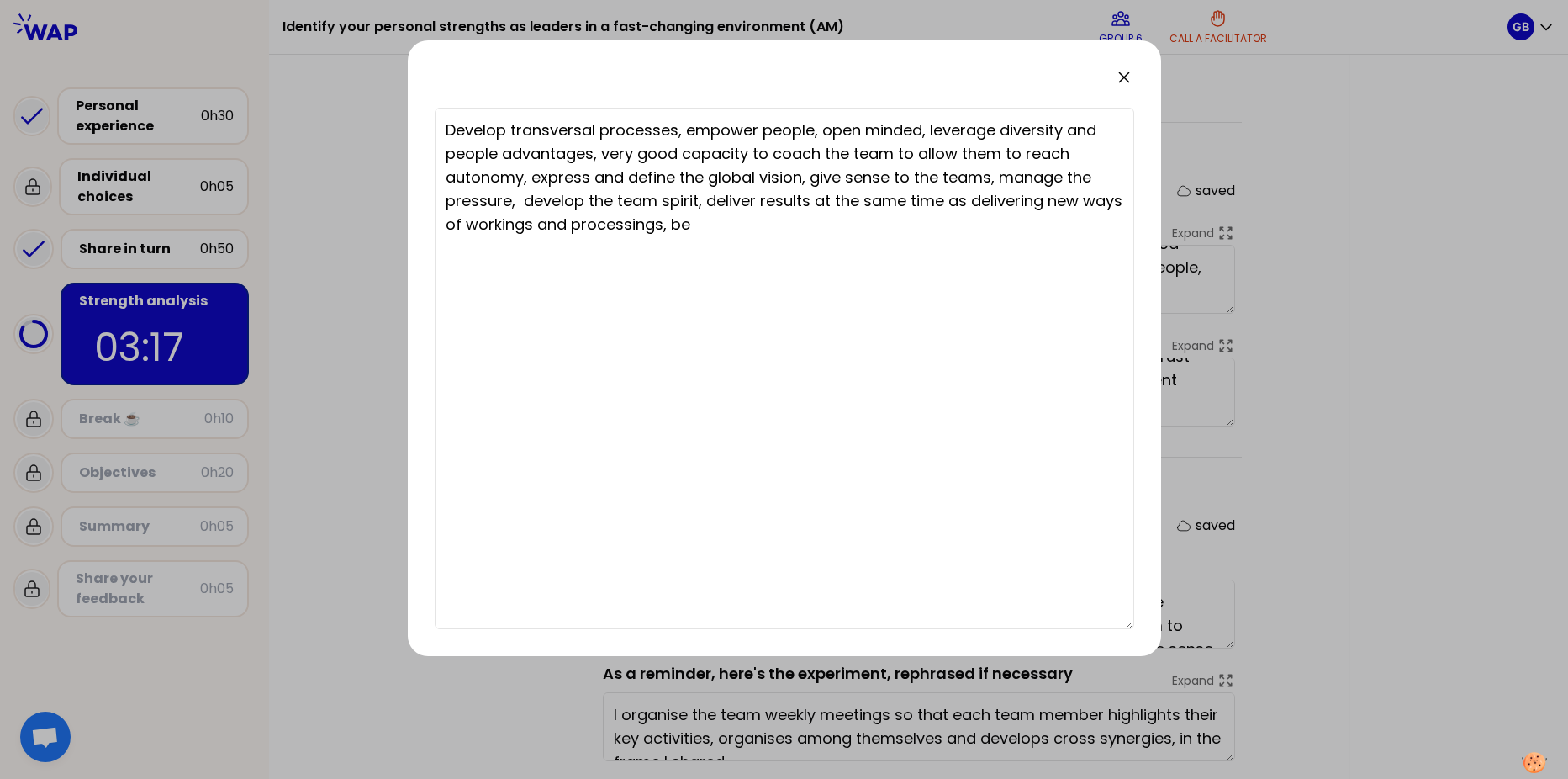
type textarea "Develop transversal processes, empower people, open minded, leverage diversity …"
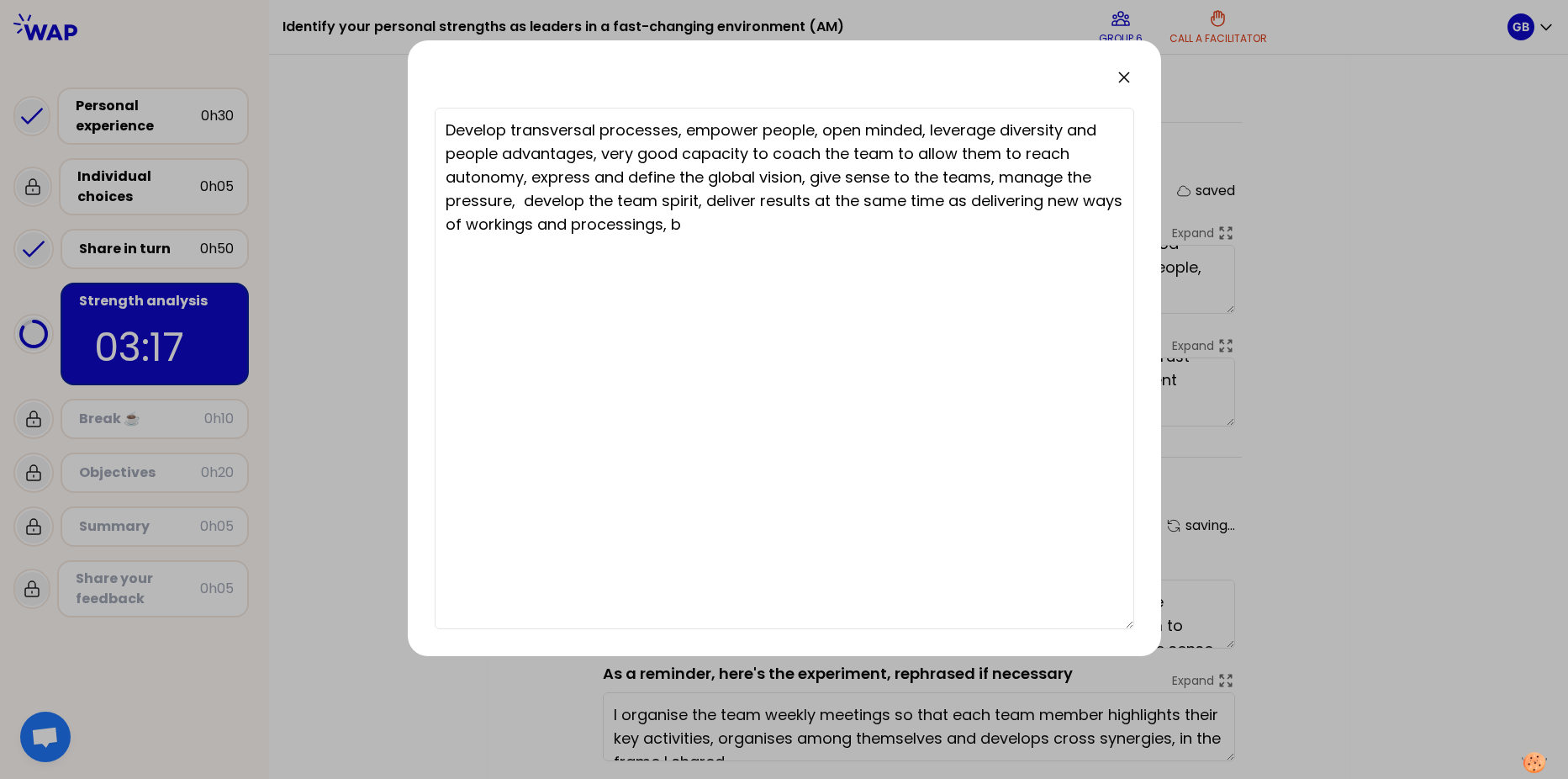
type textarea "Develop transversal processes, empower people, open minded, leverage diversity …"
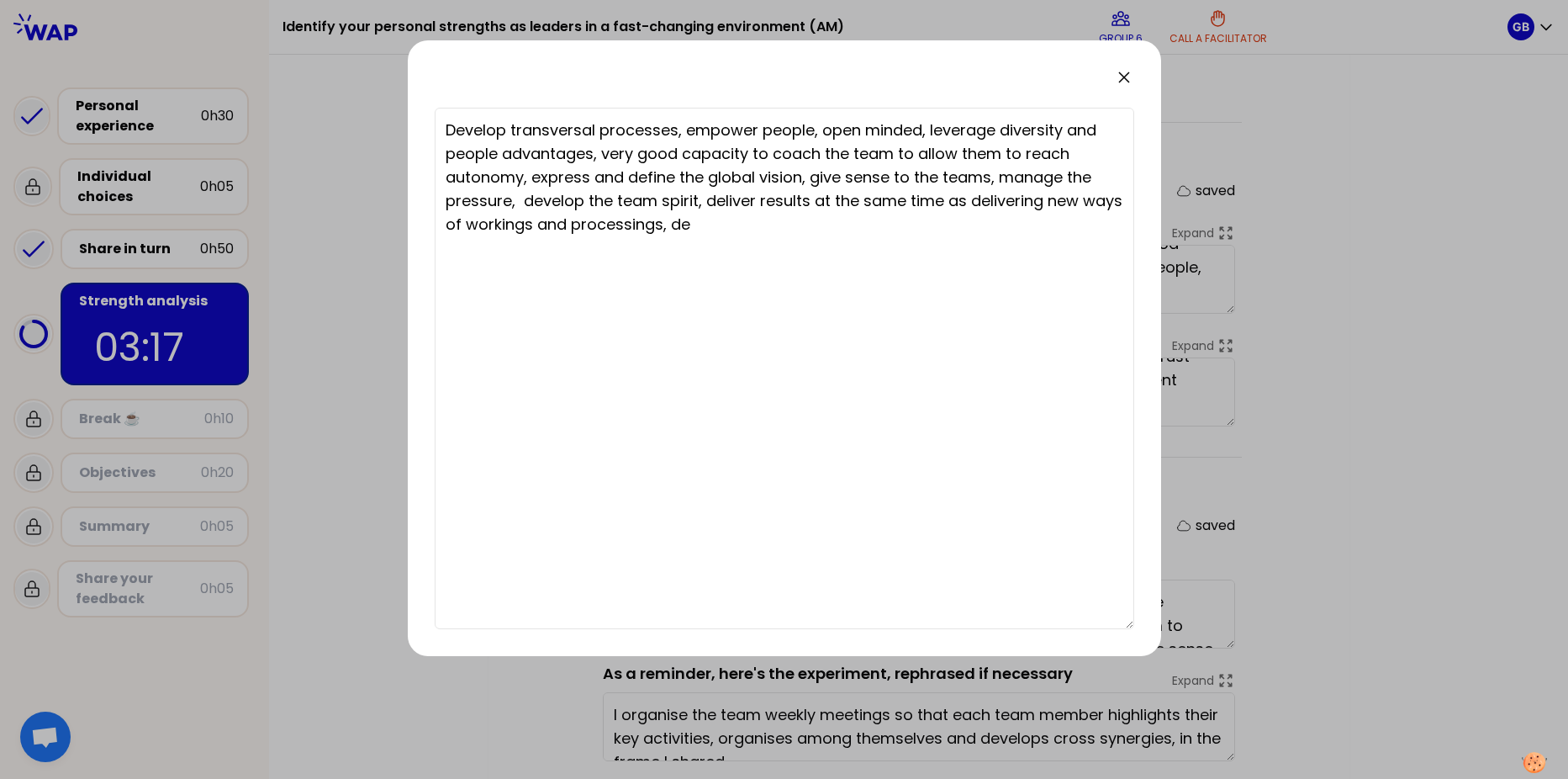
type textarea "Develop transversal processes, empower people, open minded, leverage diversity …"
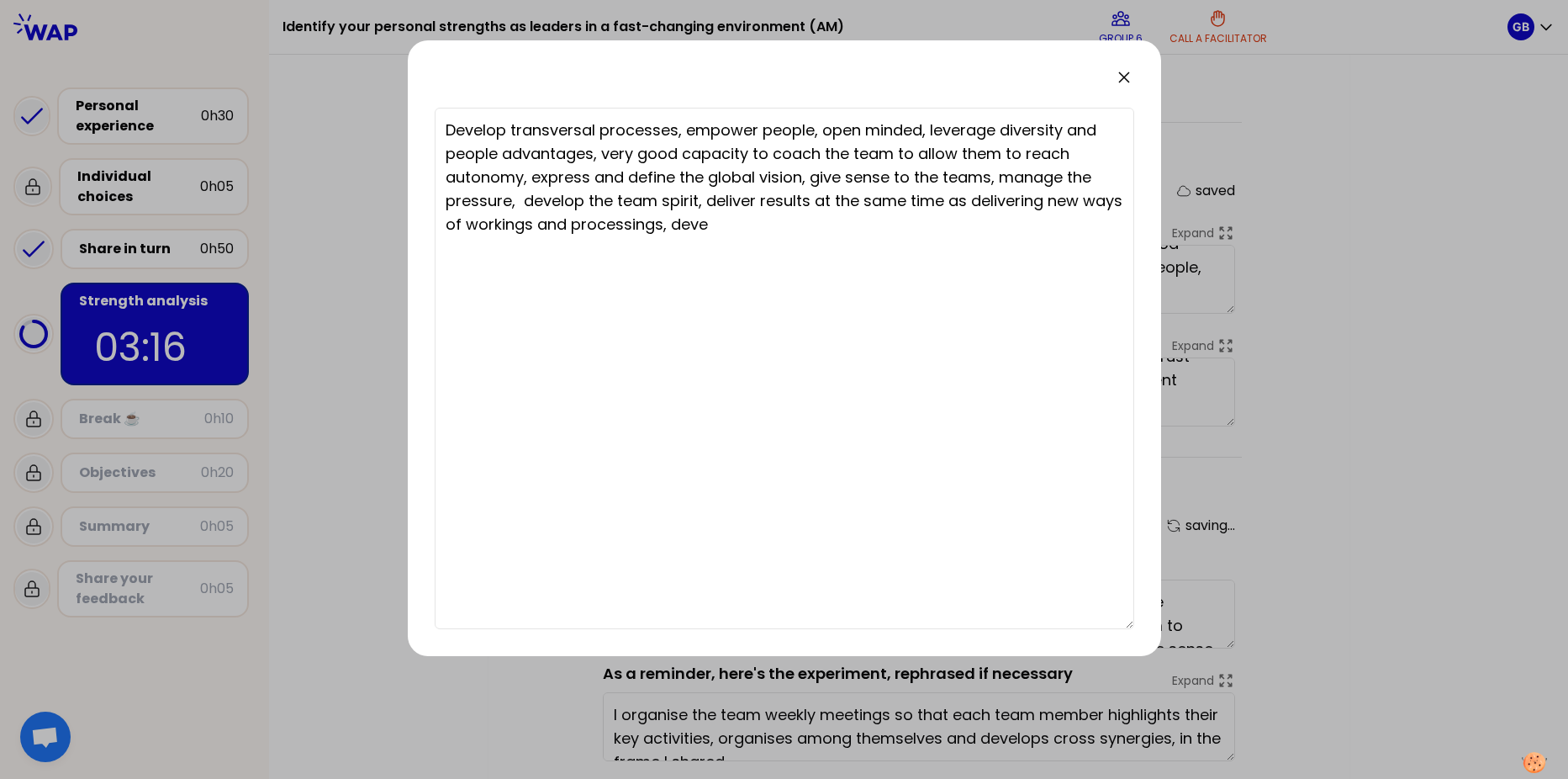
type textarea "Develop transversal processes, empower people, open minded, leverage diversity …"
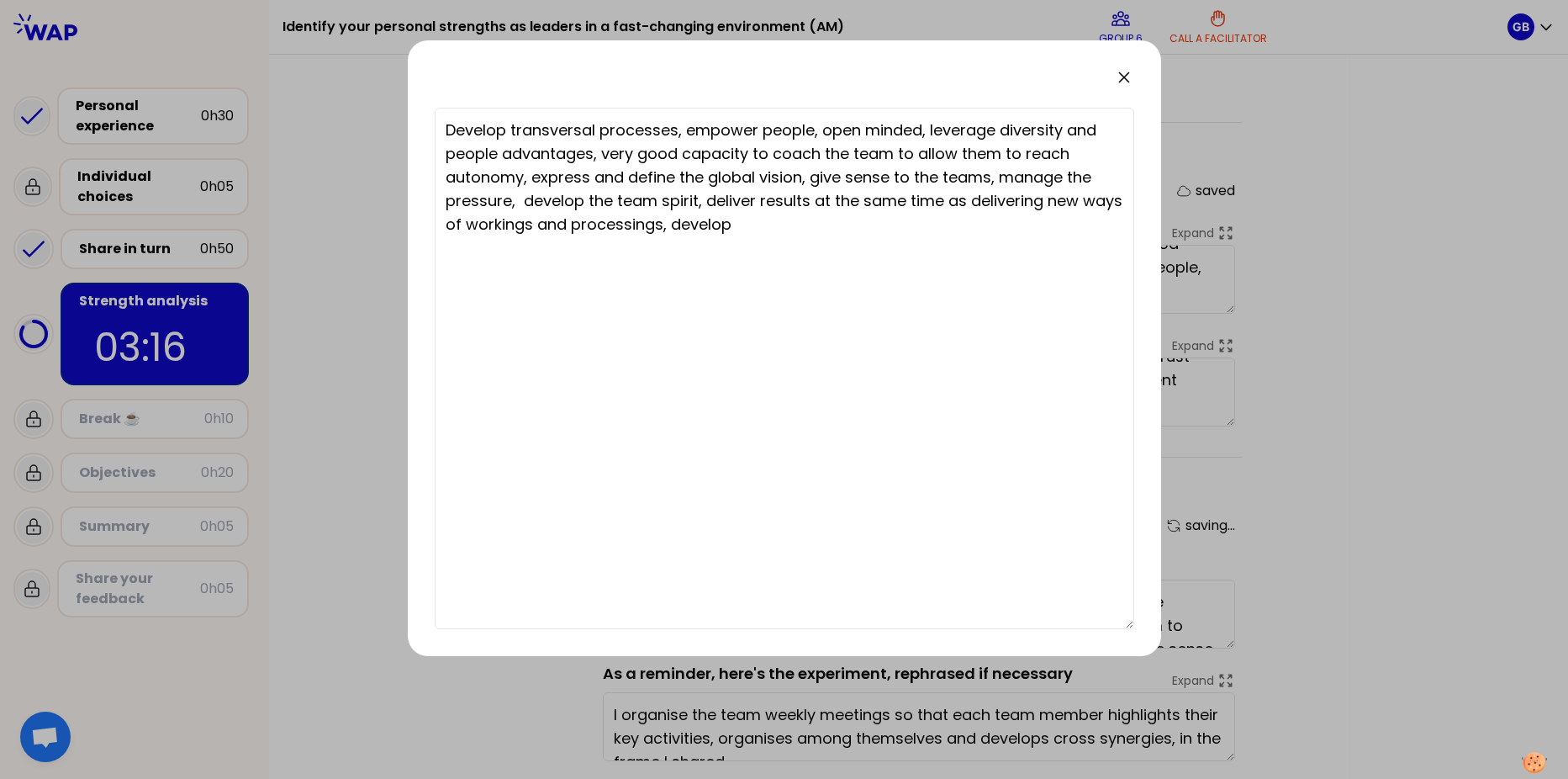
type textarea "Develop transversal processes, empower people, open minded, leverage diversity …"
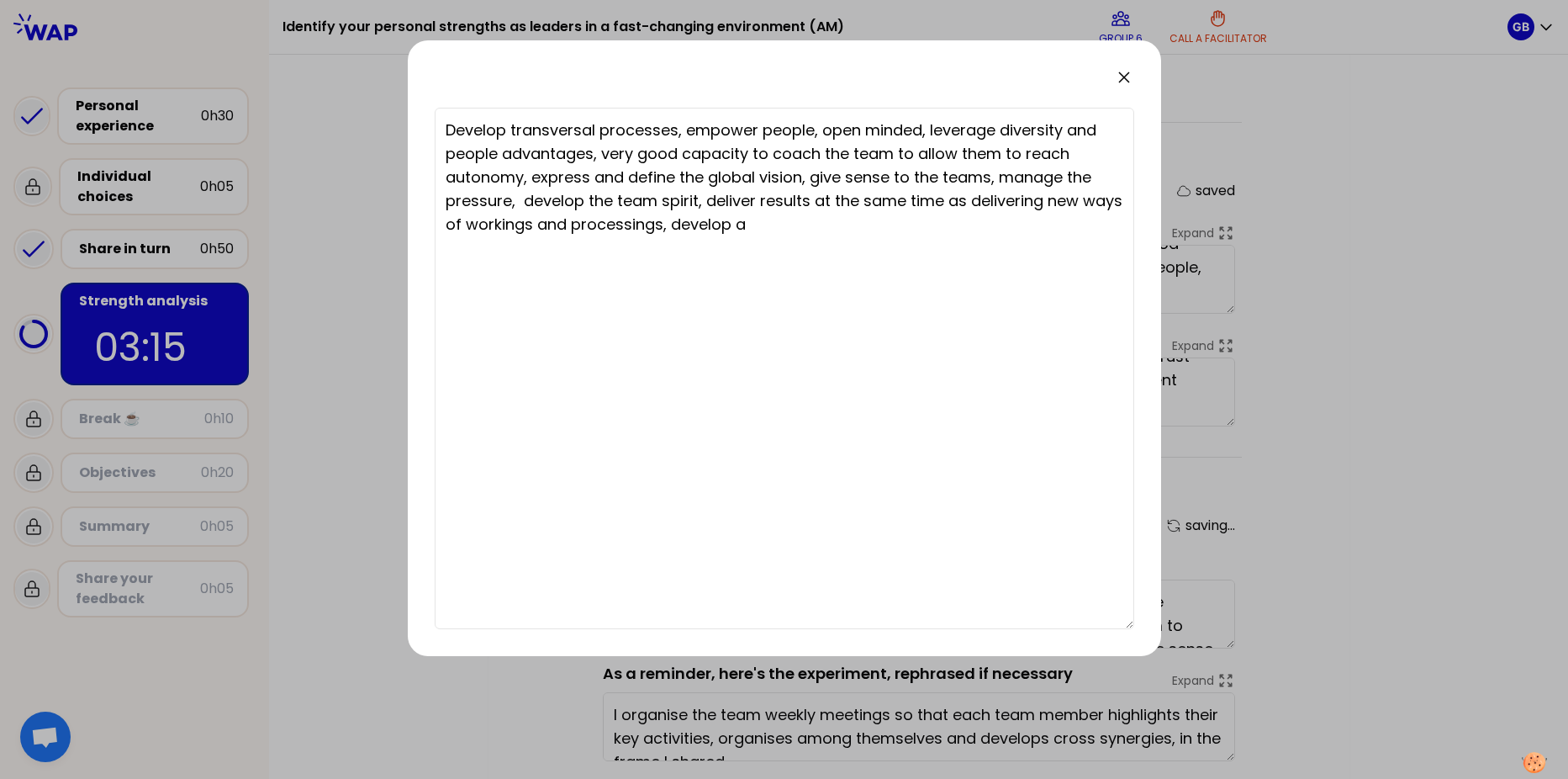
type textarea "Develop transversal processes, empower people, open minded, leverage diversity …"
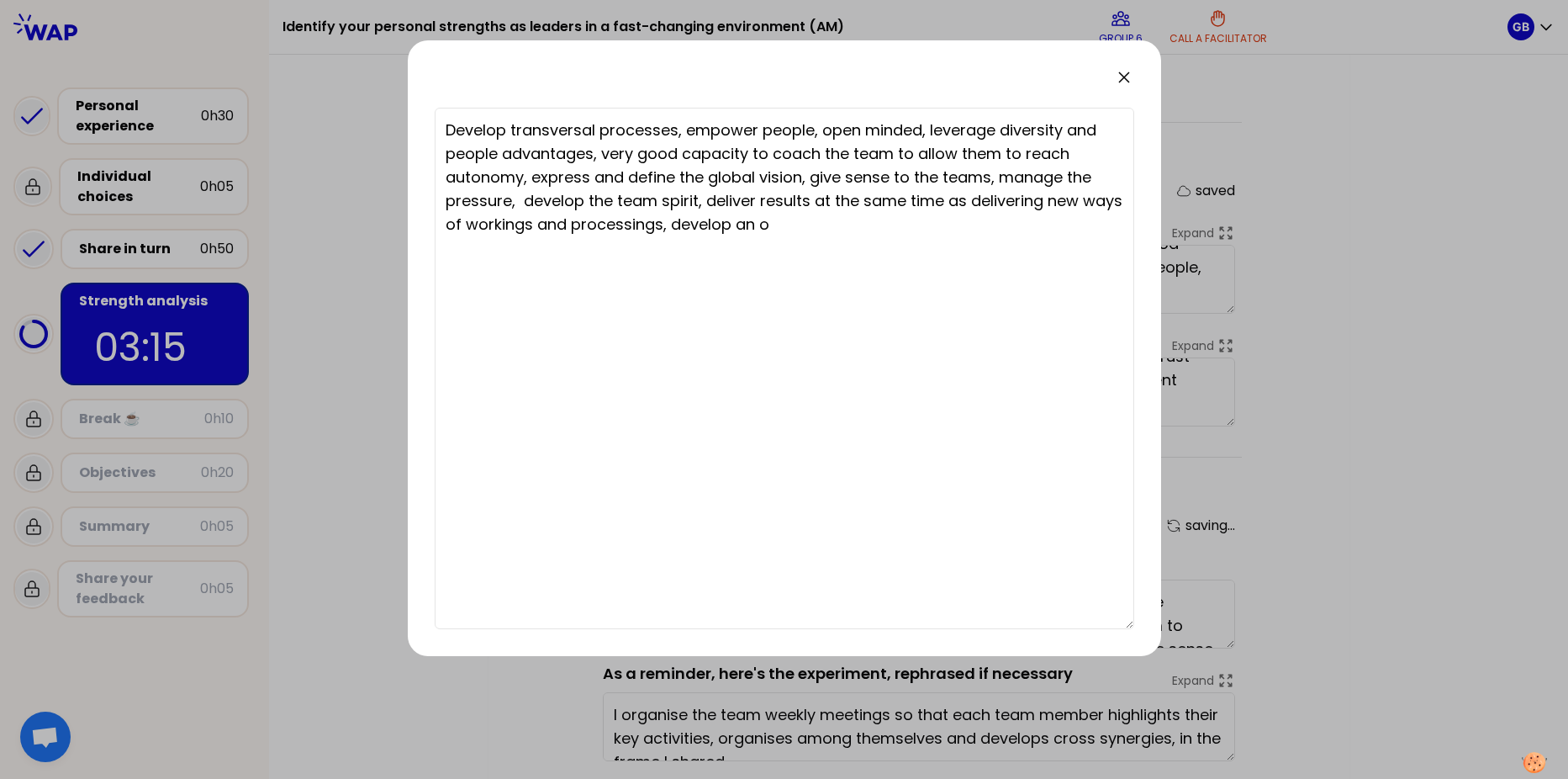
type textarea "Develop transversal processes, empower people, open minded, leverage diversity …"
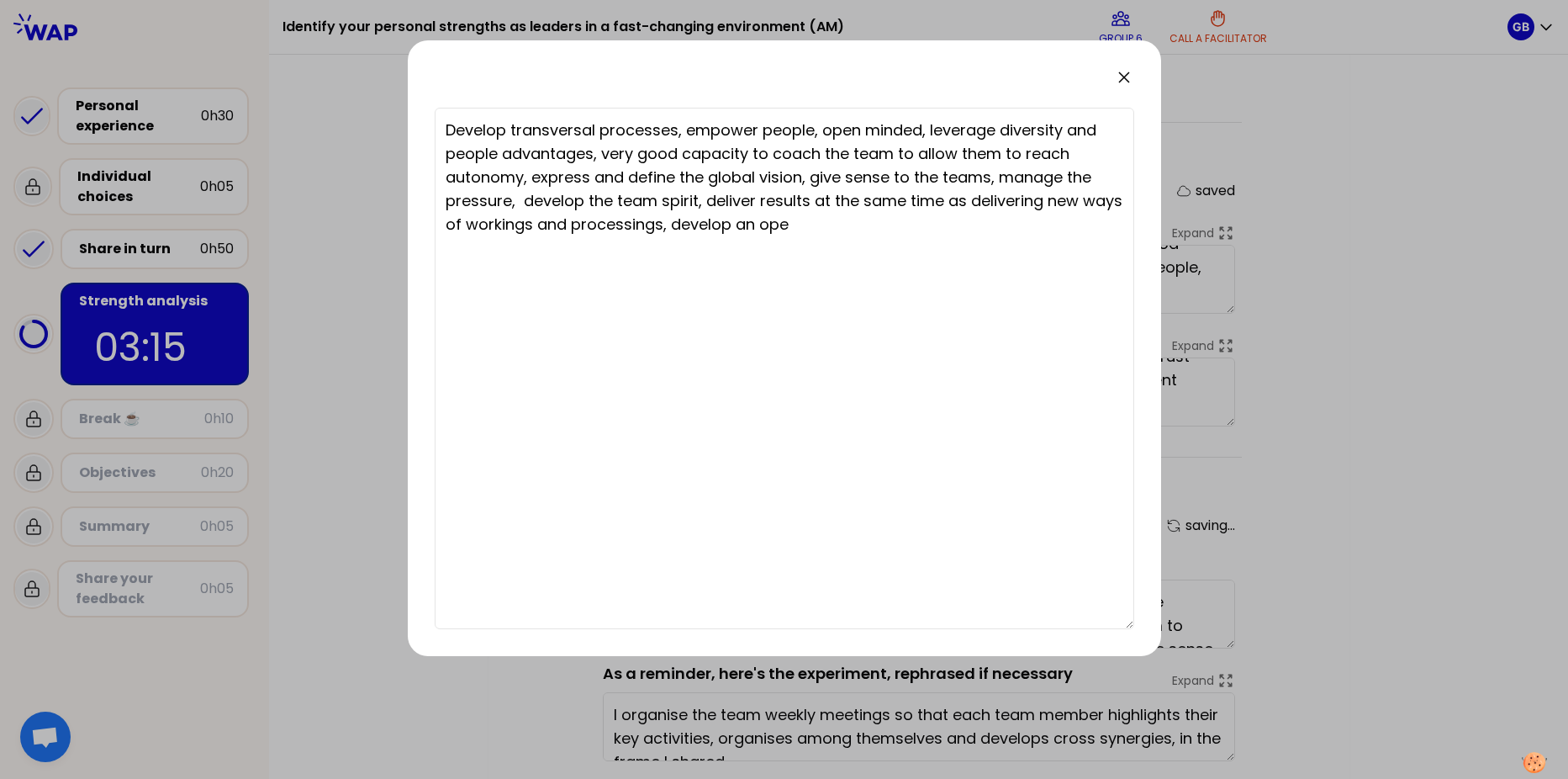
type textarea "Develop transversal processes, empower people, open minded, leverage diversity …"
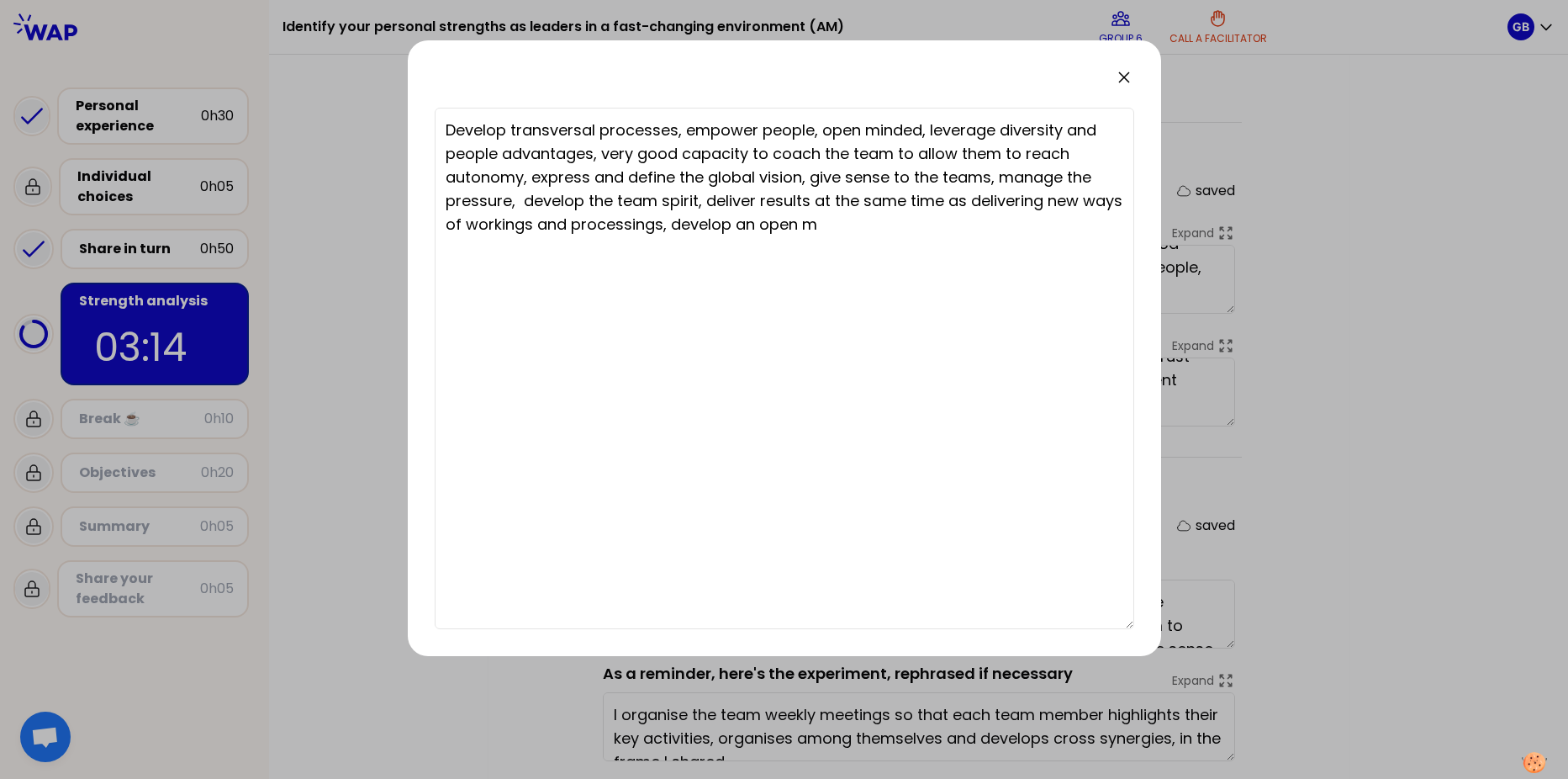
type textarea "Develop transversal processes, empower people, open minded, leverage diversity …"
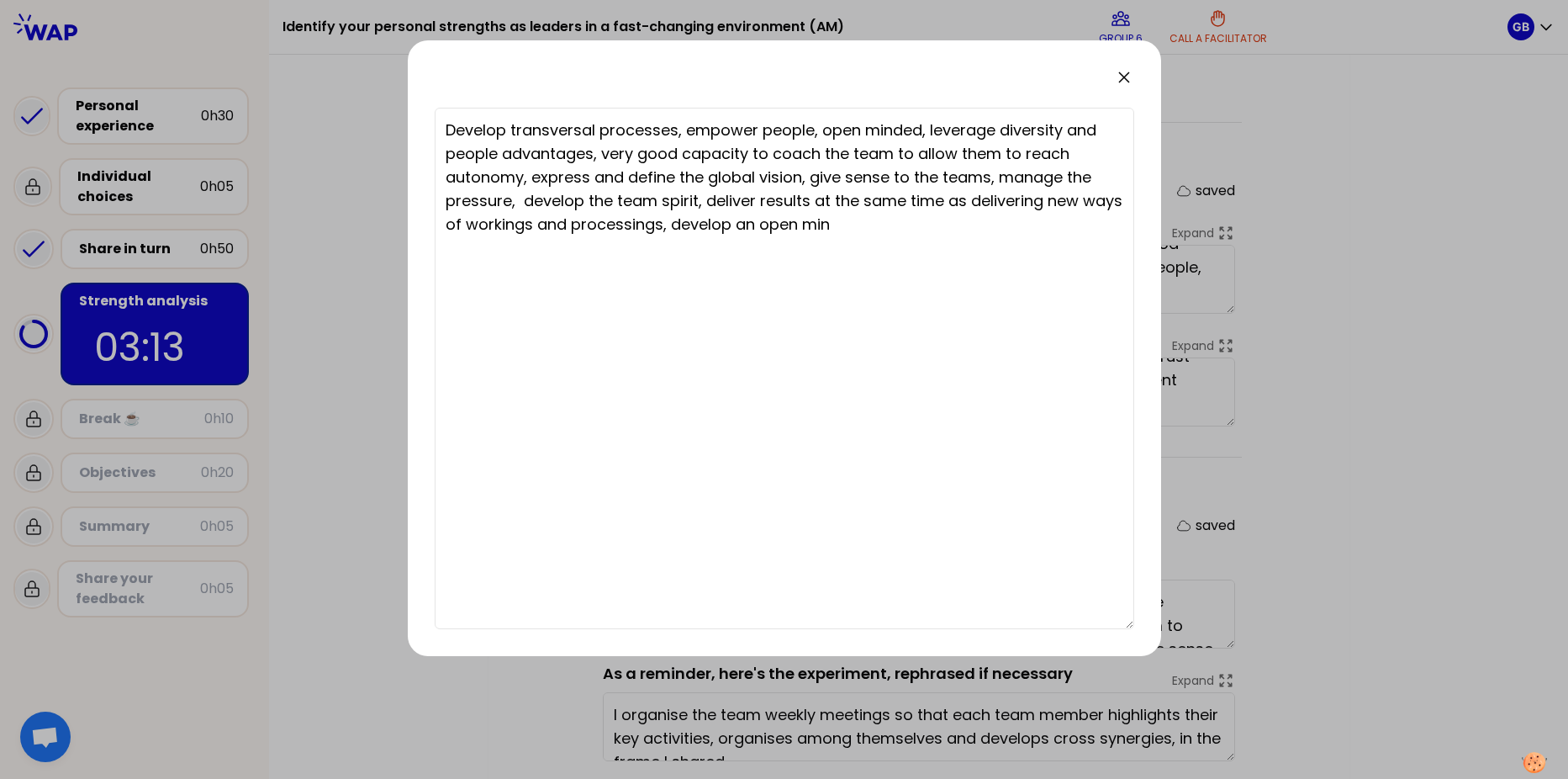
type textarea "Develop transversal processes, empower people, open minded, leverage diversity …"
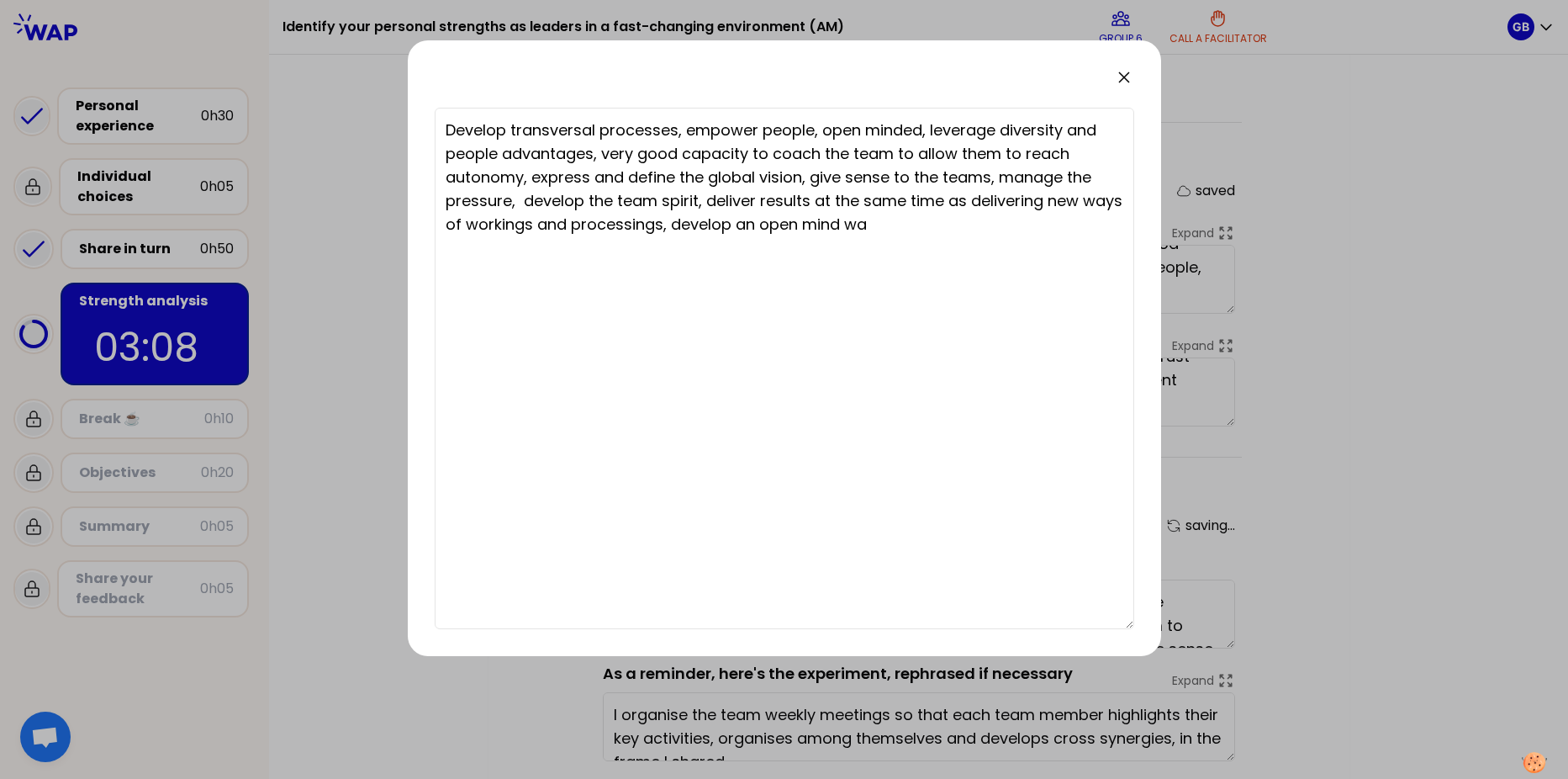
type textarea "Develop transversal processes, empower people, open minded, leverage diversity …"
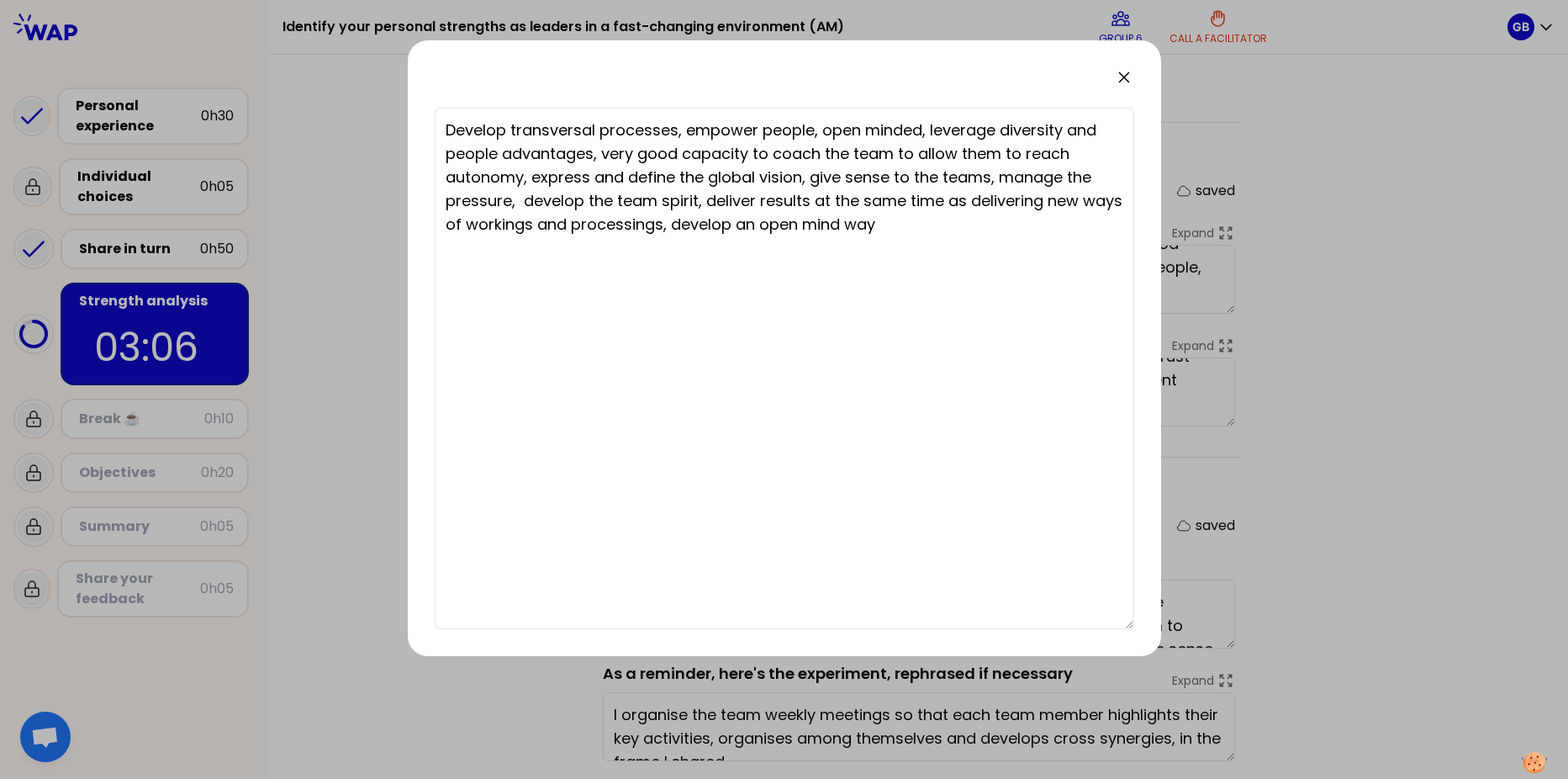
type textarea "Develop transversal processes, empower people, open minded, leverage diversity …"
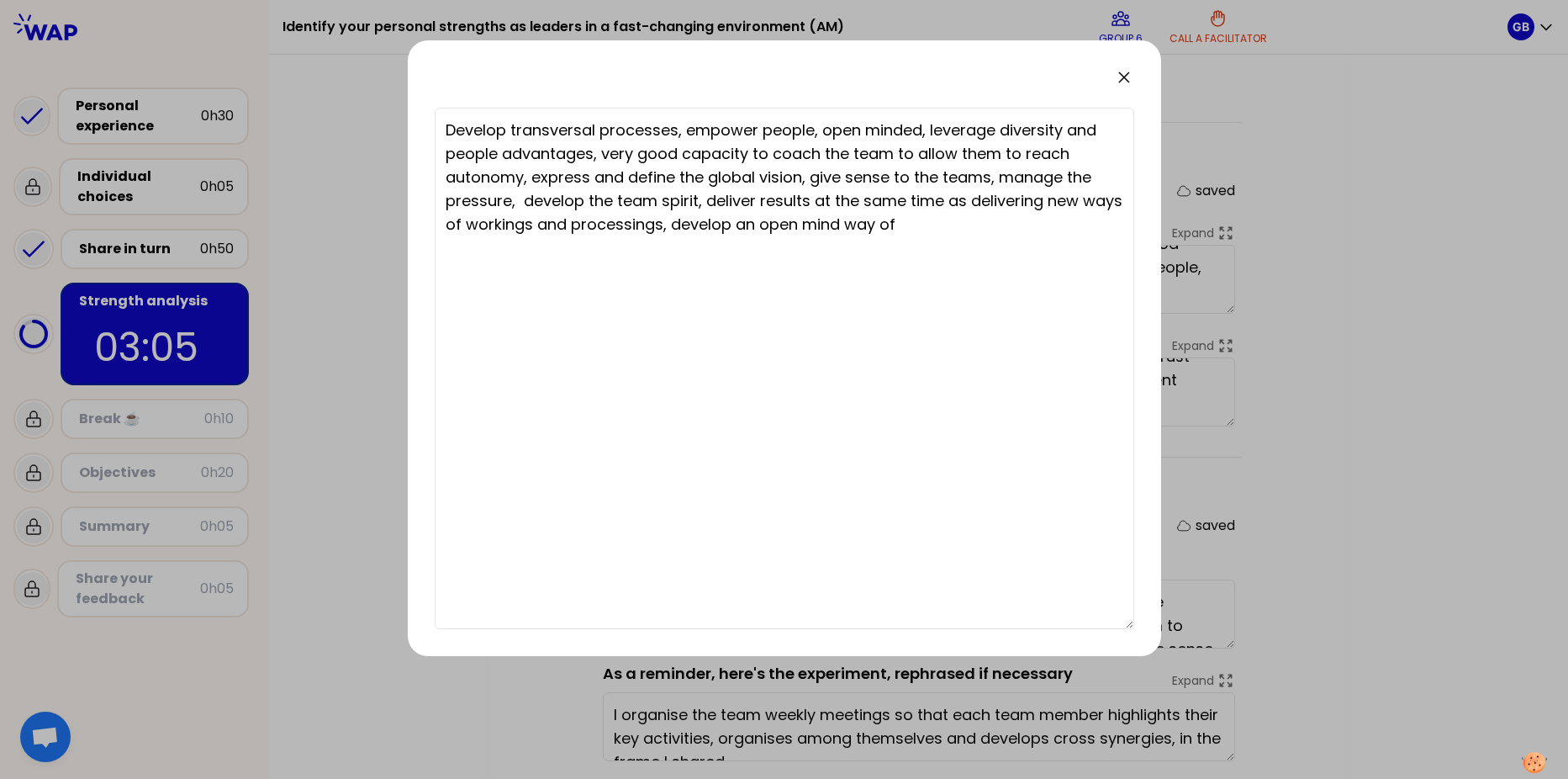
type textarea "Develop transversal processes, empower people, open minded, leverage diversity …"
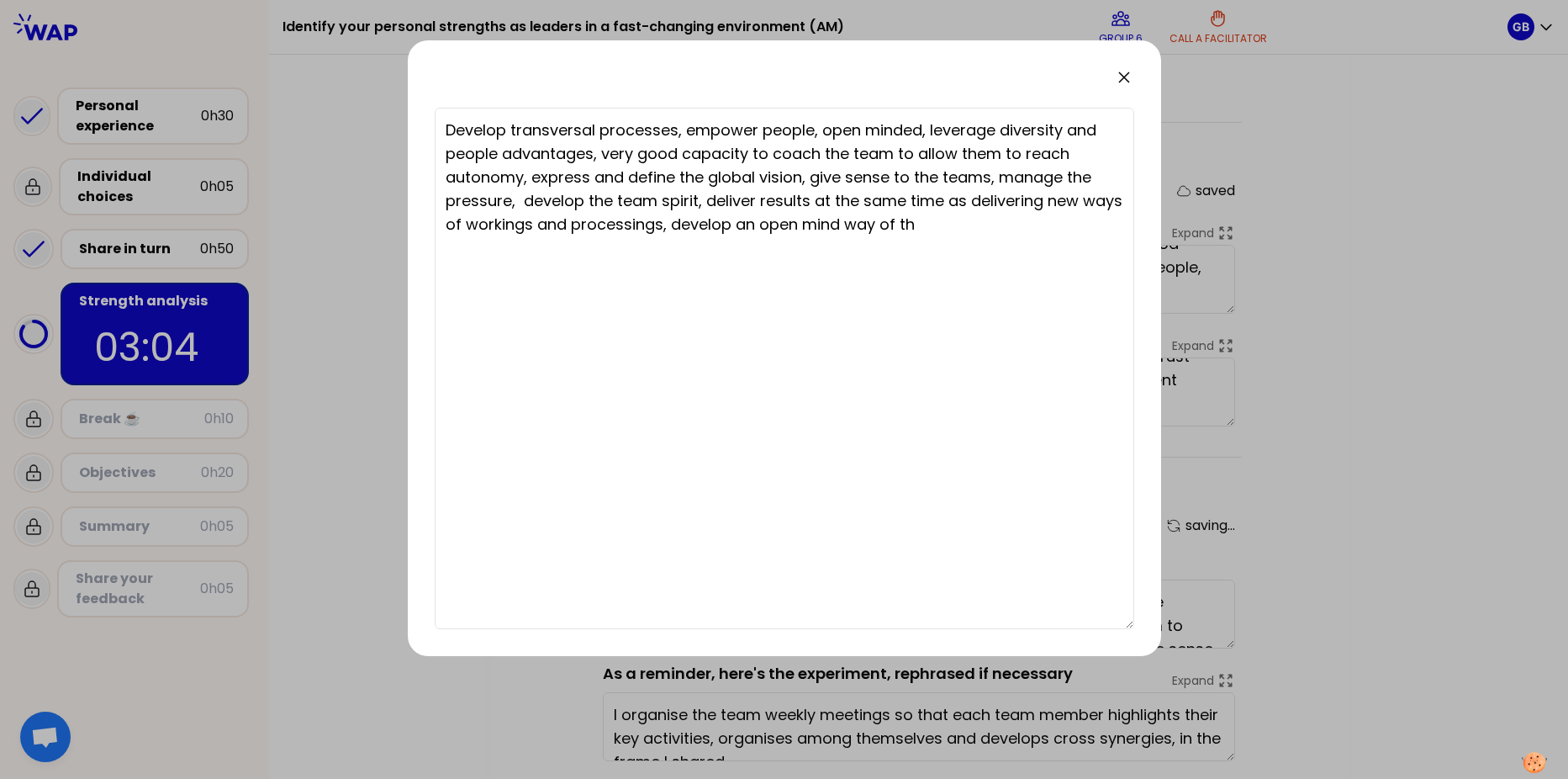
type textarea "Develop transversal processes, empower people, open minded, leverage diversity …"
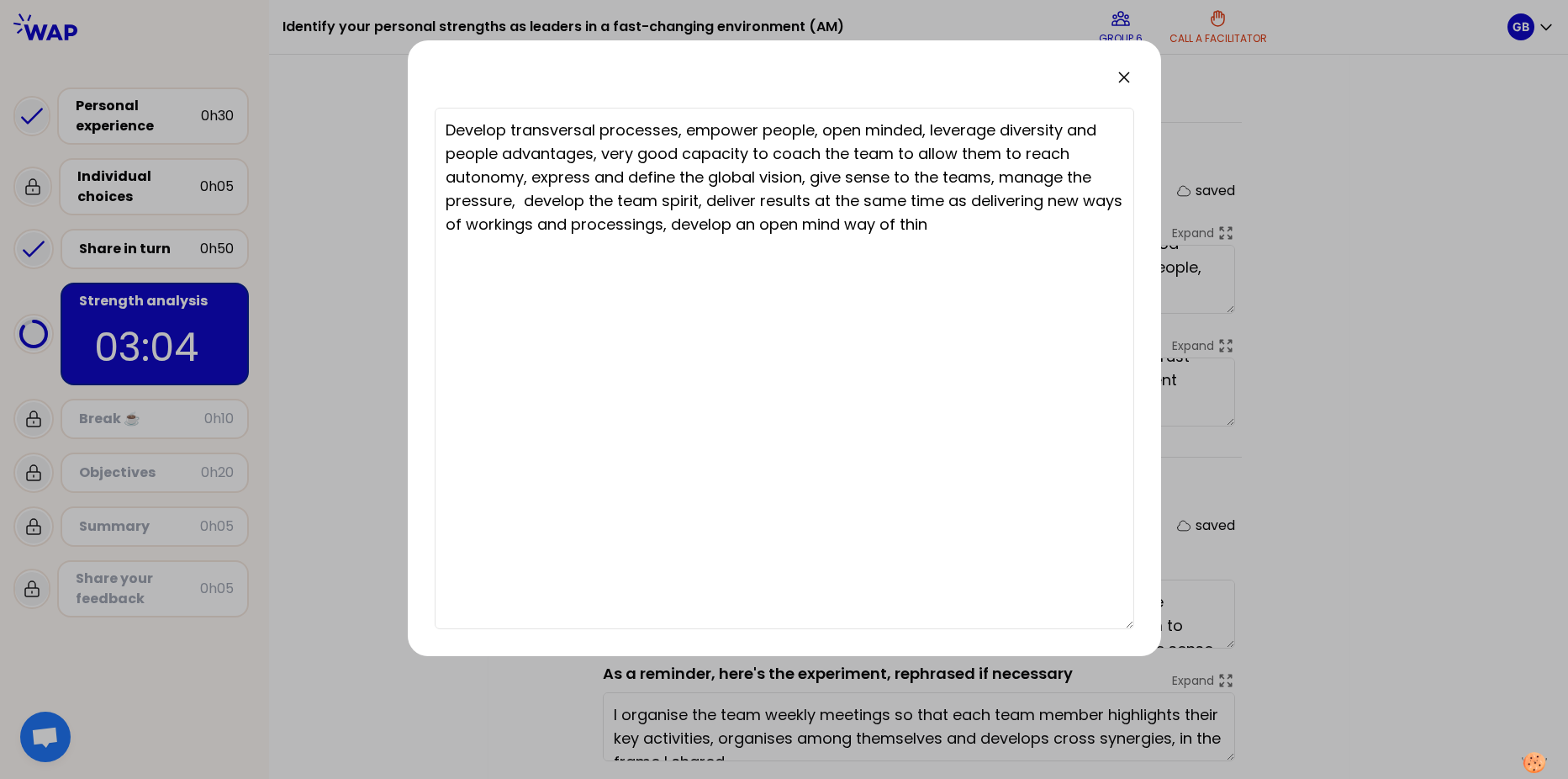
type textarea "Develop transversal processes, empower people, open minded, leverage diversity …"
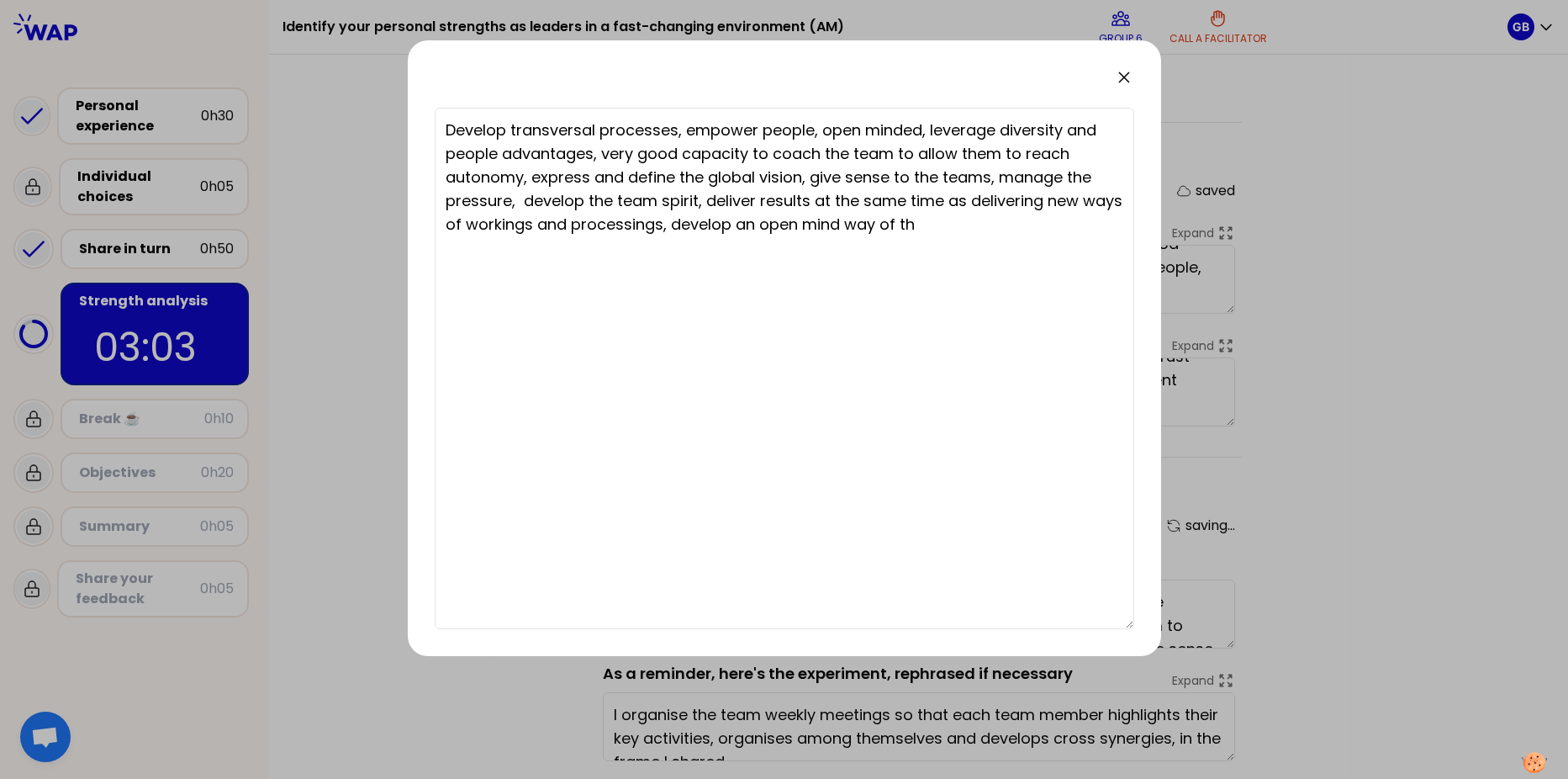
type textarea "Develop transversal processes, empower people, open minded, leverage diversity …"
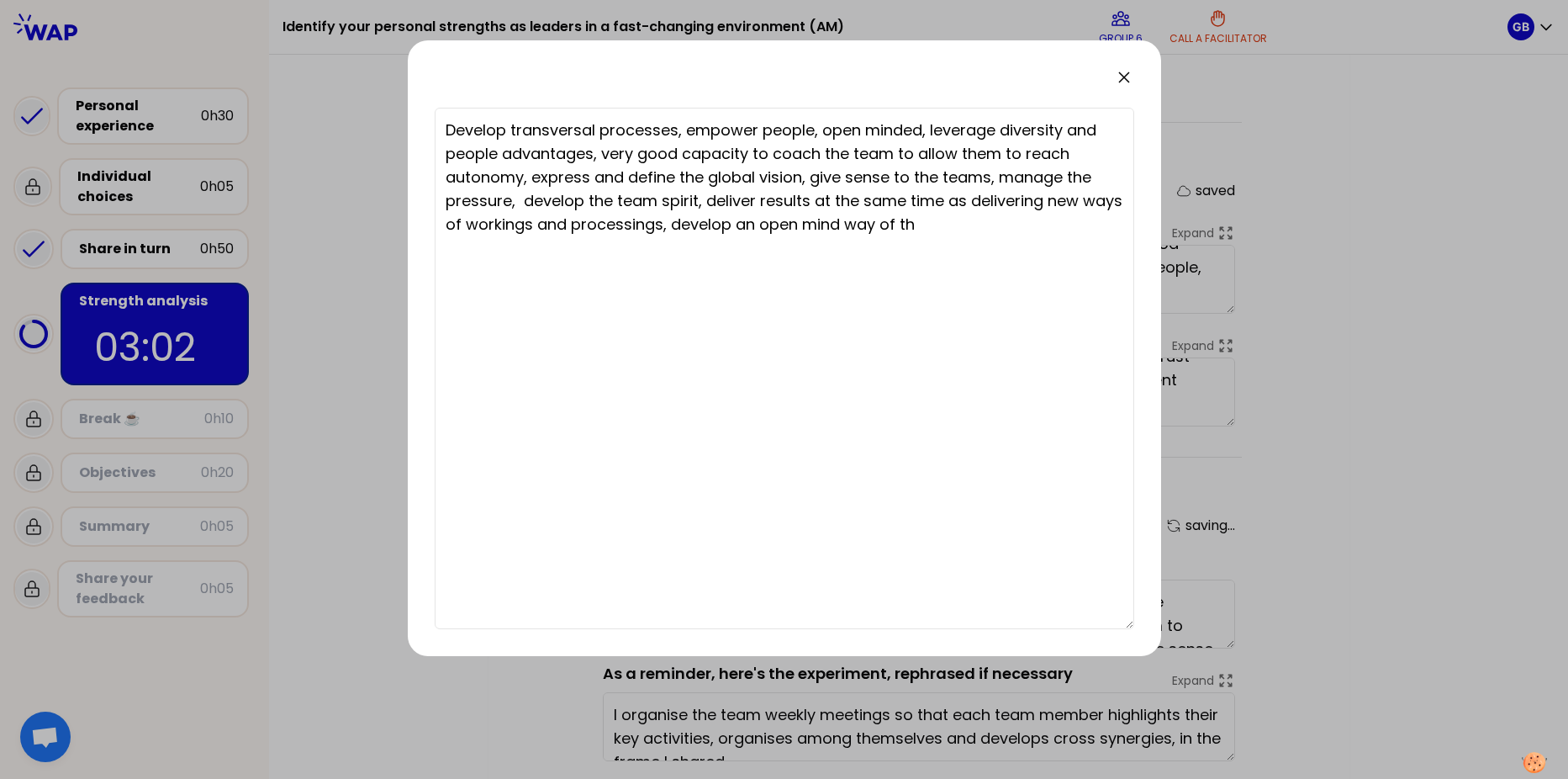
type textarea "Develop transversal processes, empower people, open minded, leverage diversity …"
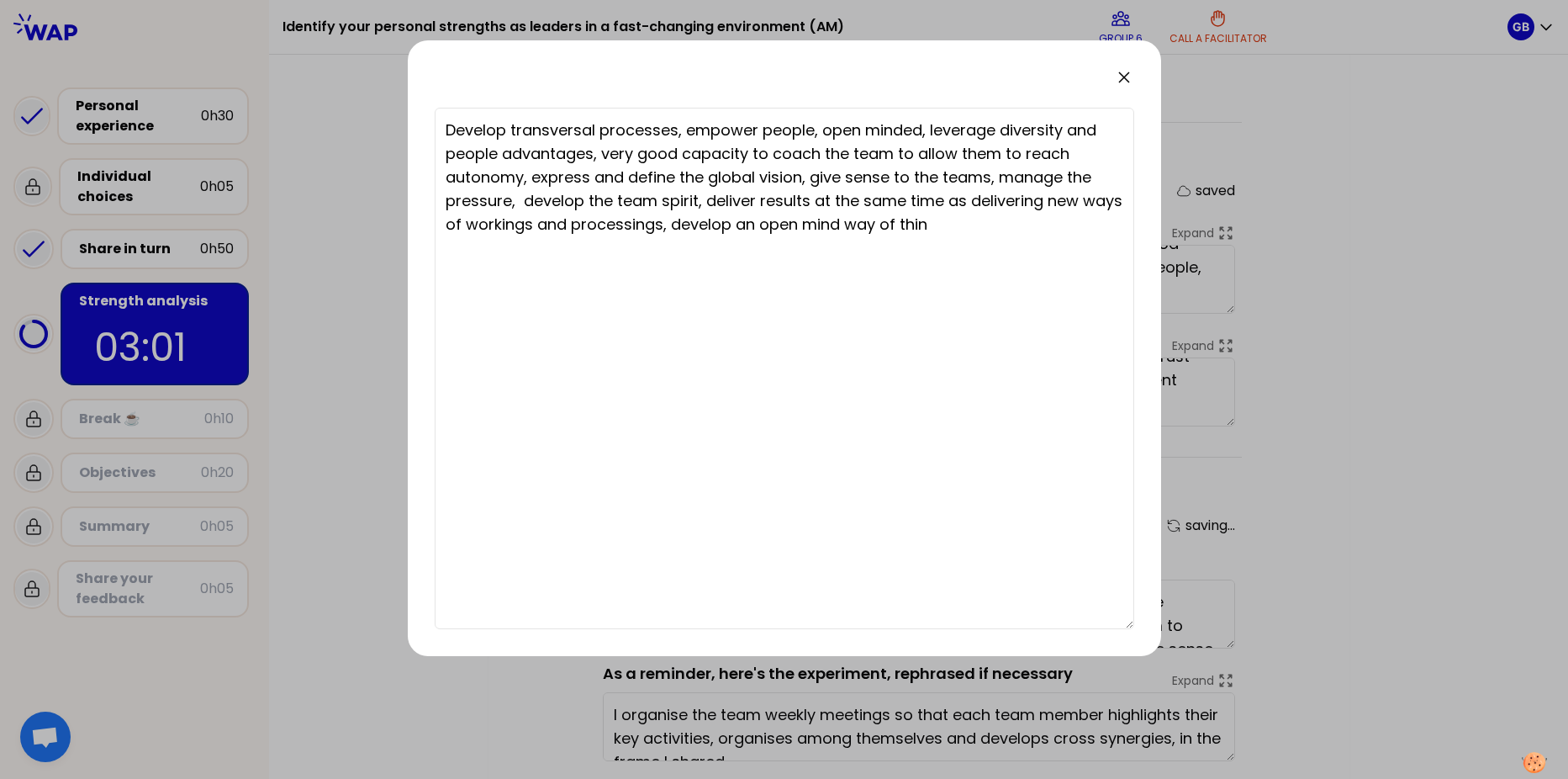
type textarea "Develop transversal processes, empower people, open minded, leverage diversity …"
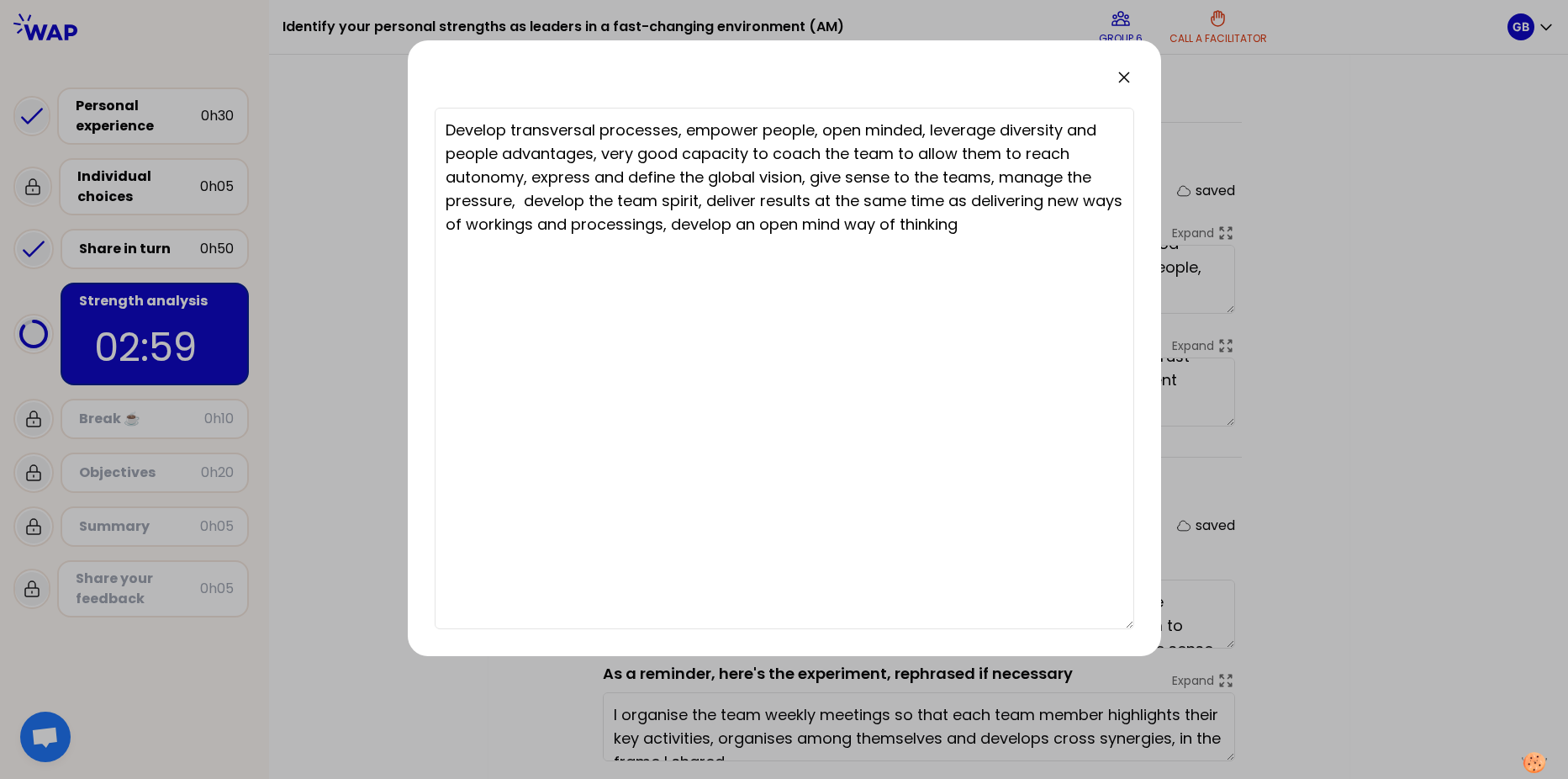
click at [804, 220] on textarea "Develop transversal processes, empower people, open minded, leverage diversity …" at bounding box center [784, 368] width 699 height 522
type textarea "Develop transversal processes, empower people, open minded, leverage diversity …"
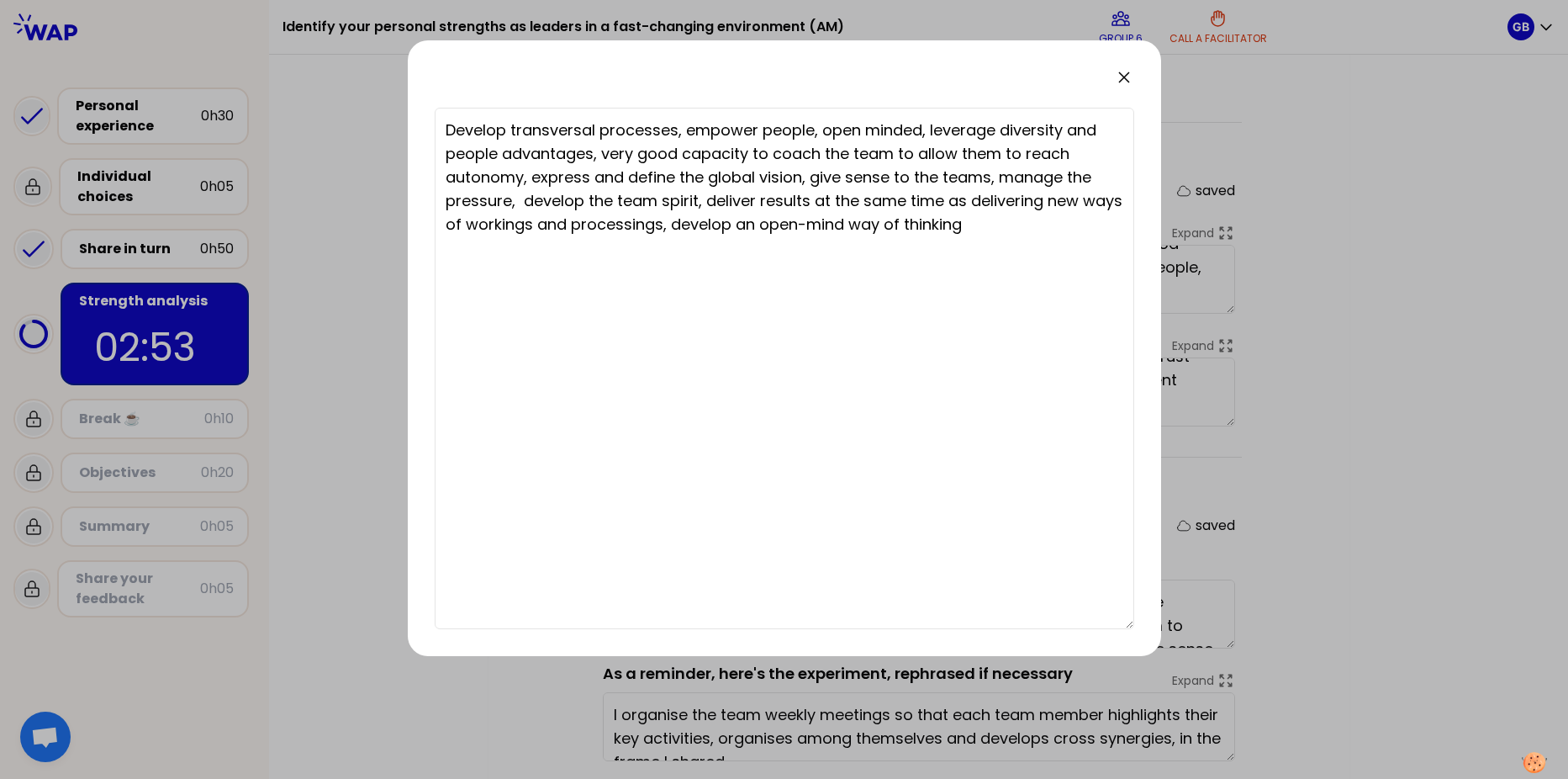
click at [1125, 73] on icon at bounding box center [1124, 77] width 20 height 20
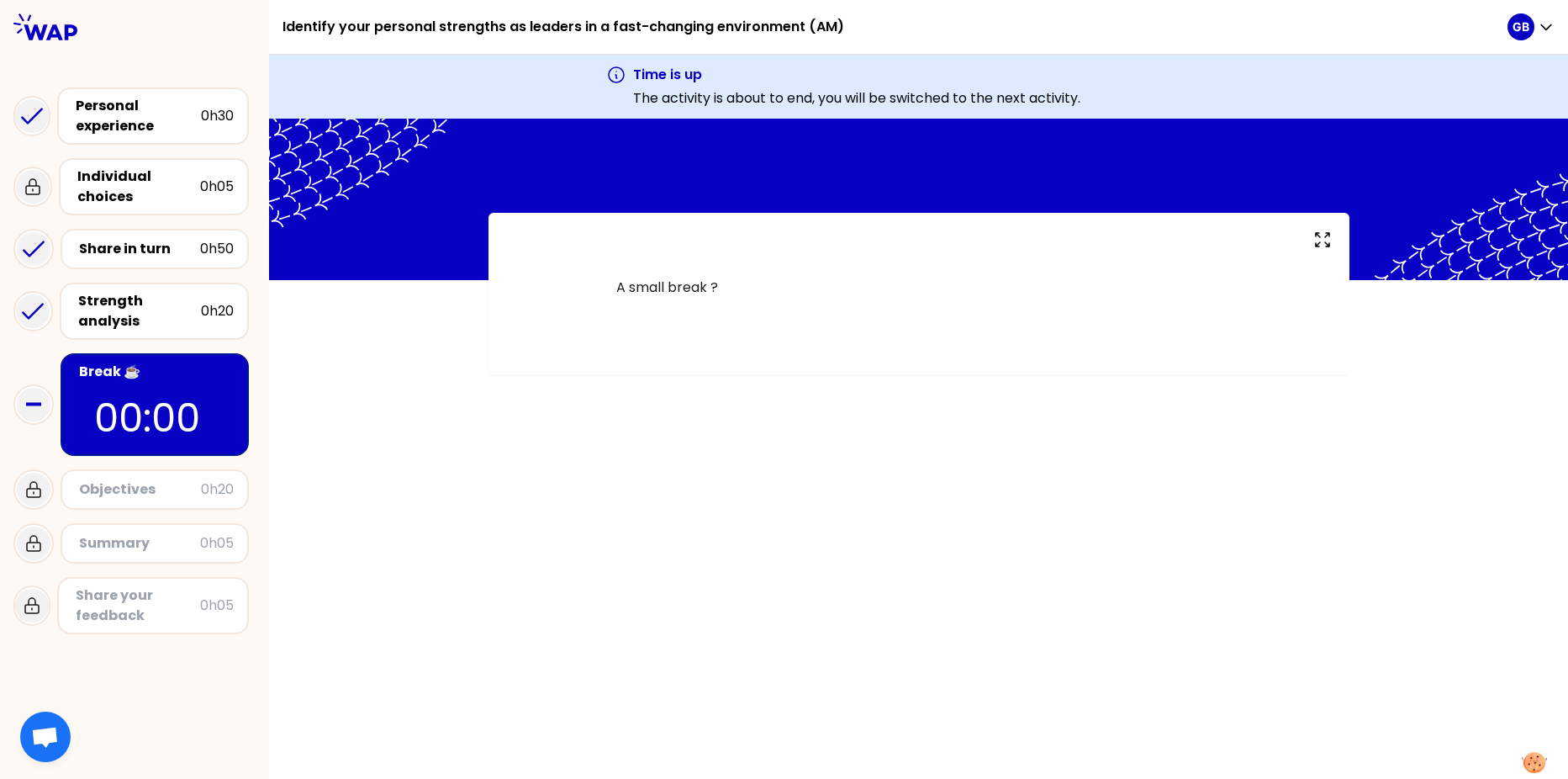
click at [127, 501] on div "Objectives 0h20" at bounding box center [154, 489] width 188 height 40
click at [127, 492] on div "Objectives" at bounding box center [140, 489] width 122 height 20
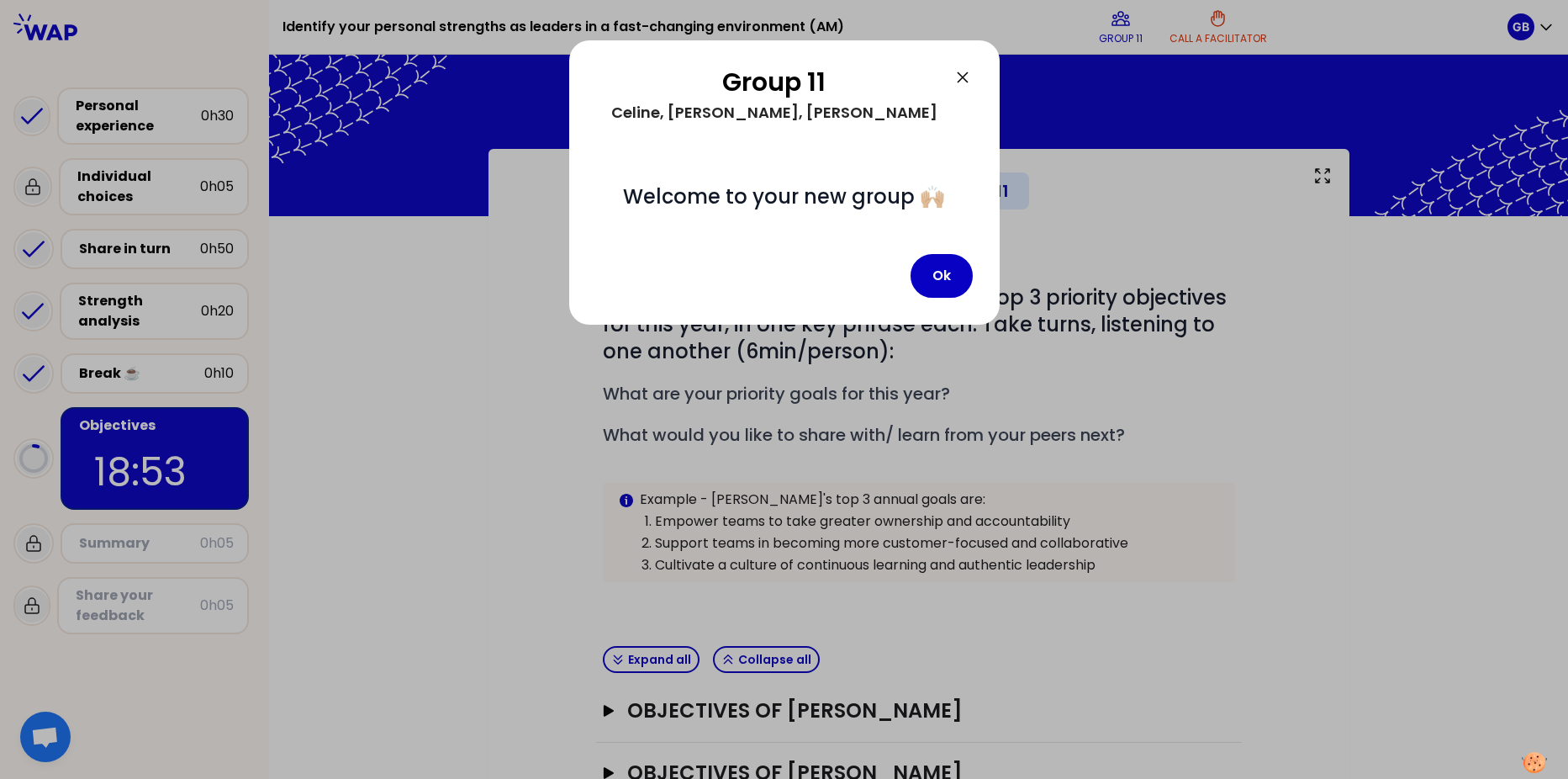
click at [953, 77] on icon at bounding box center [962, 77] width 20 height 20
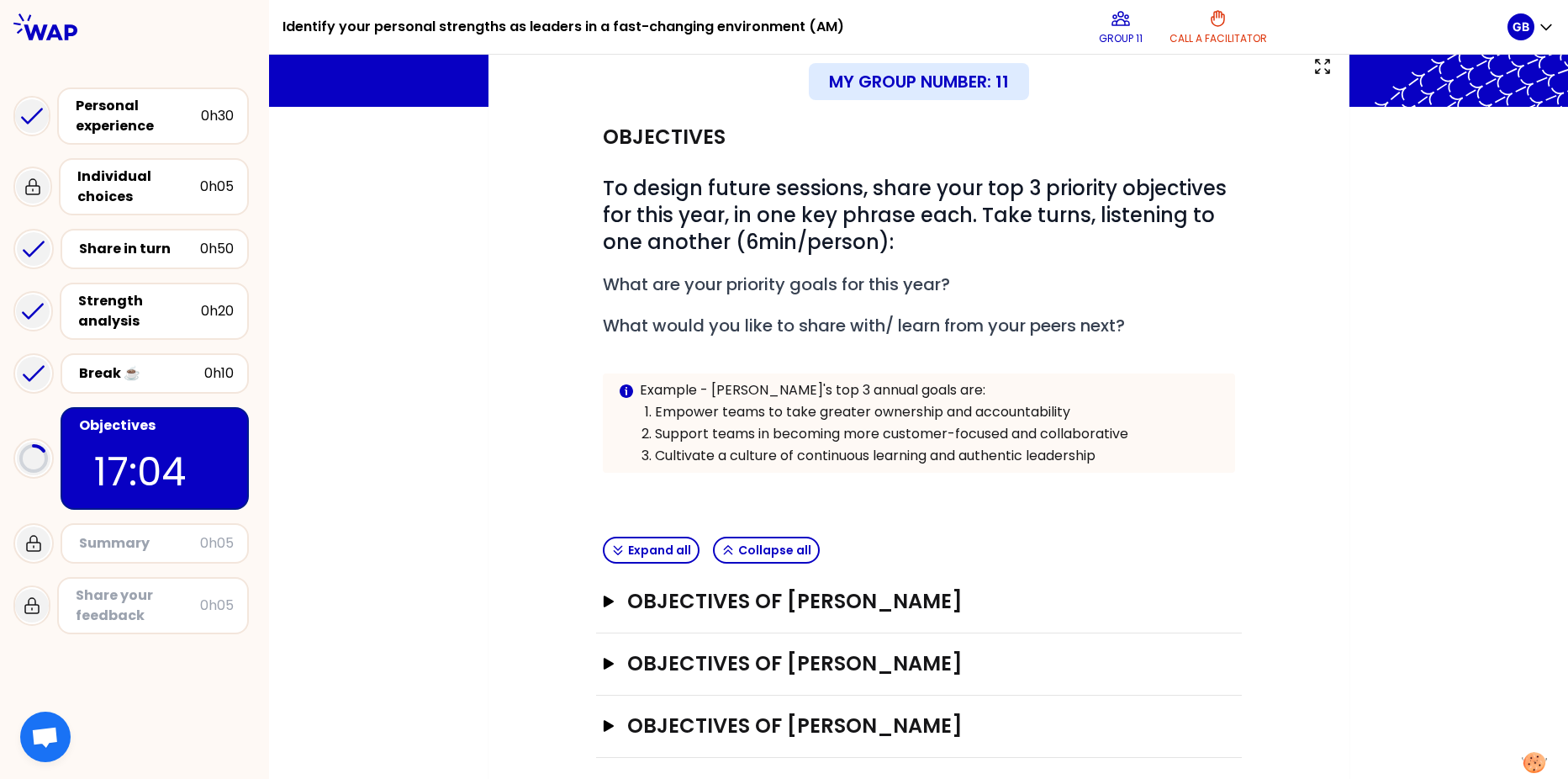
scroll to position [122, 0]
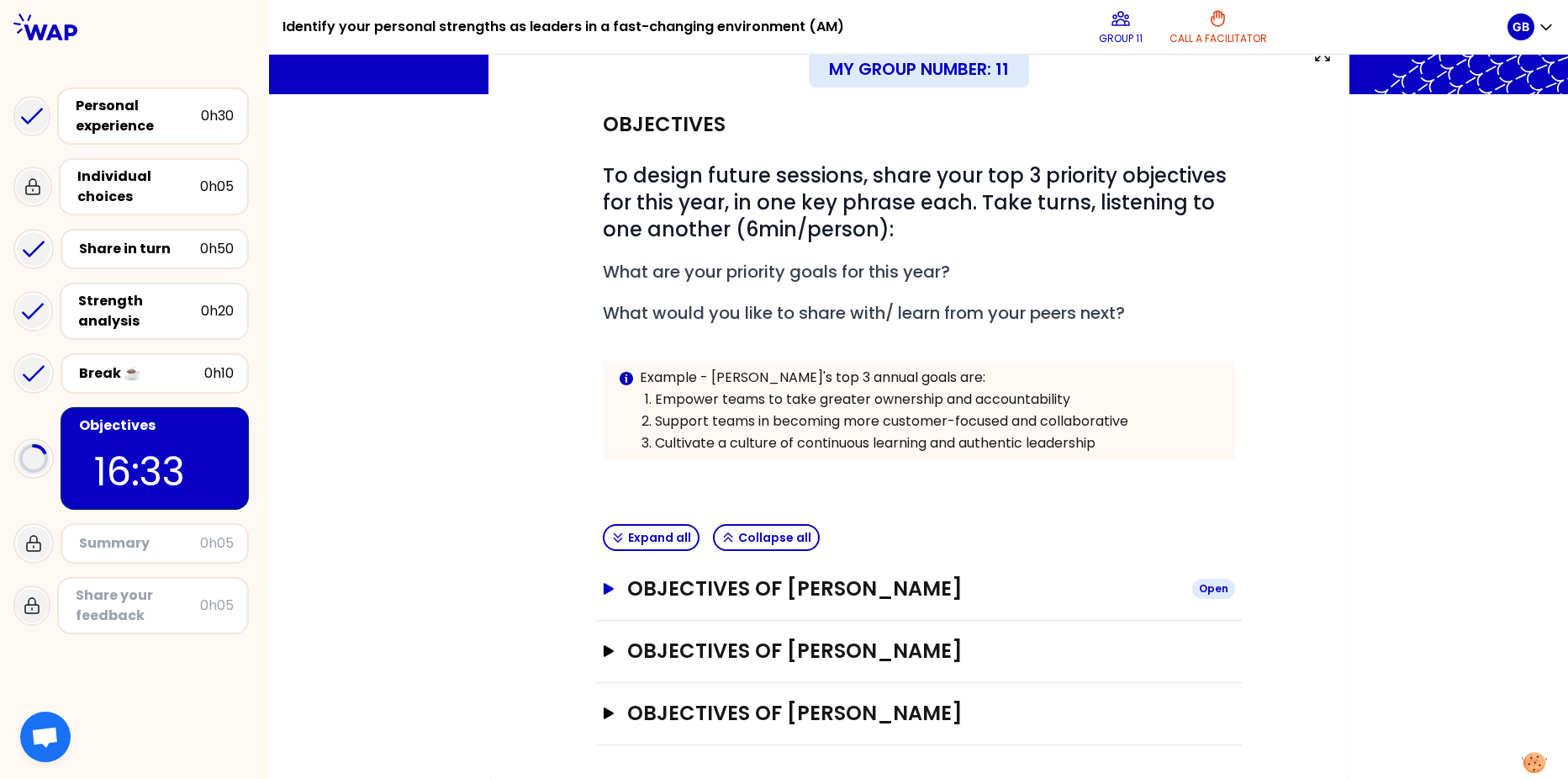
click at [746, 587] on h3 "Objectives of [PERSON_NAME]" at bounding box center [902, 589] width 551 height 27
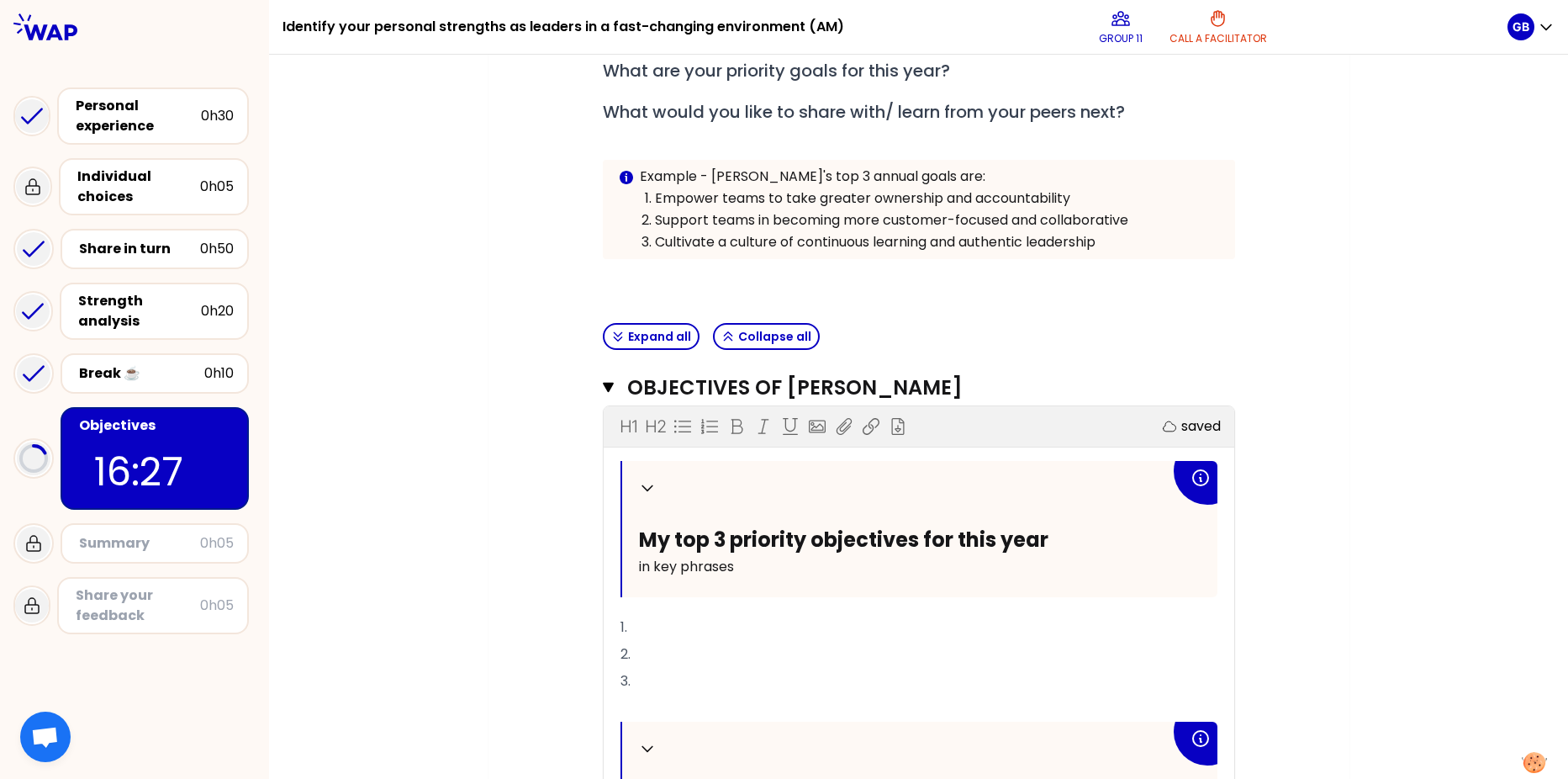
scroll to position [374, 0]
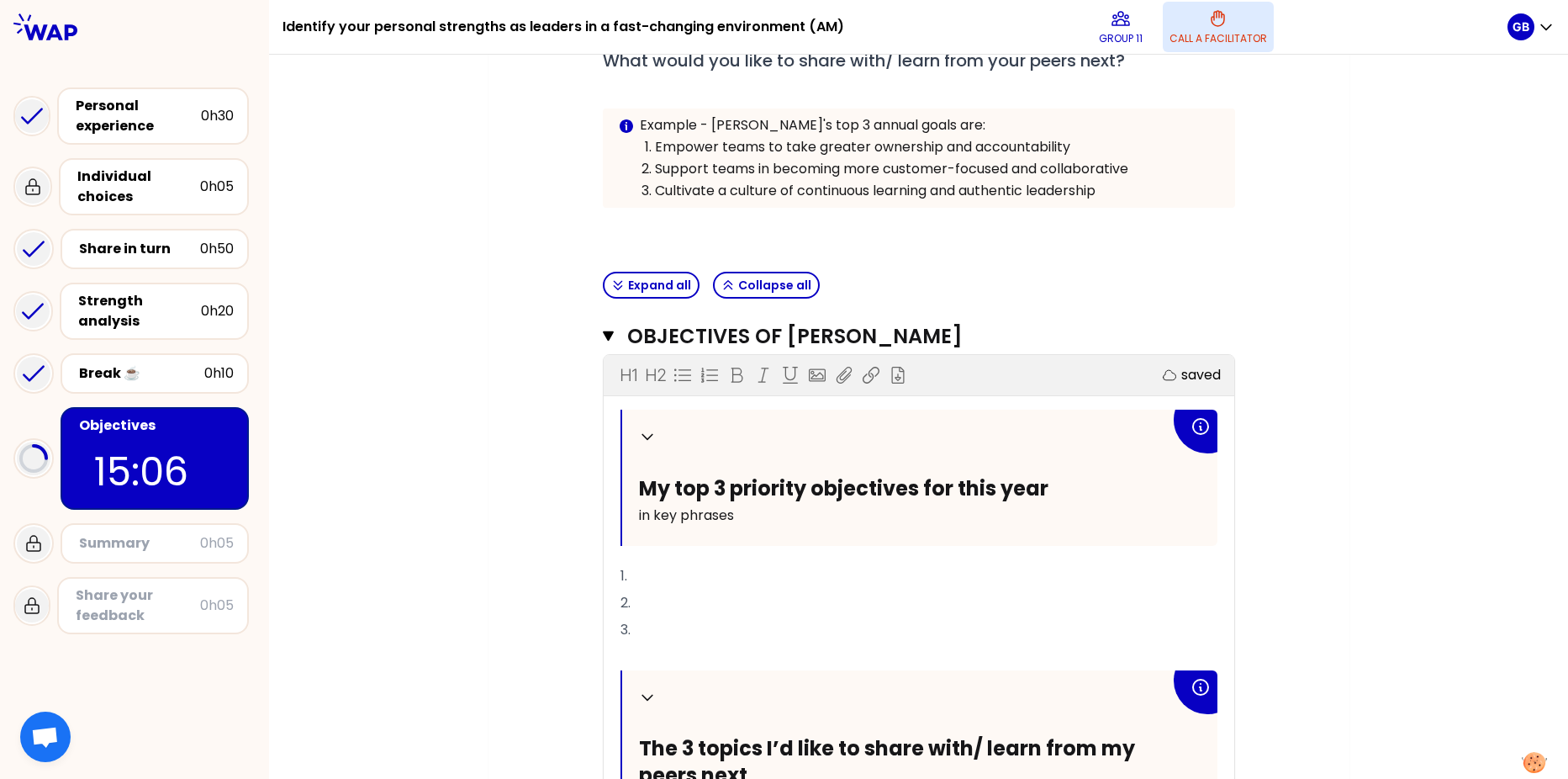
click at [1207, 28] on button "Call a facilitator" at bounding box center [1218, 26] width 111 height 50
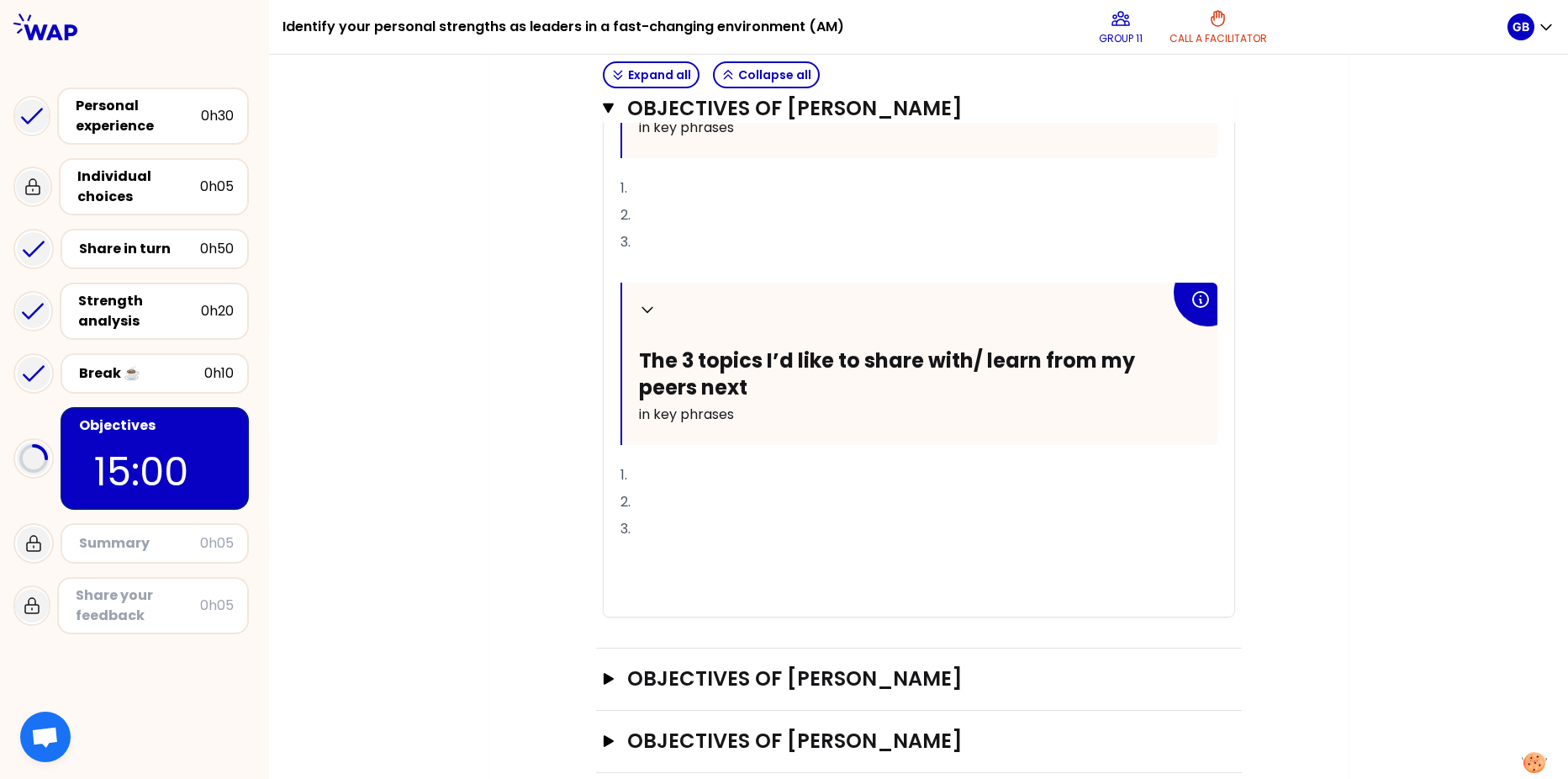
scroll to position [790, 0]
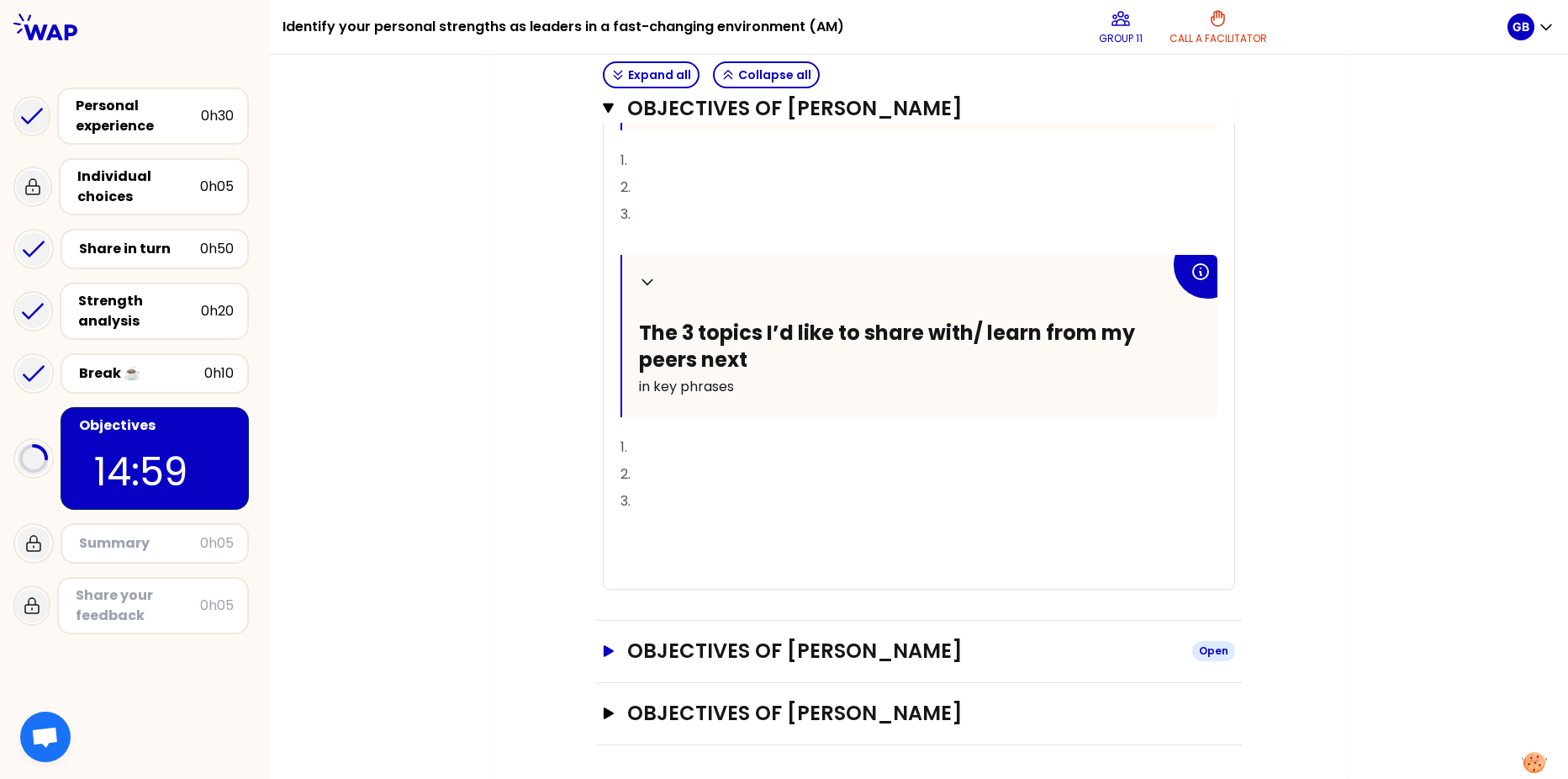
click at [601, 597] on icon "button" at bounding box center [607, 651] width 14 height 12
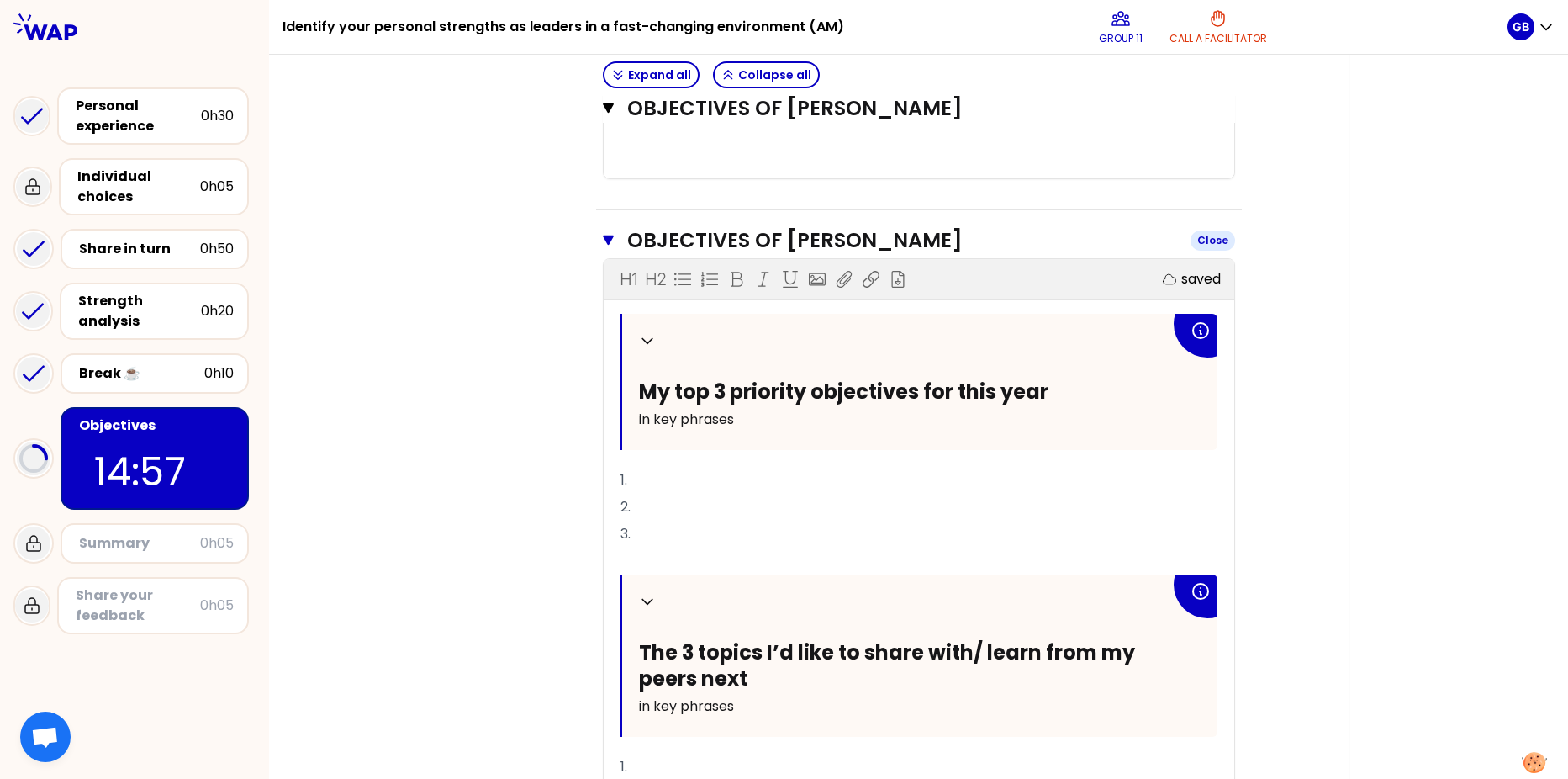
scroll to position [1211, 0]
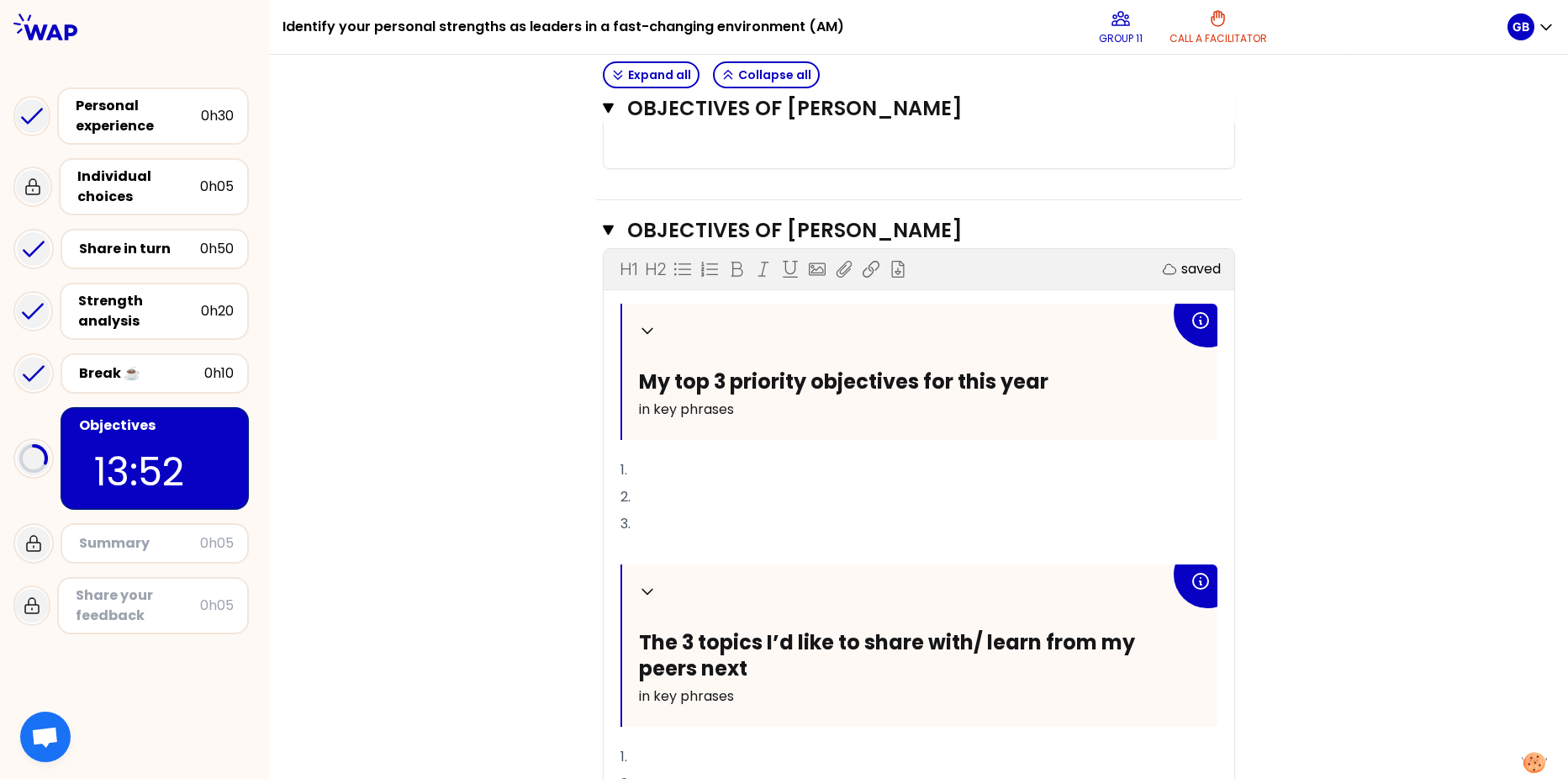
click at [639, 455] on div "Collapse My top 3 priority objectives for this year in key phrases 1. 2. 3. ﻿ C…" at bounding box center [919, 600] width 597 height 595
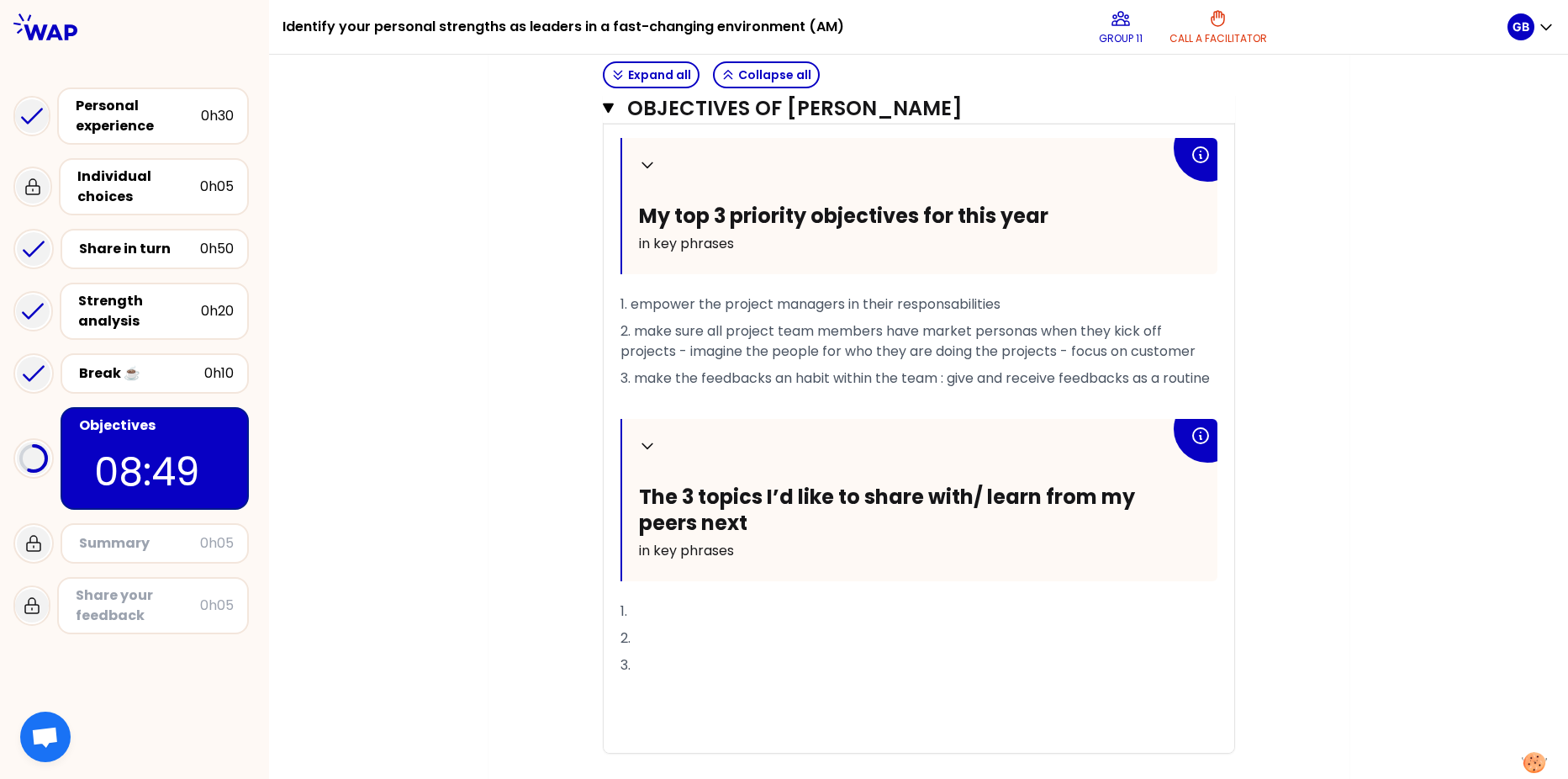
scroll to position [1379, 0]
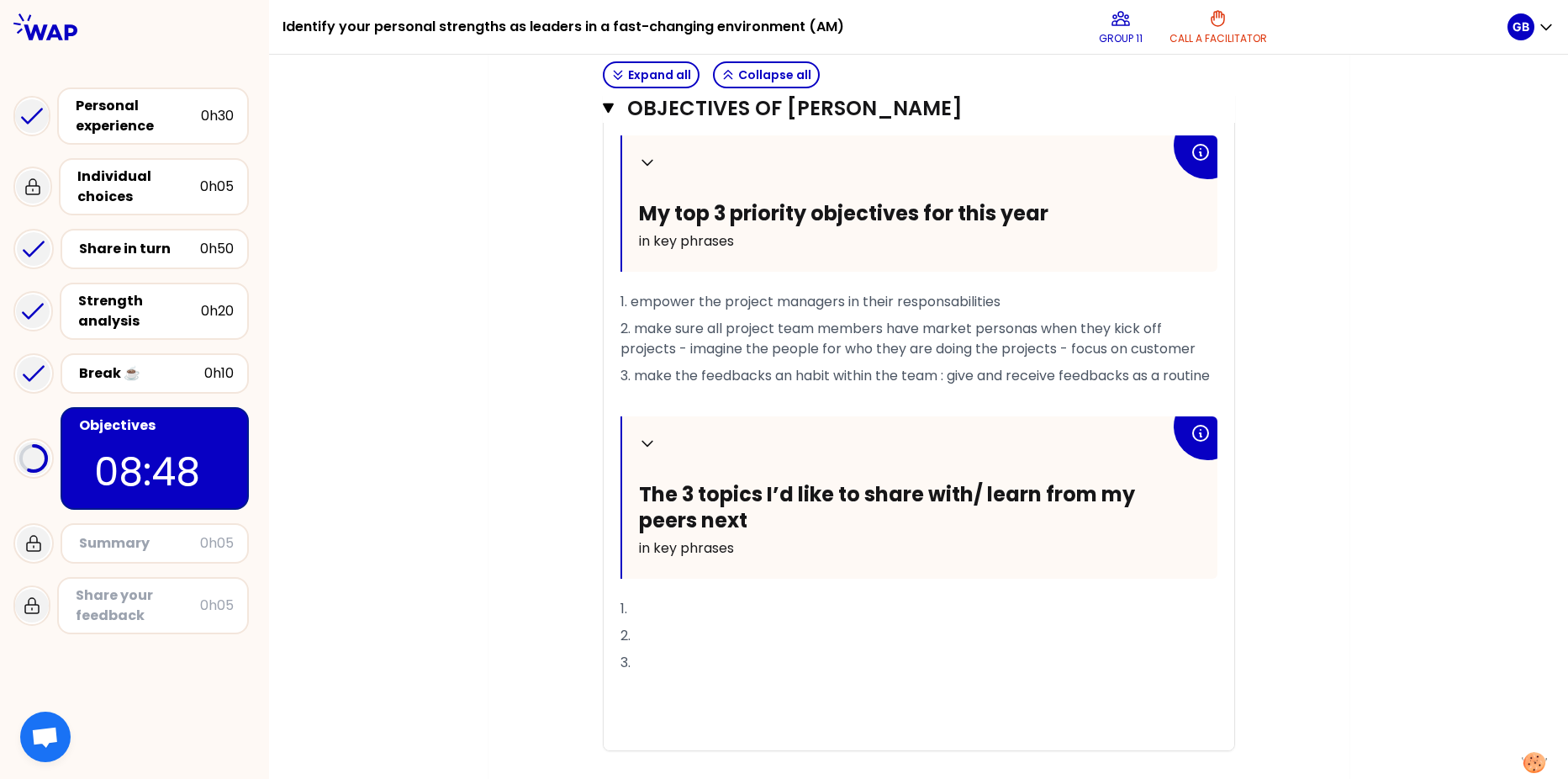
click at [677, 597] on div "Collapse My top 3 priority objectives for this year in key phrases 1. empower t…" at bounding box center [919, 443] width 597 height 615
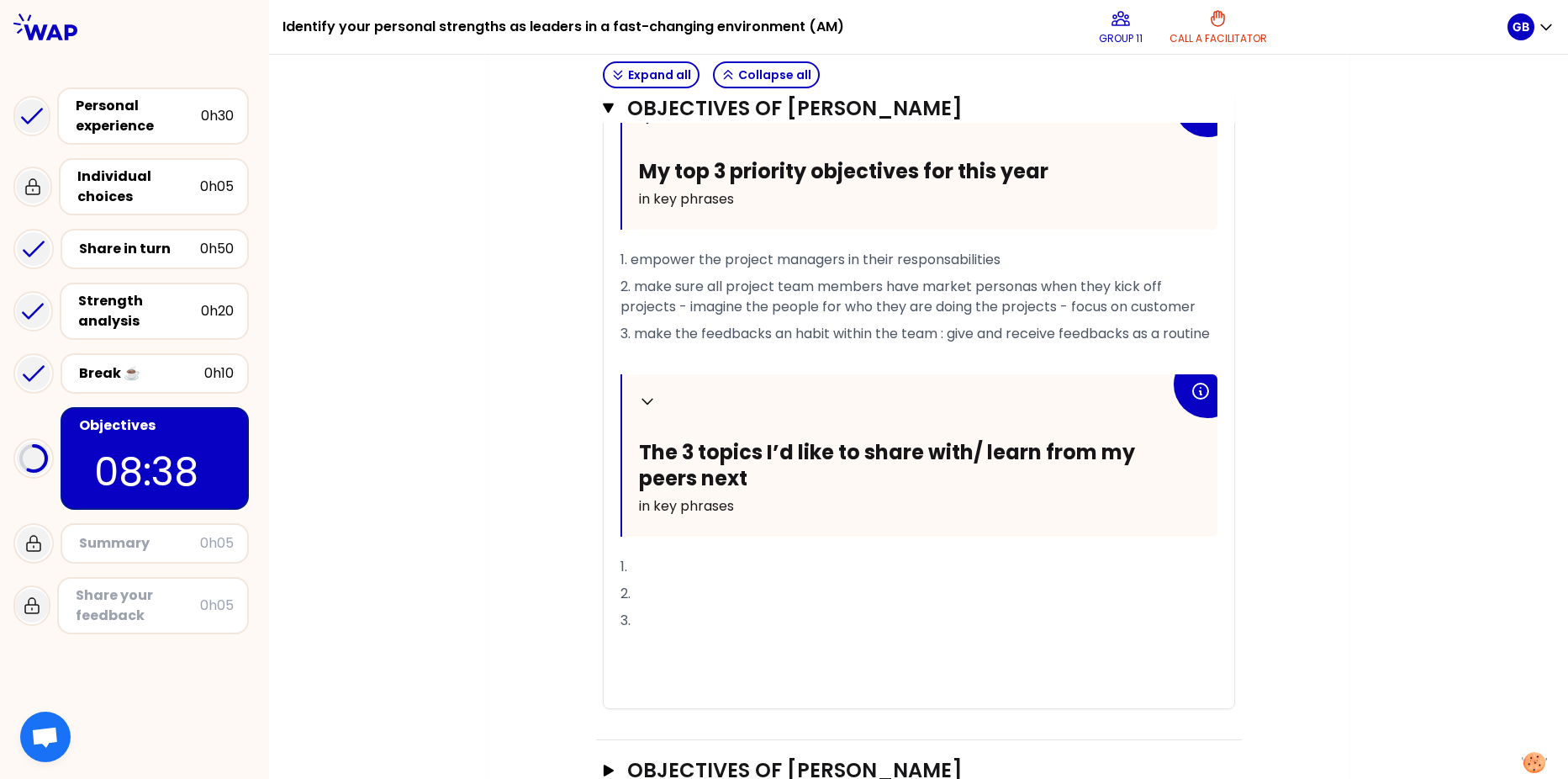
scroll to position [1499, 0]
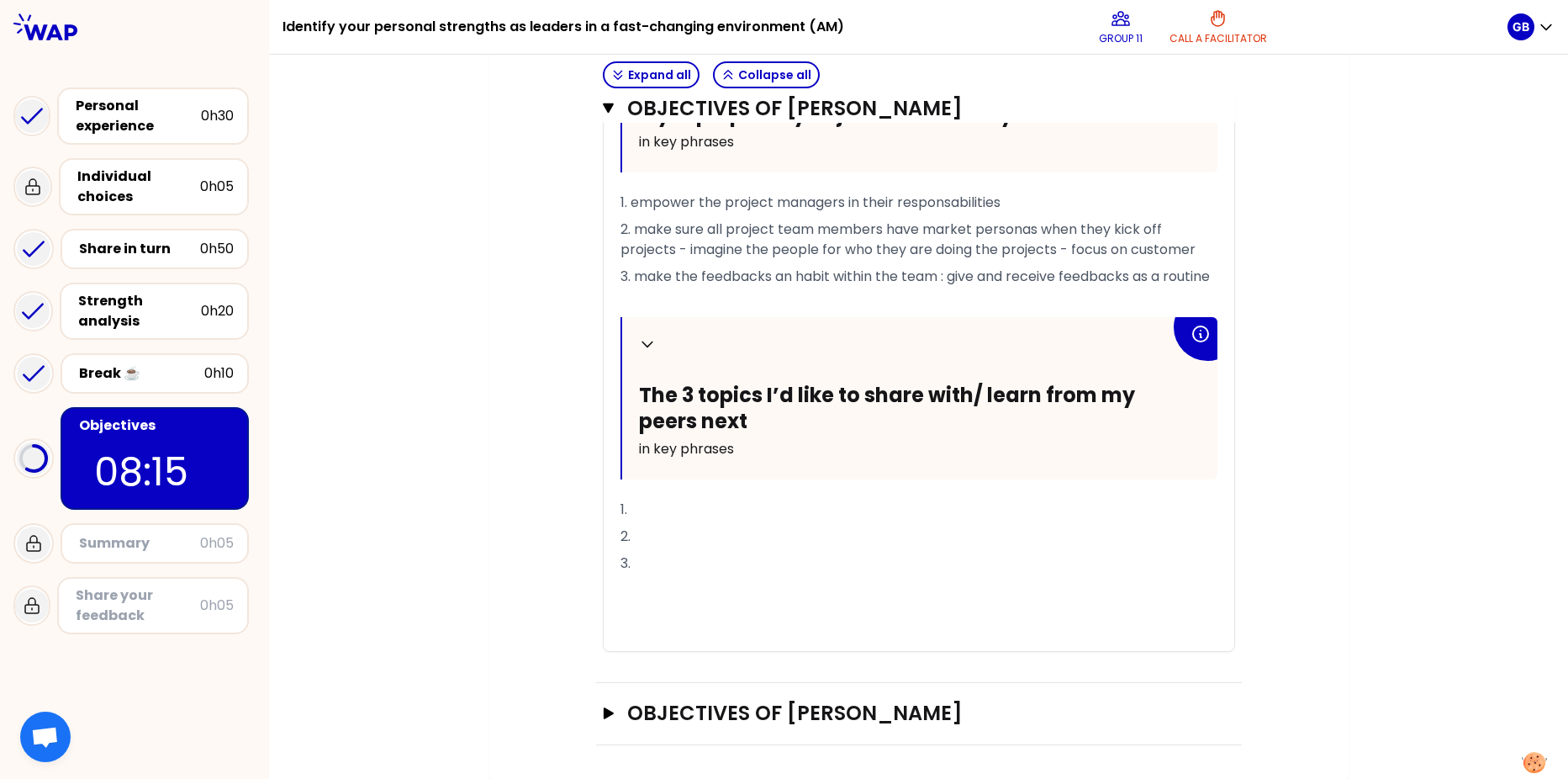
click at [667, 523] on p "2." at bounding box center [919, 537] width 597 height 27
click at [669, 519] on p "1." at bounding box center [919, 510] width 597 height 27
click at [675, 516] on p "1." at bounding box center [919, 510] width 597 height 27
click at [650, 473] on div "Collapse The 3 topics I’d like to share with/ learn from my peers next in key p…" at bounding box center [920, 398] width 596 height 162
click at [657, 501] on p "1." at bounding box center [919, 510] width 597 height 27
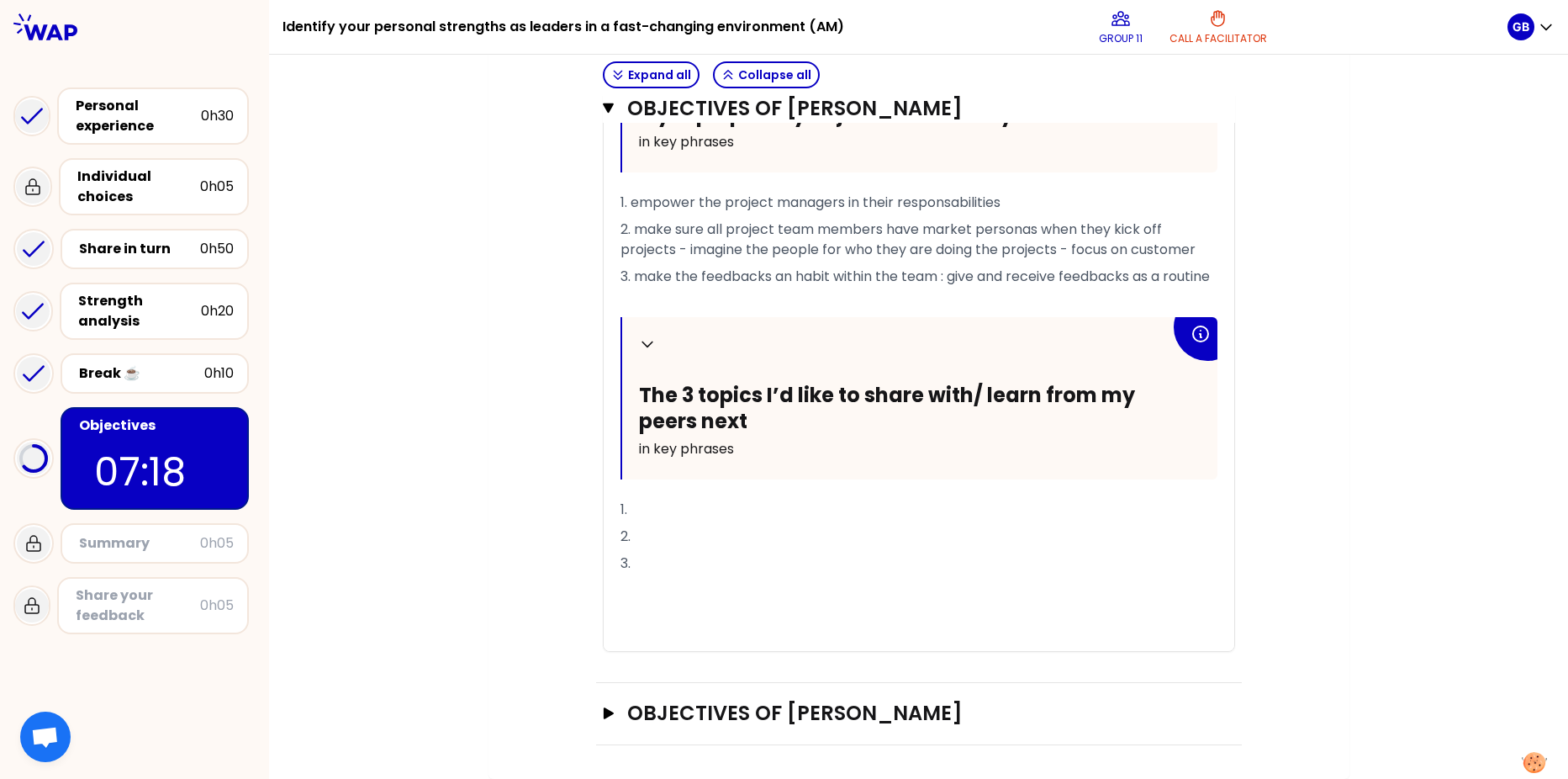
click at [646, 514] on p "1." at bounding box center [919, 510] width 597 height 27
click at [603, 597] on icon "button" at bounding box center [607, 713] width 10 height 12
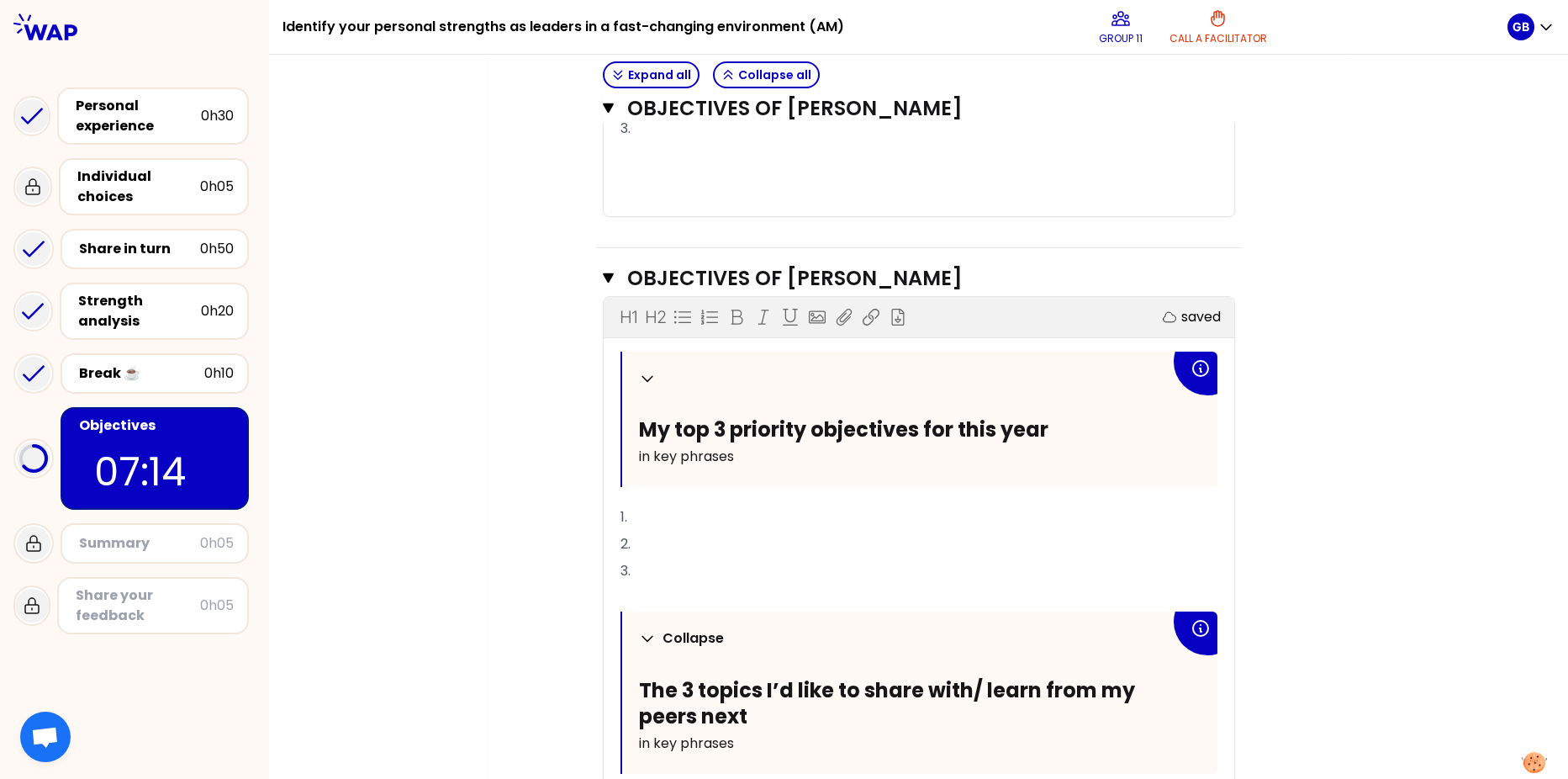
scroll to position [2004, 0]
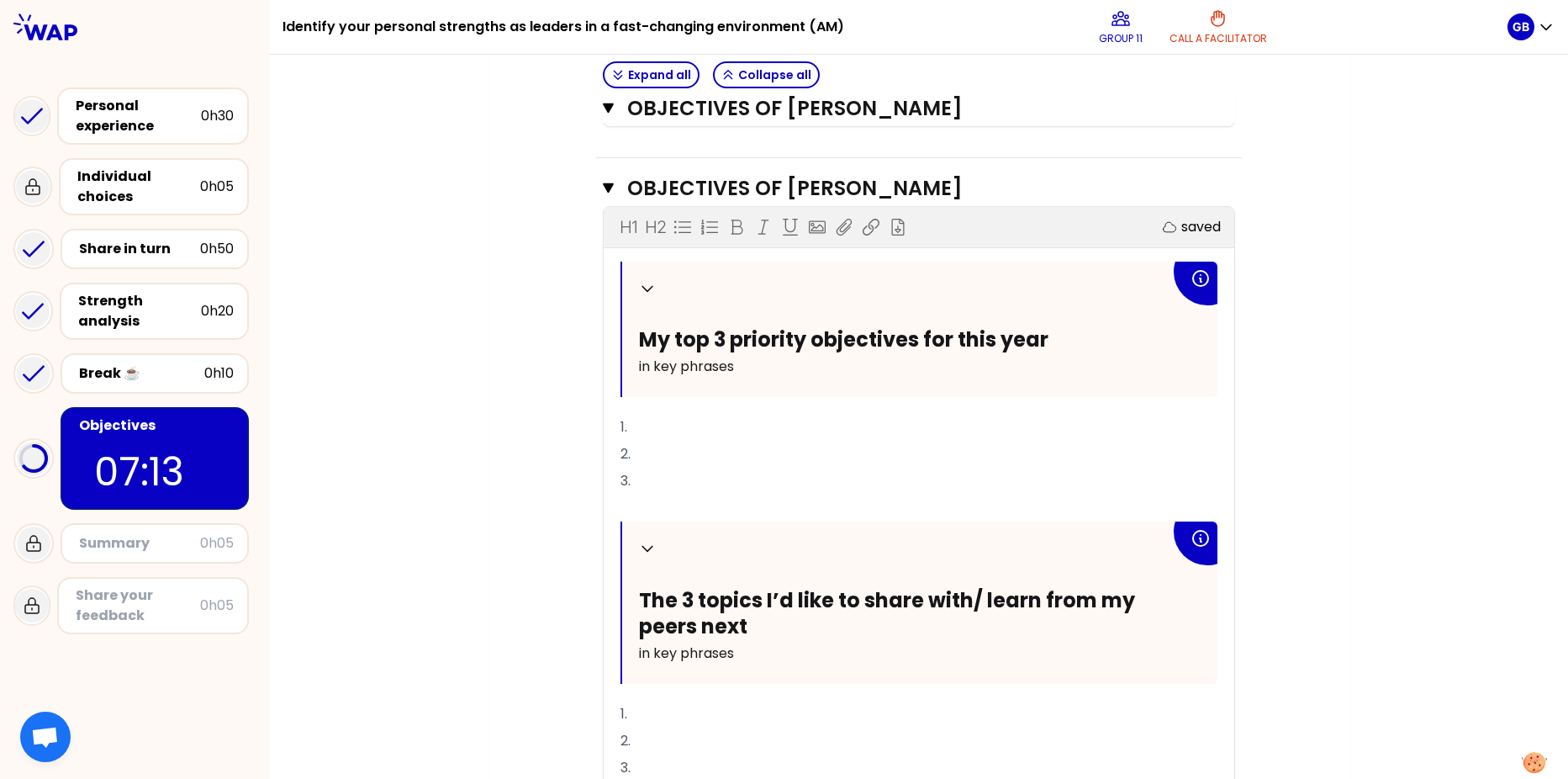
click at [678, 441] on p "1." at bounding box center [919, 427] width 597 height 27
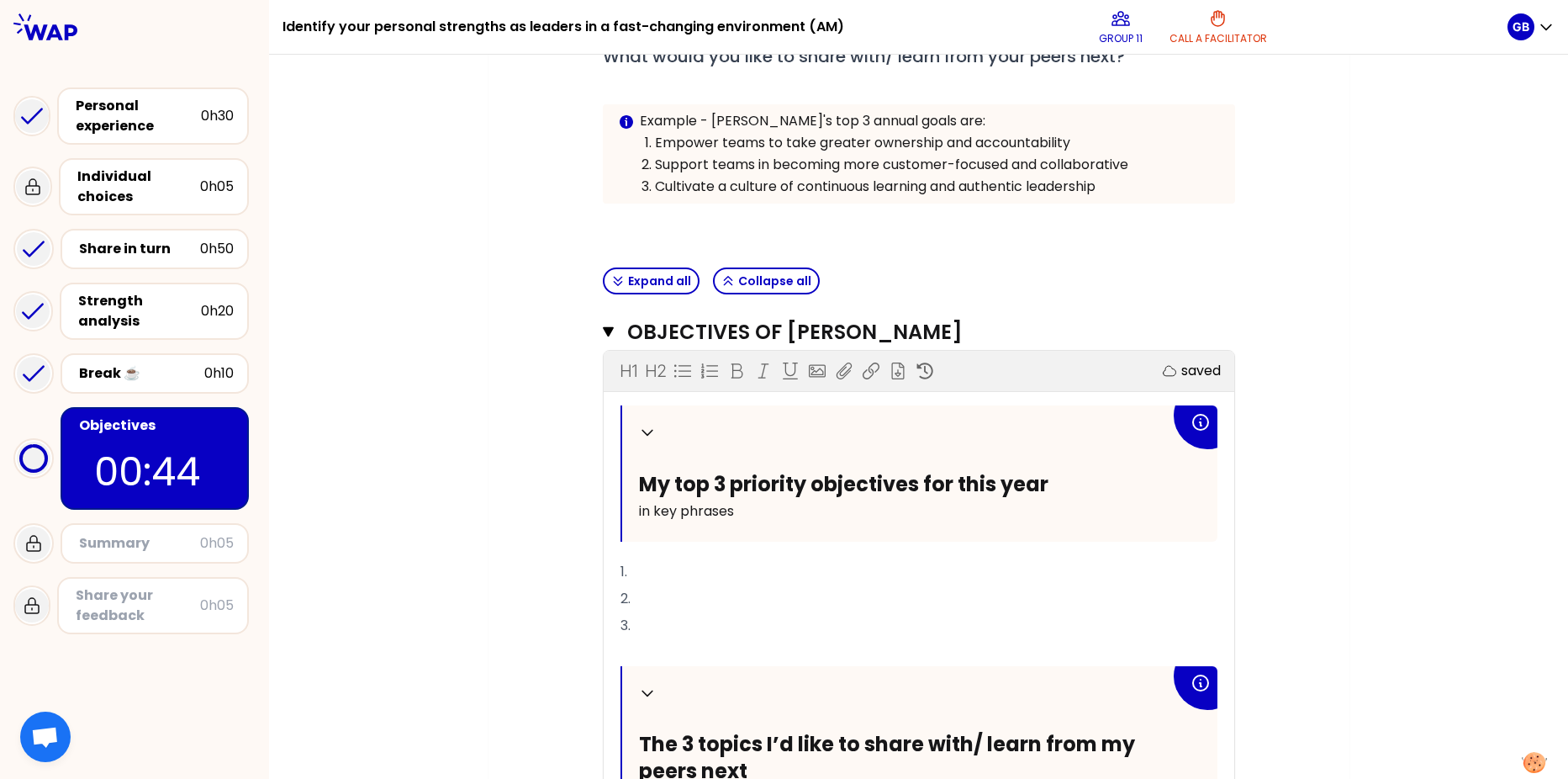
scroll to position [419, 0]
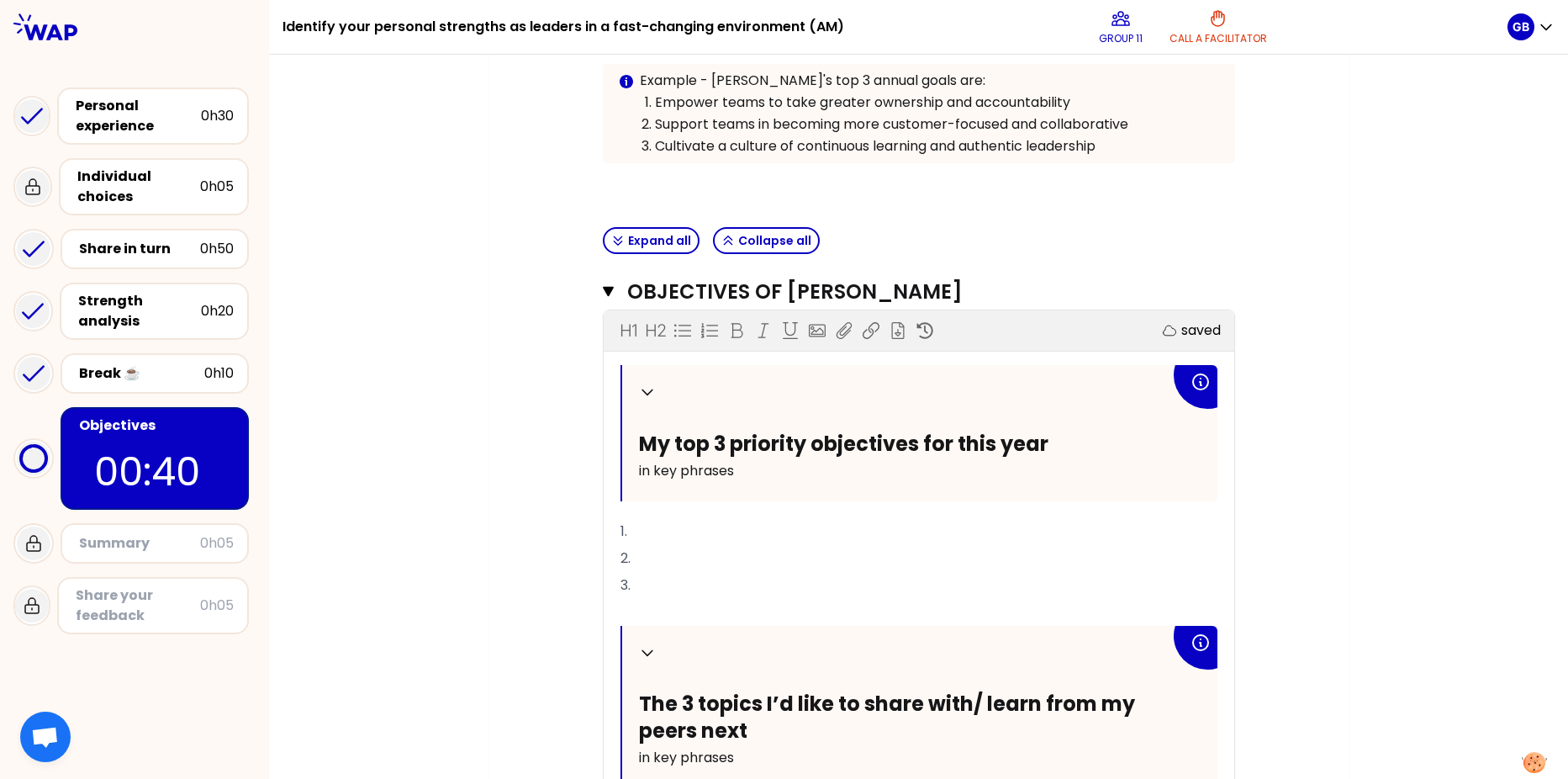
click at [672, 555] on p "2." at bounding box center [919, 559] width 597 height 27
click at [678, 522] on p "1." at bounding box center [919, 532] width 597 height 27
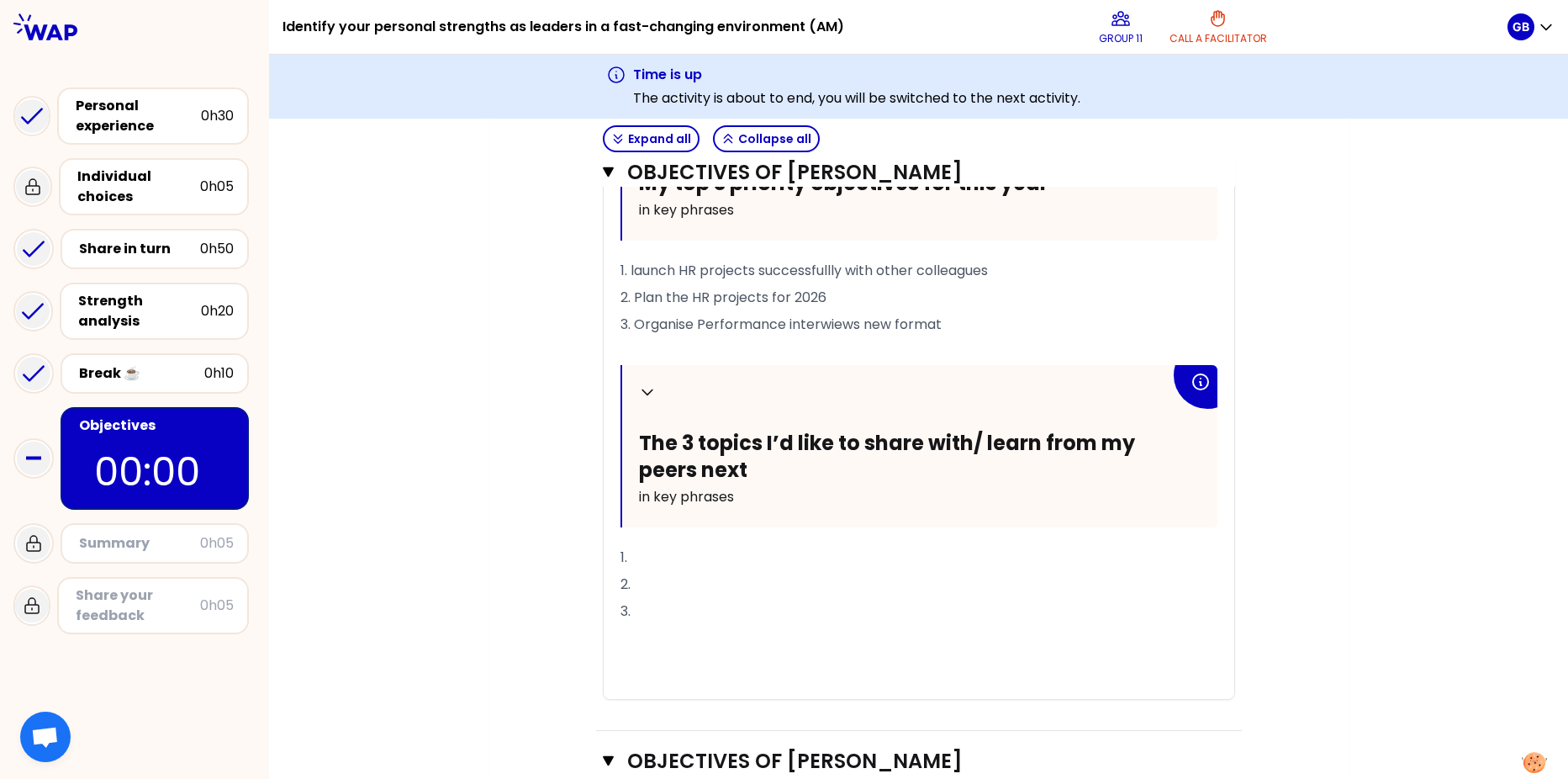
scroll to position [755, 0]
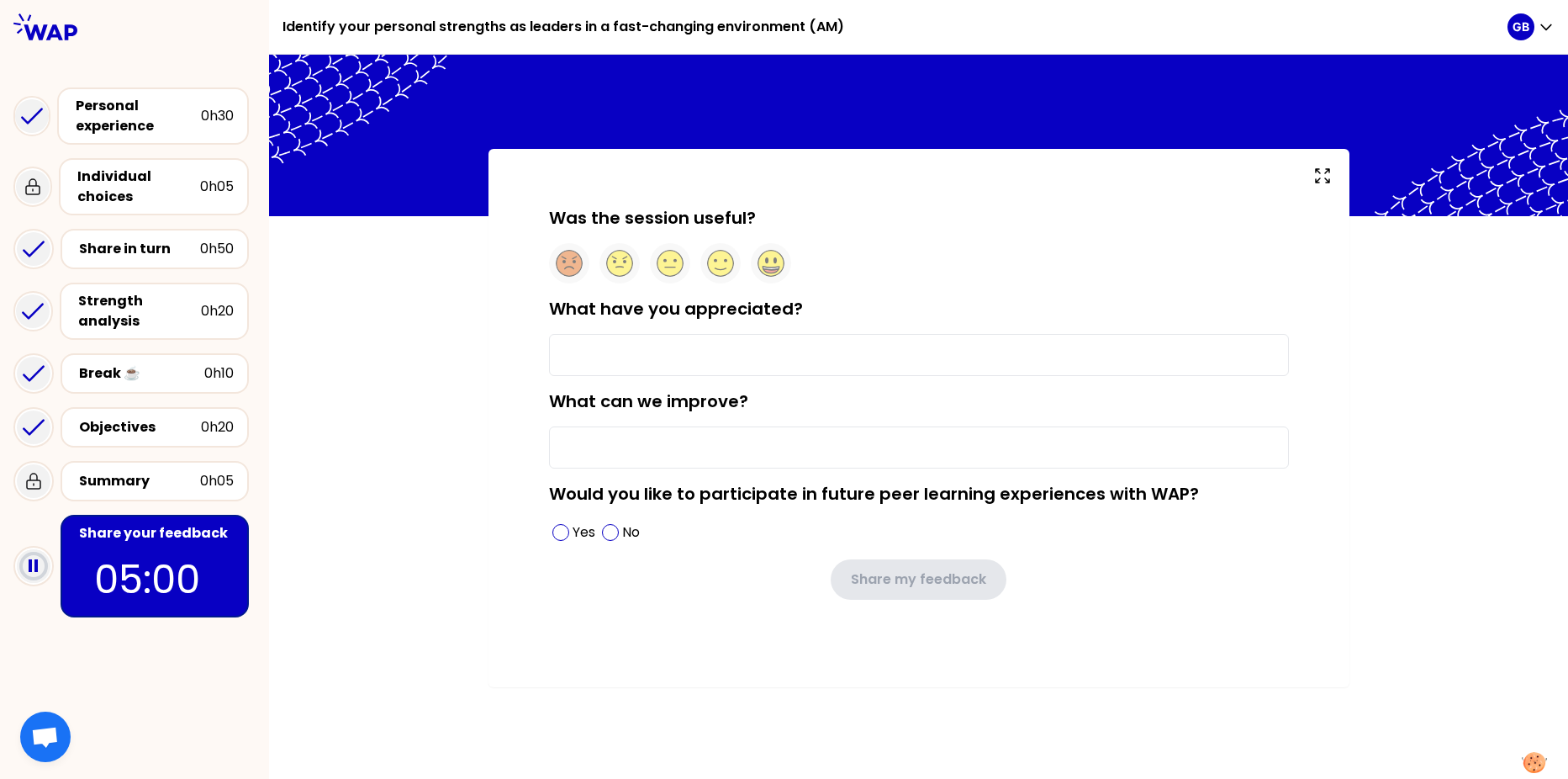
click at [607, 358] on input "What have you appreciated?" at bounding box center [919, 355] width 740 height 42
type input "peers exchanges"
click at [617, 441] on input "What can we improve?" at bounding box center [919, 447] width 740 height 42
type input "t"
type input "last workshop was shortened"
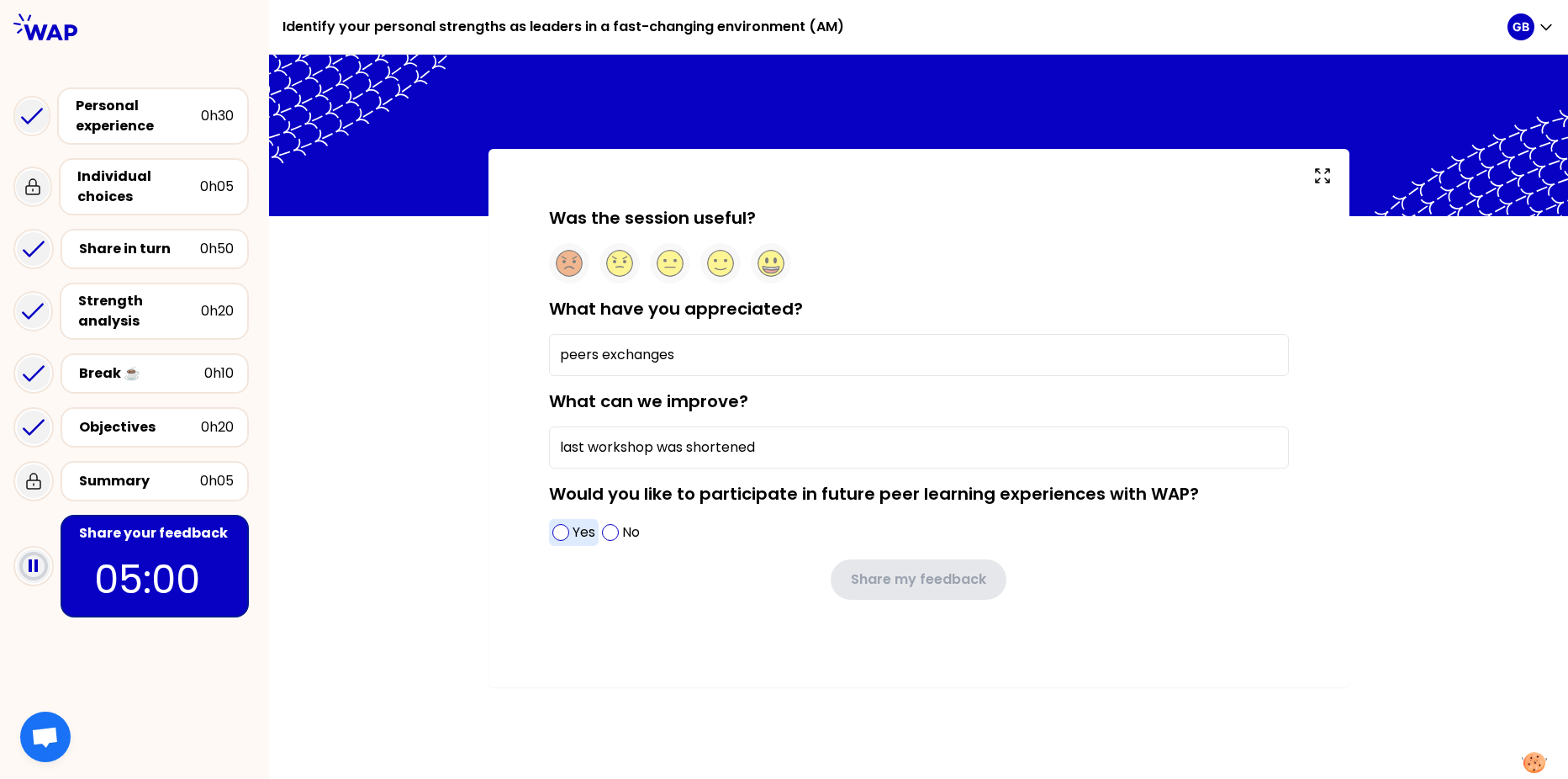
click at [565, 538] on span at bounding box center [561, 532] width 16 height 16
click at [932, 450] on input "last workshop was shortened" at bounding box center [919, 447] width 740 height 42
click at [721, 273] on circle at bounding box center [720, 263] width 26 height 26
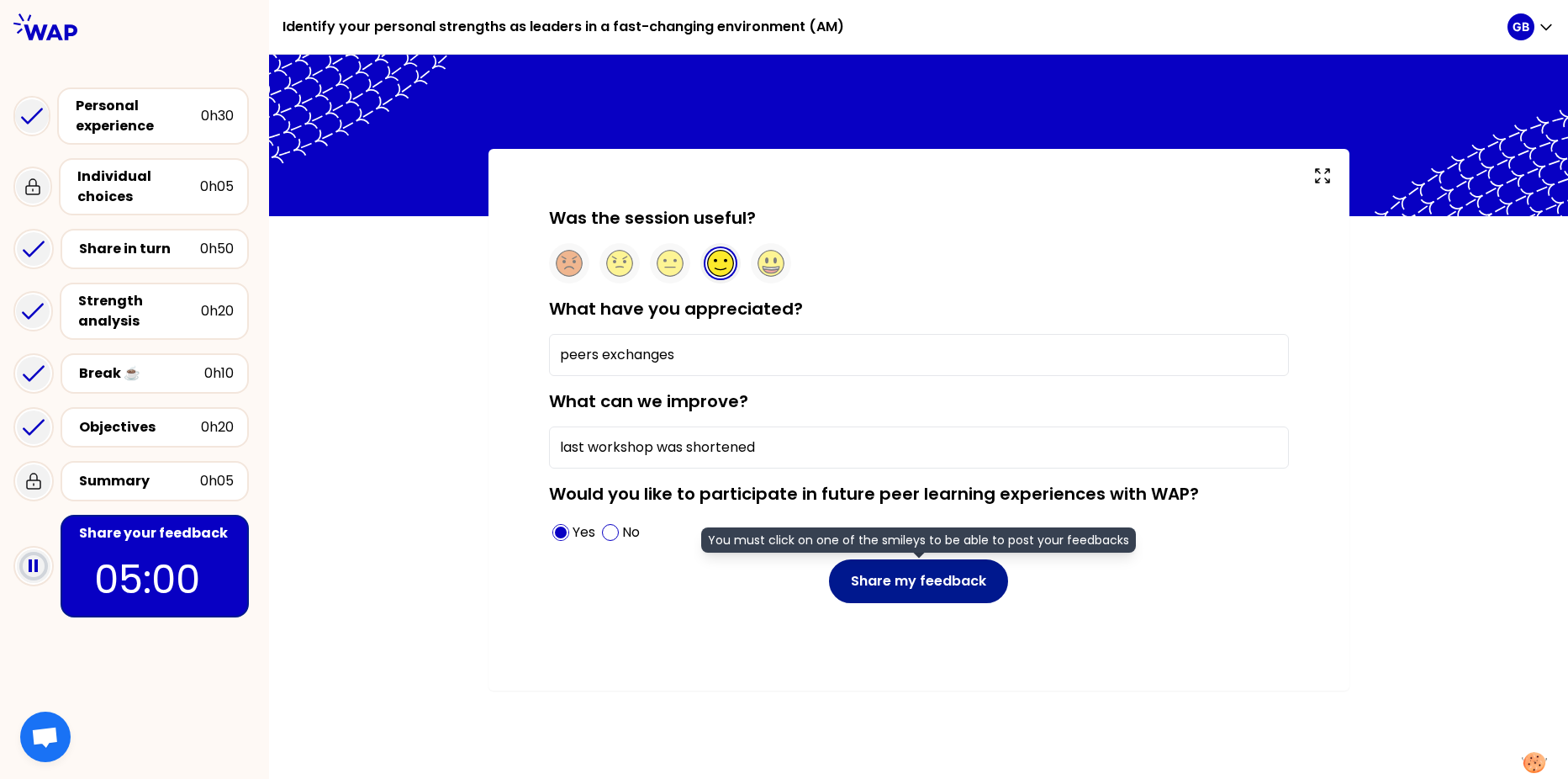
click at [928, 578] on button "Share my feedback" at bounding box center [918, 581] width 179 height 44
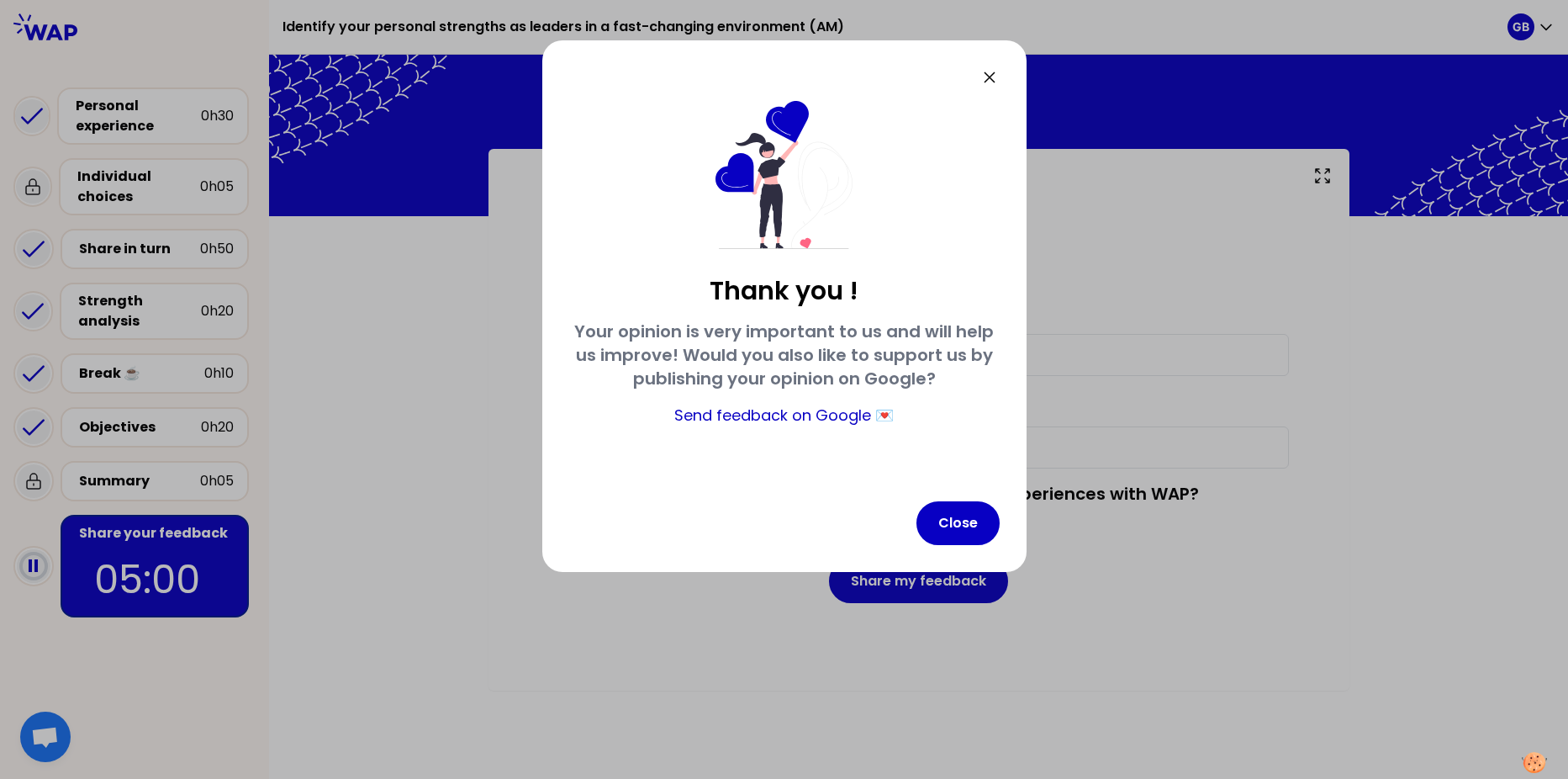
click at [994, 74] on icon at bounding box center [990, 77] width 20 height 20
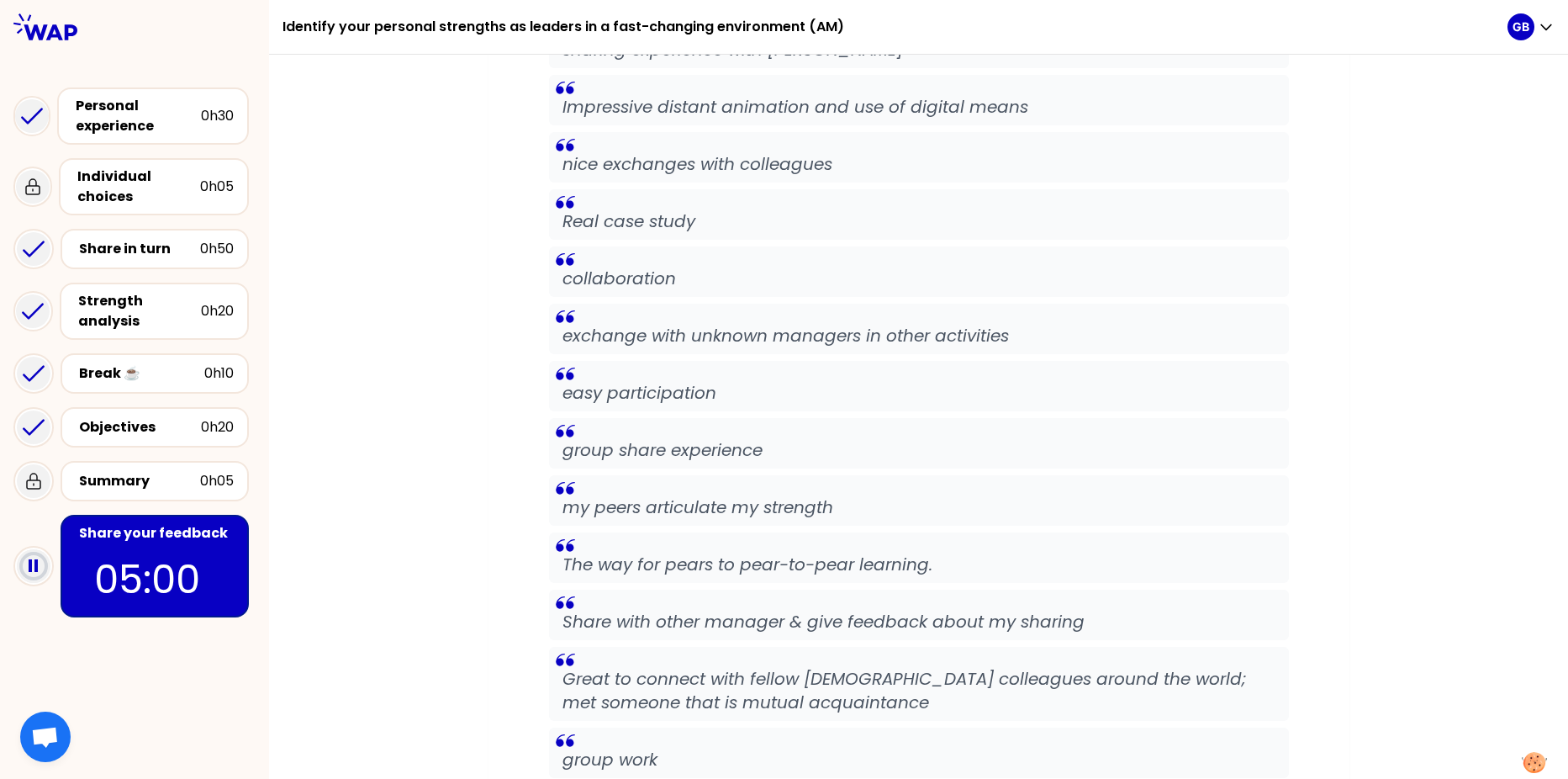
scroll to position [781, 0]
